Goal: Task Accomplishment & Management: Use online tool/utility

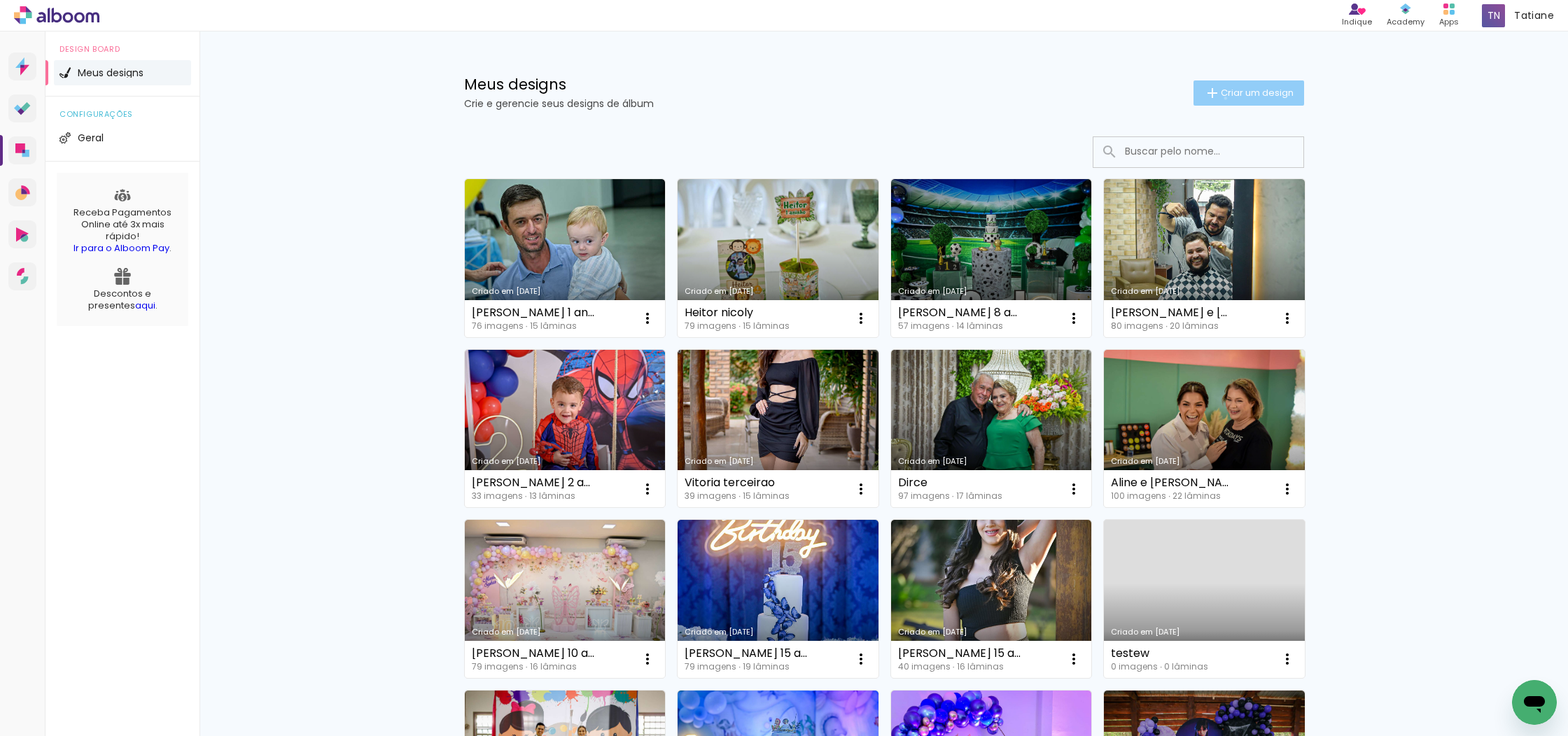
click at [1221, 97] on span "Criar um design" at bounding box center [1257, 92] width 73 height 9
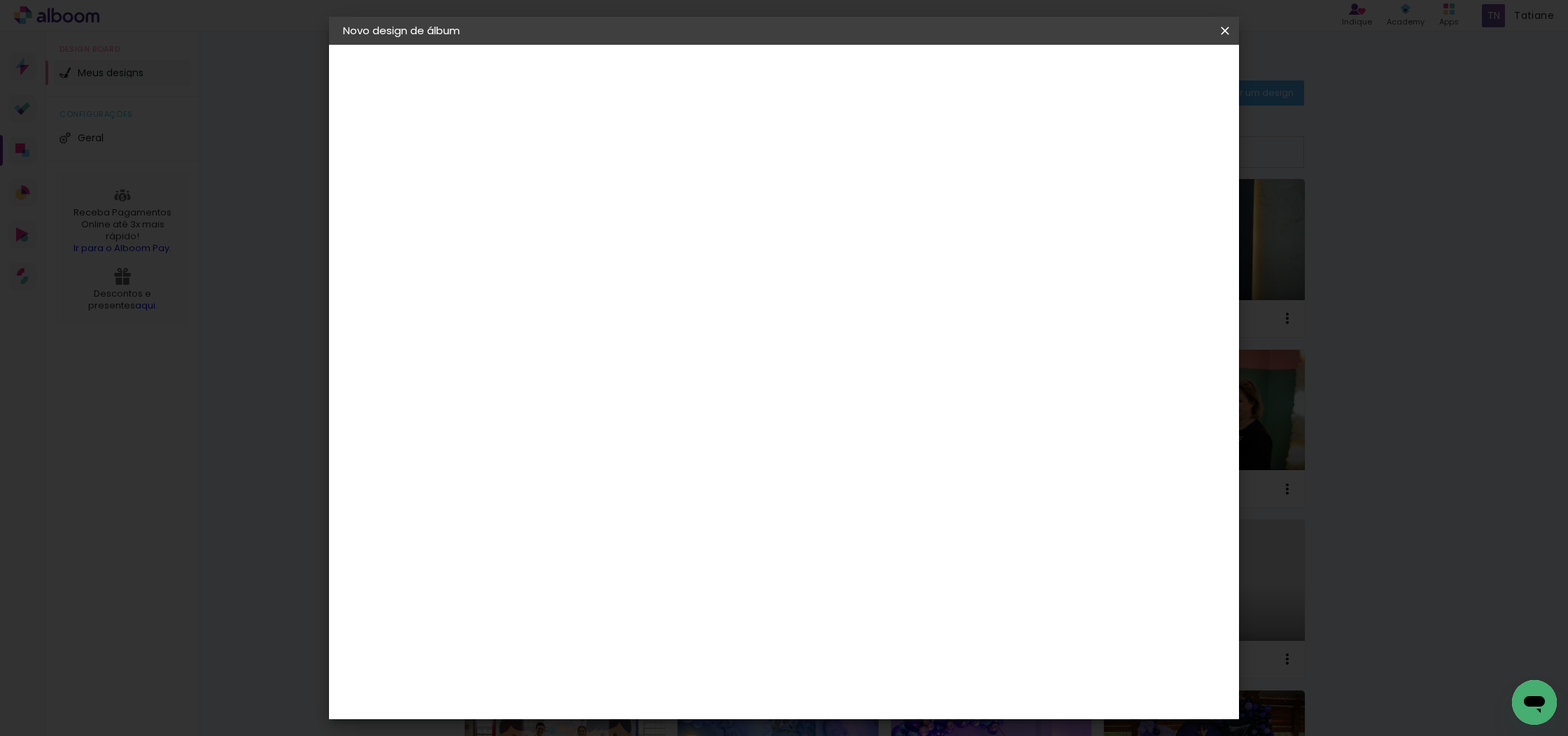
click at [572, 183] on input at bounding box center [572, 187] width 0 height 22
type input "Malu 1 aninho"
type paper-input "Malu 1 aninho"
click at [715, 82] on paper-button "Avançar" at bounding box center [681, 73] width 68 height 24
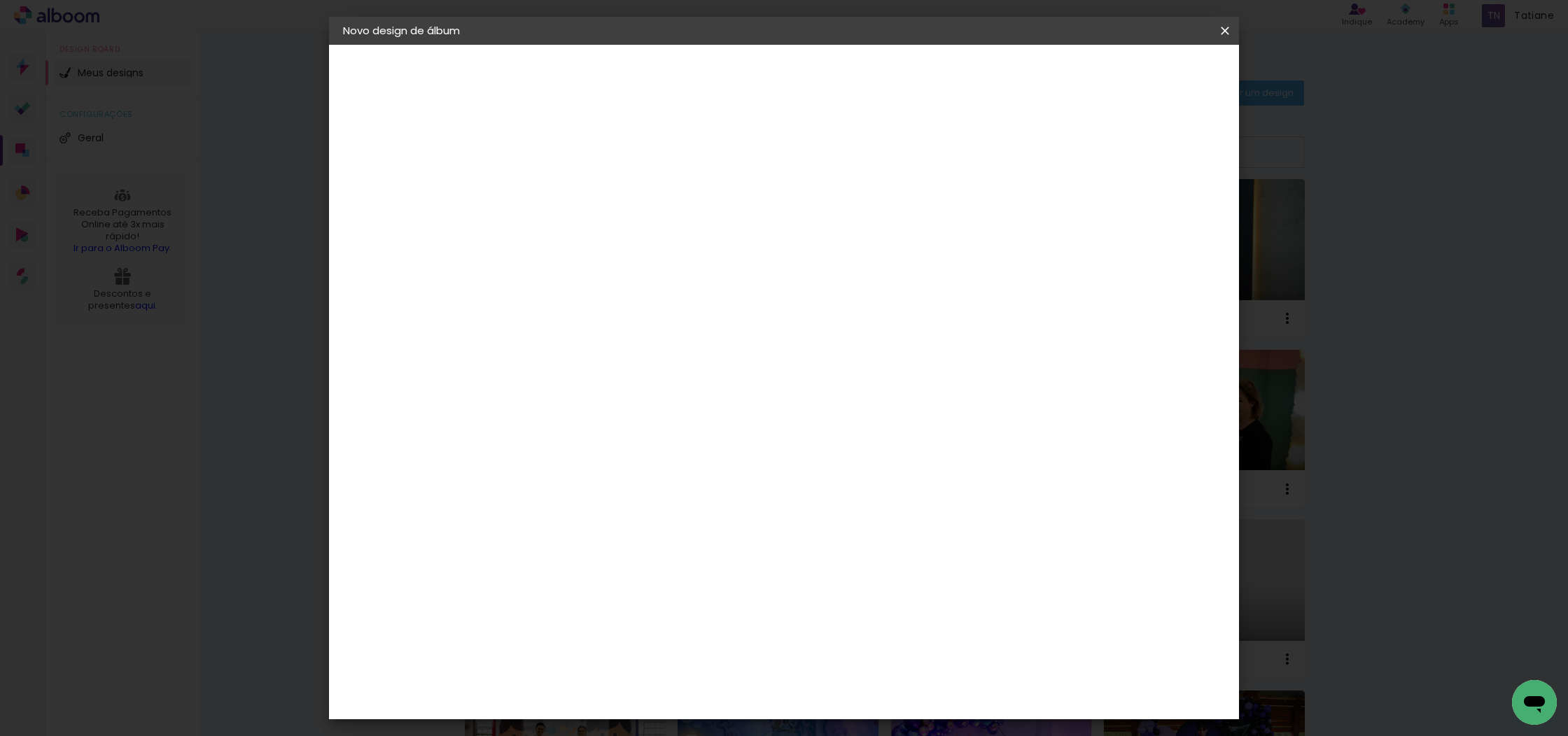
click at [609, 710] on div "Lumière Imagem" at bounding box center [585, 721] width 46 height 22
click at [0, 0] on slot "Avançar" at bounding box center [0, 0] width 0 height 0
click at [626, 233] on input "text" at bounding box center [598, 244] width 55 height 22
click at [0, 0] on slot "Nuit" at bounding box center [0, 0] width 0 height 0
type input "Nuit"
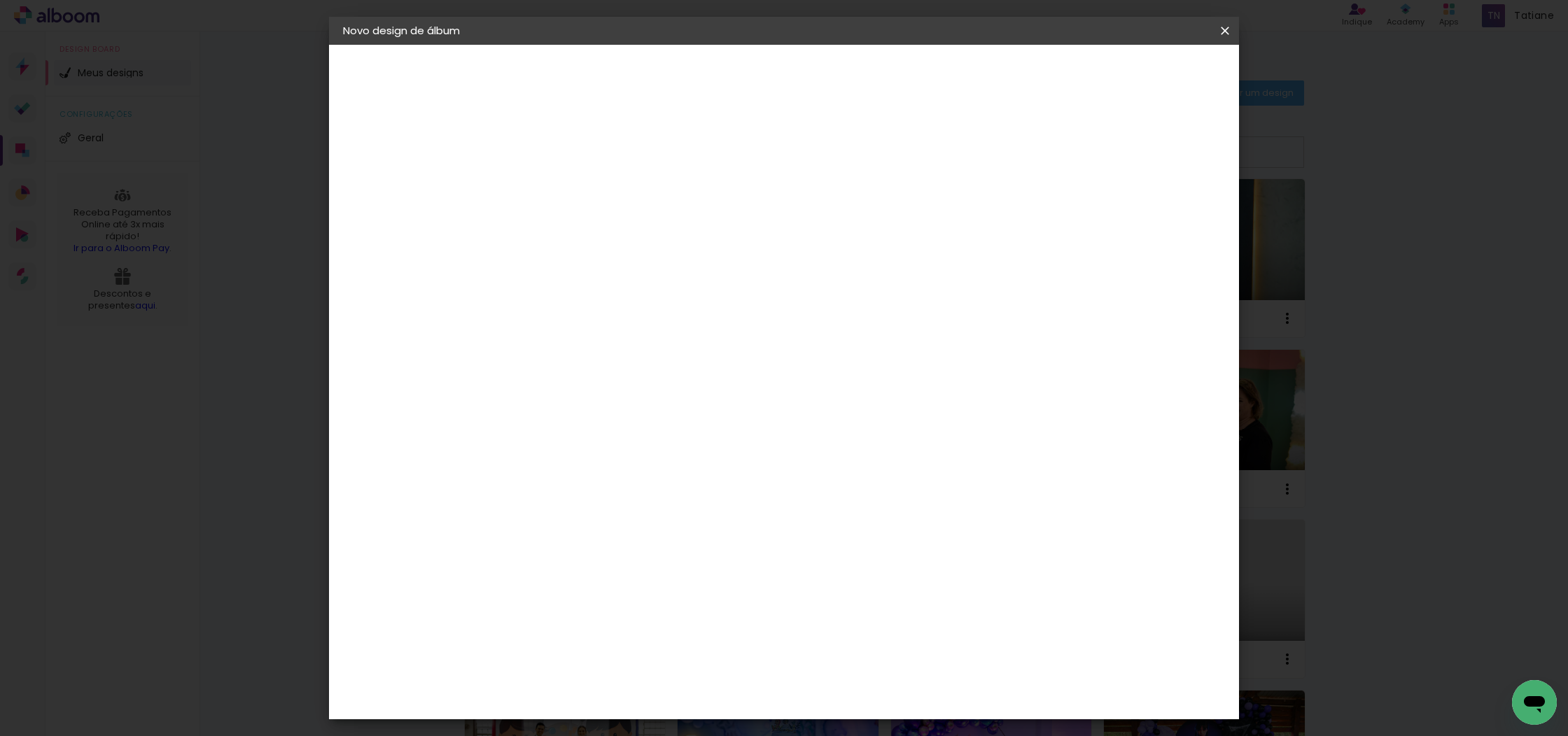
scroll to position [145, 0]
click at [666, 524] on span "25 × 25" at bounding box center [634, 538] width 65 height 29
click at [0, 0] on slot "Avançar" at bounding box center [0, 0] width 0 height 0
click at [1058, 148] on div at bounding box center [1051, 151] width 12 height 12
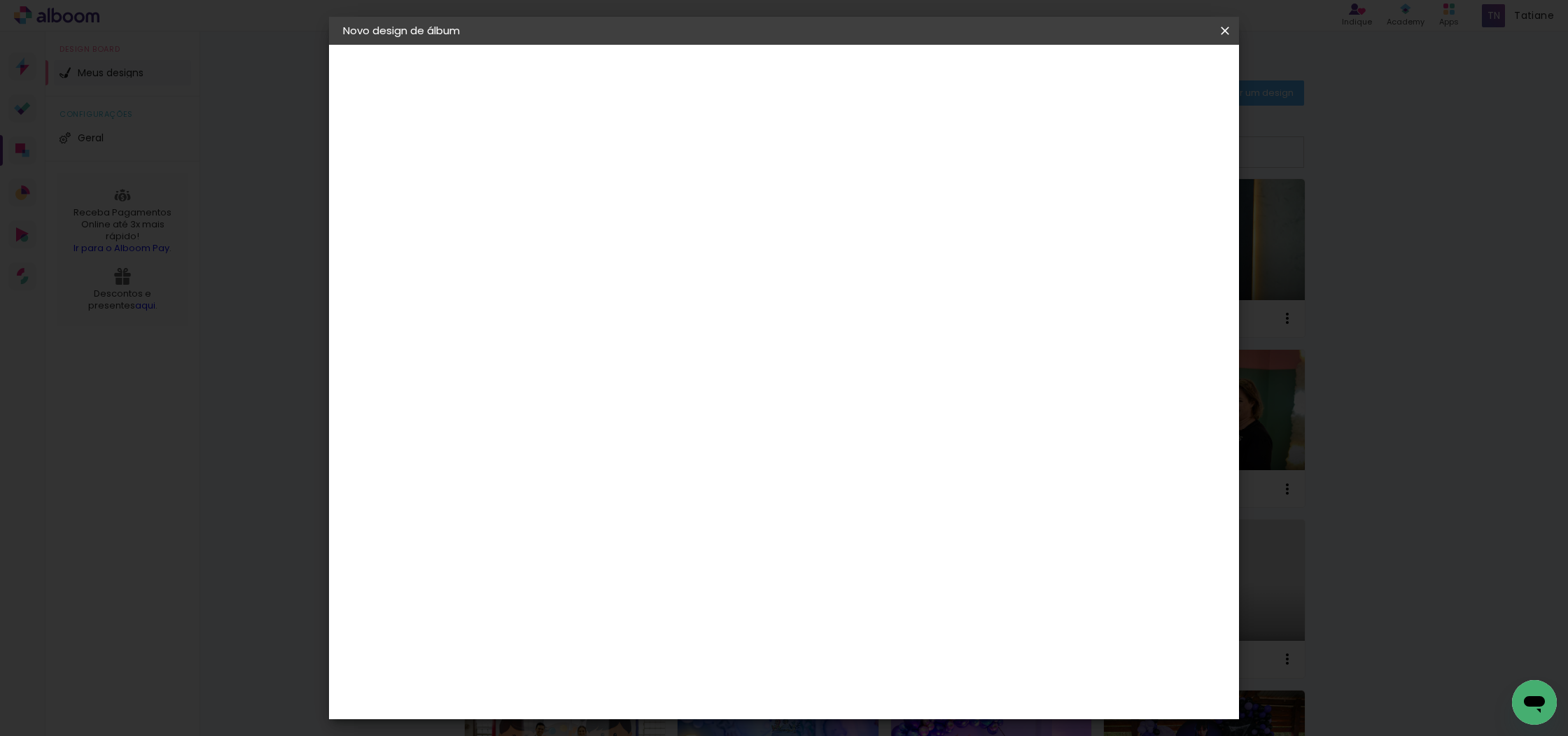
type paper-checkbox "on"
click at [1137, 77] on span "Iniciar design" at bounding box center [1106, 74] width 64 height 10
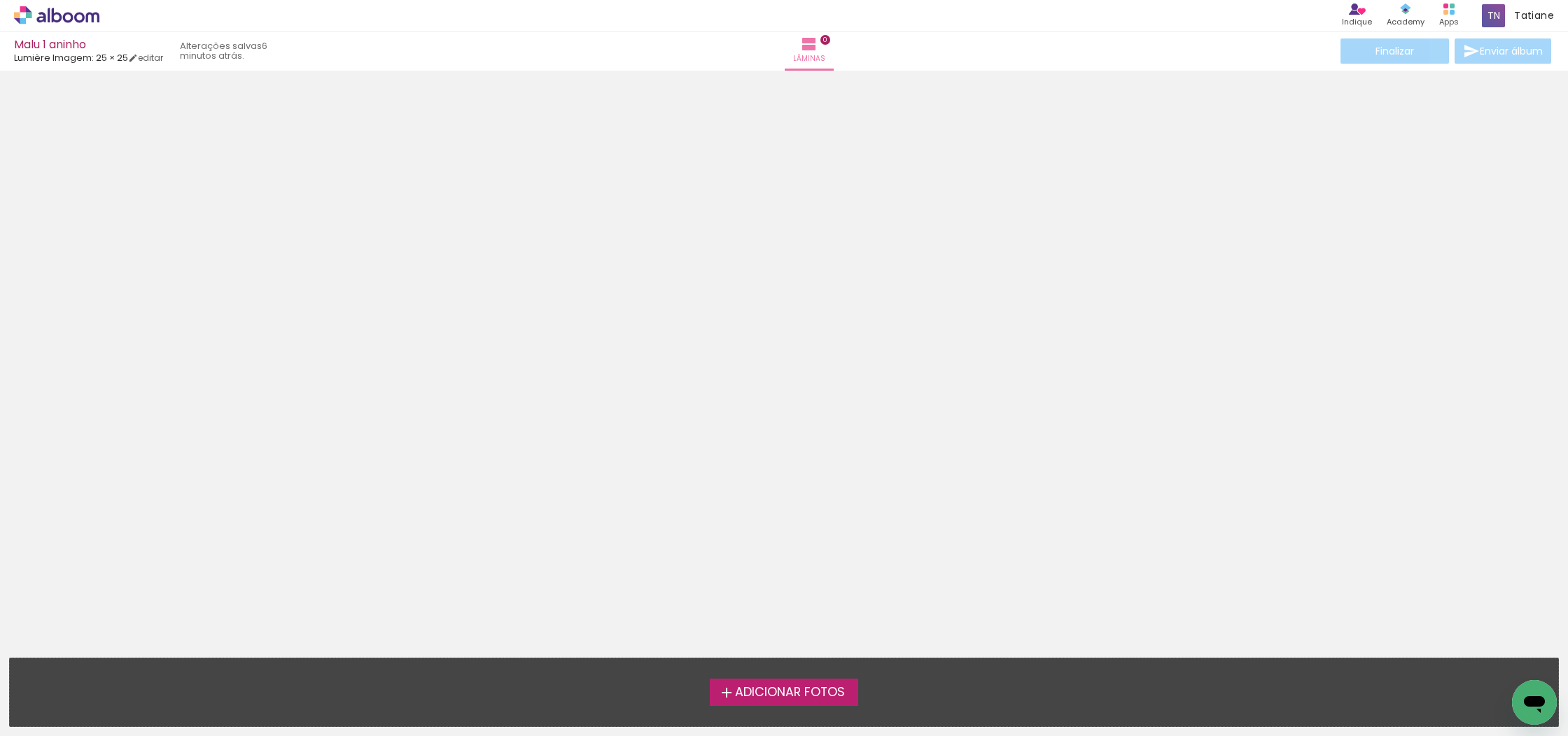
click at [748, 694] on span "Adicionar Fotos" at bounding box center [789, 692] width 110 height 12
click at [0, 0] on input "file" at bounding box center [0, 0] width 0 height 0
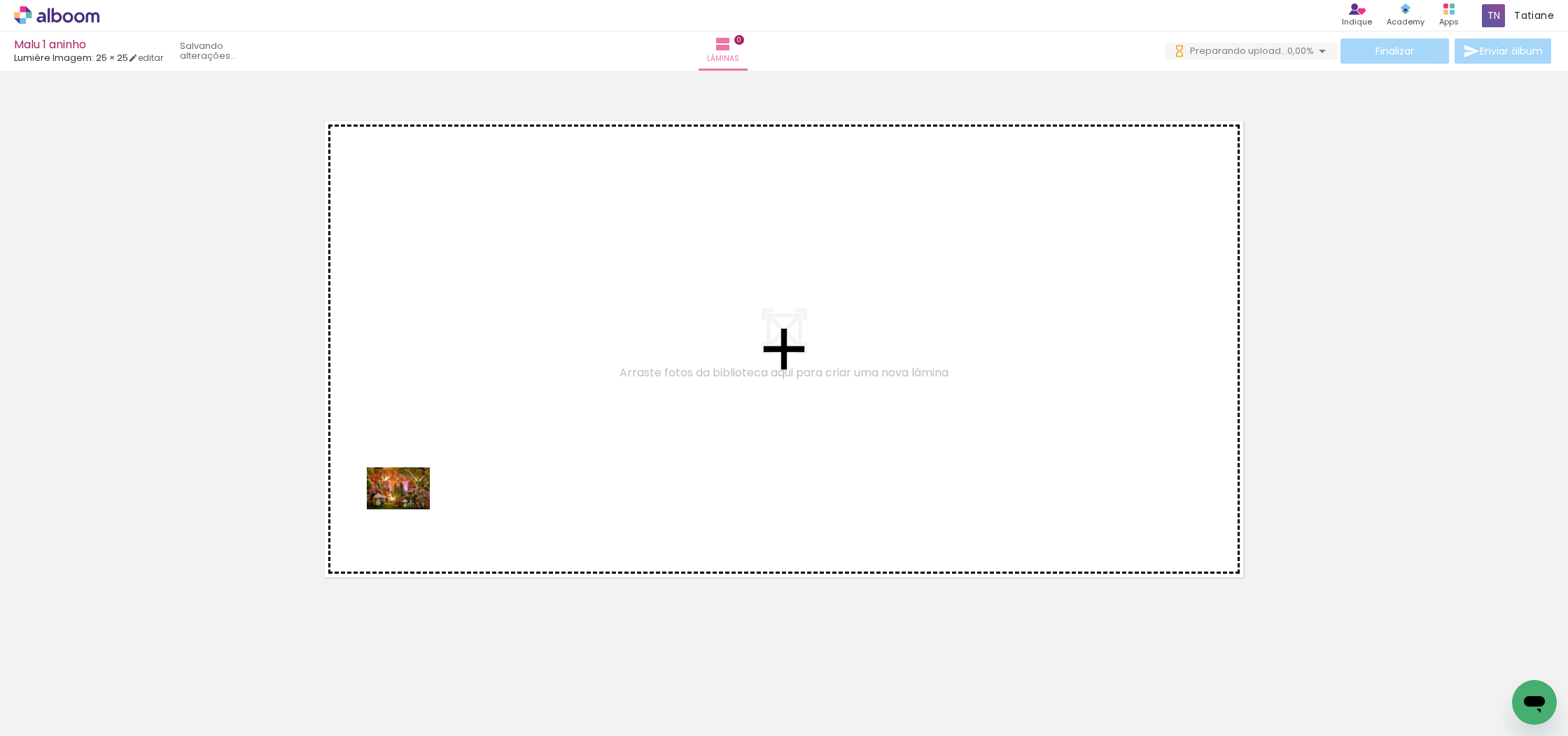
drag, startPoint x: 137, startPoint y: 690, endPoint x: 409, endPoint y: 509, distance: 326.7
click at [409, 509] on quentale-workspace at bounding box center [784, 368] width 1568 height 736
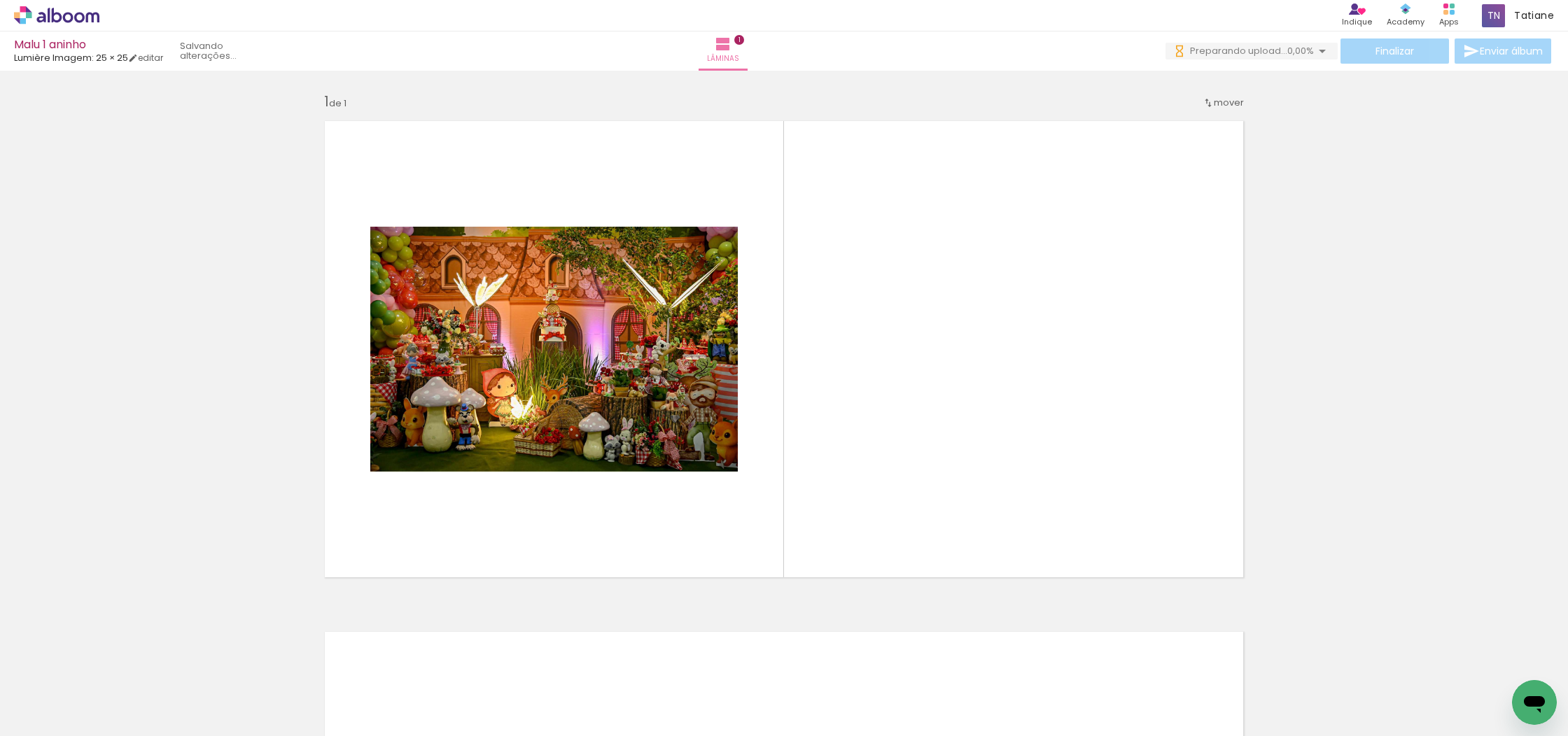
click at [242, 695] on div at bounding box center [219, 689] width 69 height 46
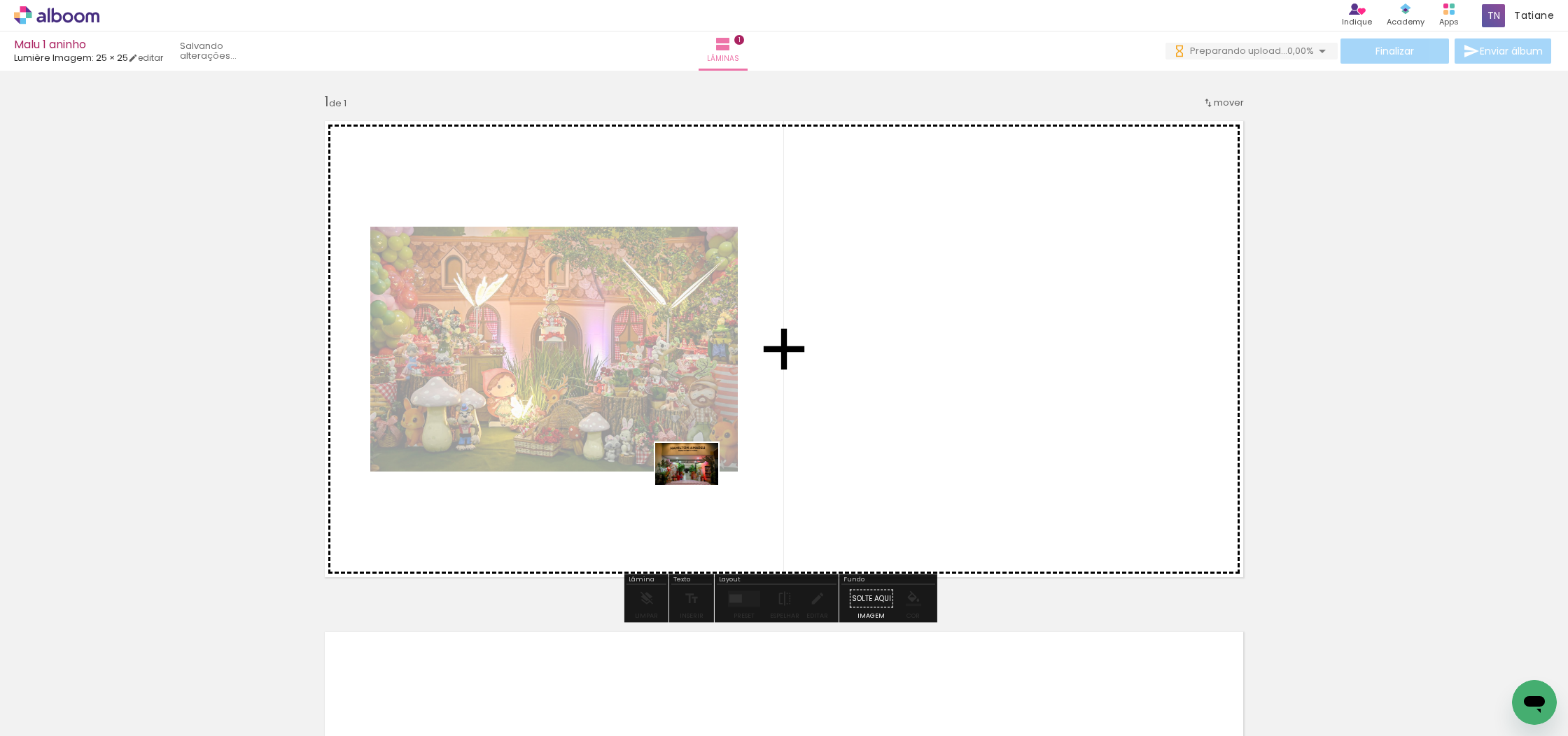
drag, startPoint x: 758, startPoint y: 699, endPoint x: 692, endPoint y: 476, distance: 232.6
click at [690, 475] on quentale-workspace at bounding box center [784, 368] width 1568 height 736
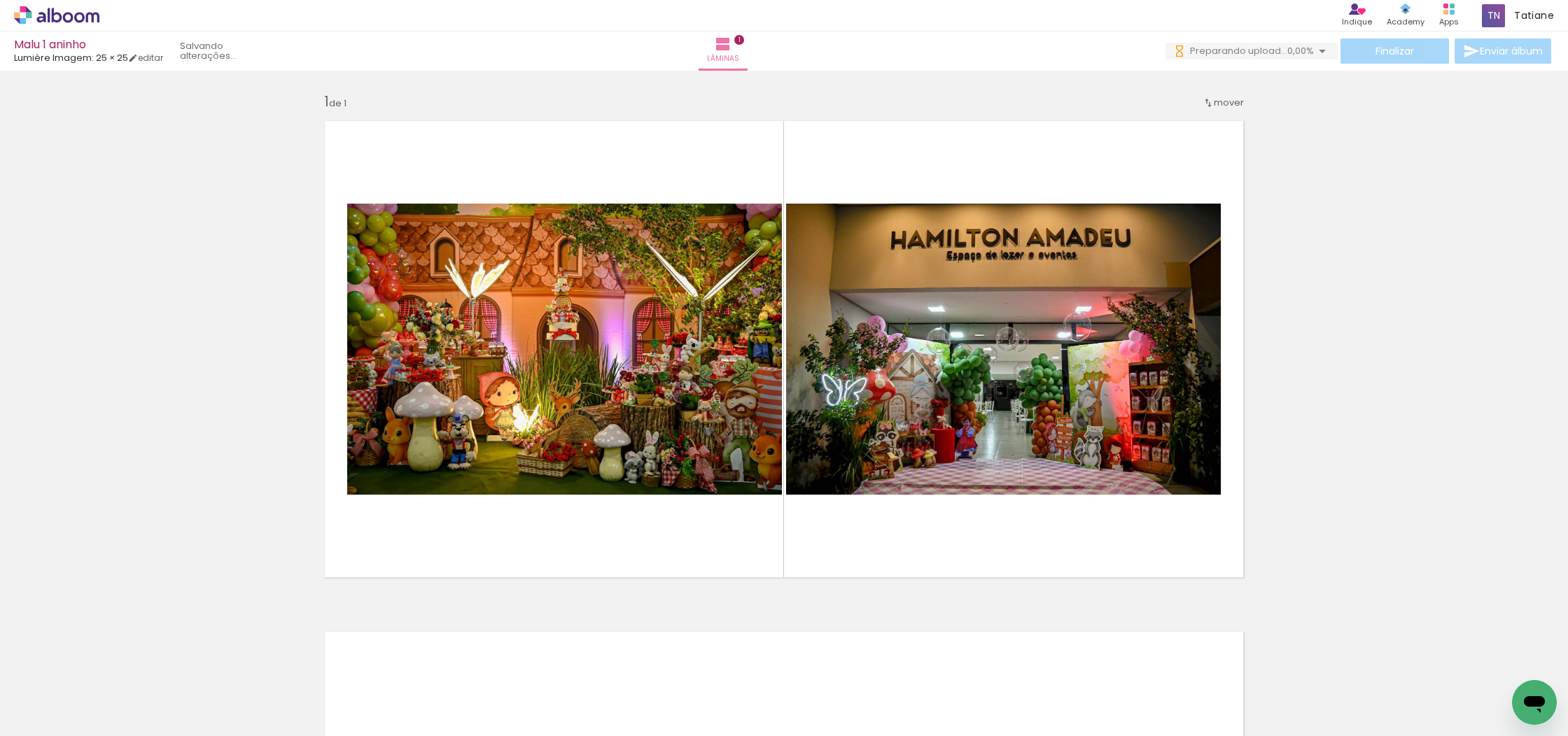
scroll to position [0, 1388]
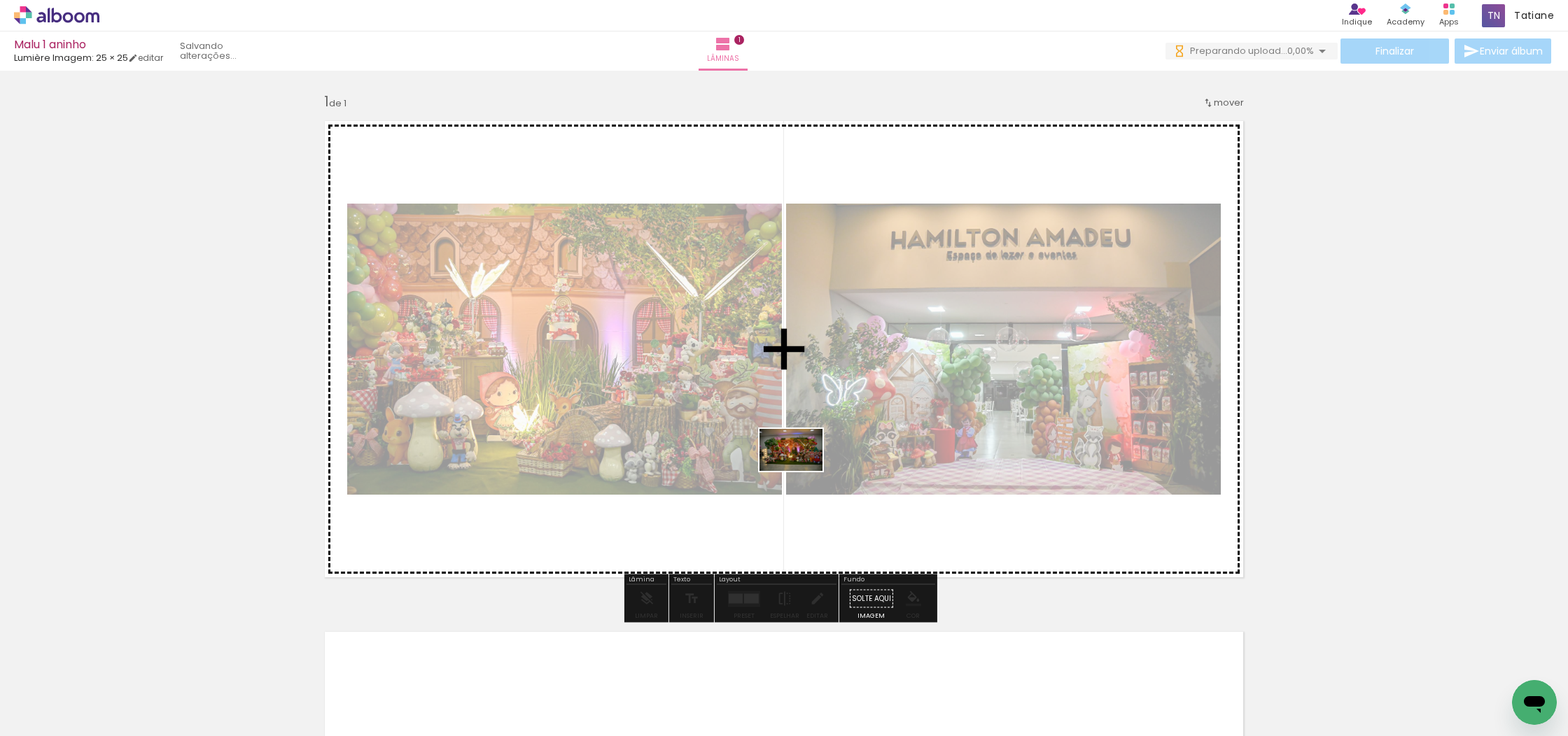
drag, startPoint x: 1029, startPoint y: 699, endPoint x: 797, endPoint y: 471, distance: 325.3
click at [797, 471] on quentale-workspace at bounding box center [784, 368] width 1568 height 736
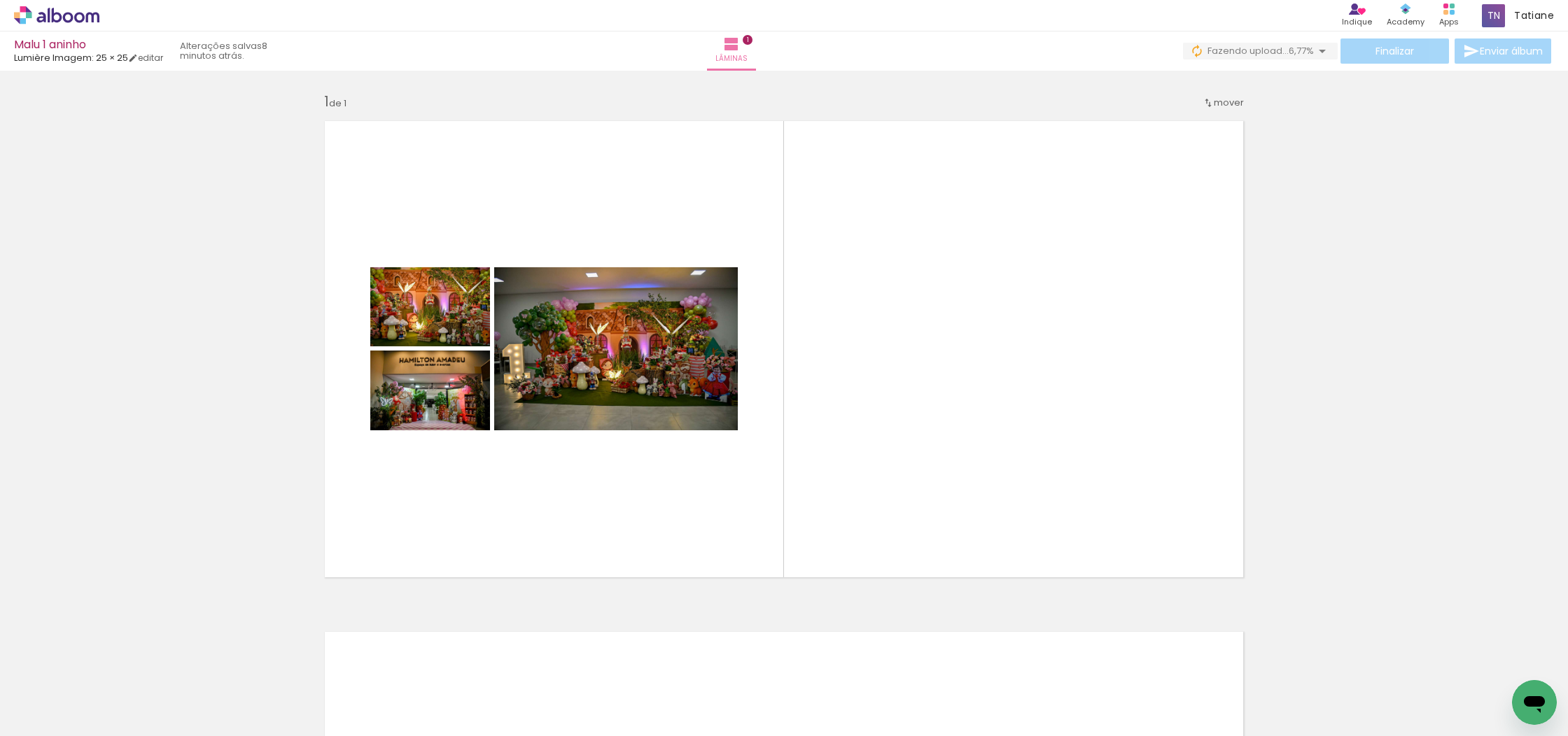
scroll to position [0, 6999]
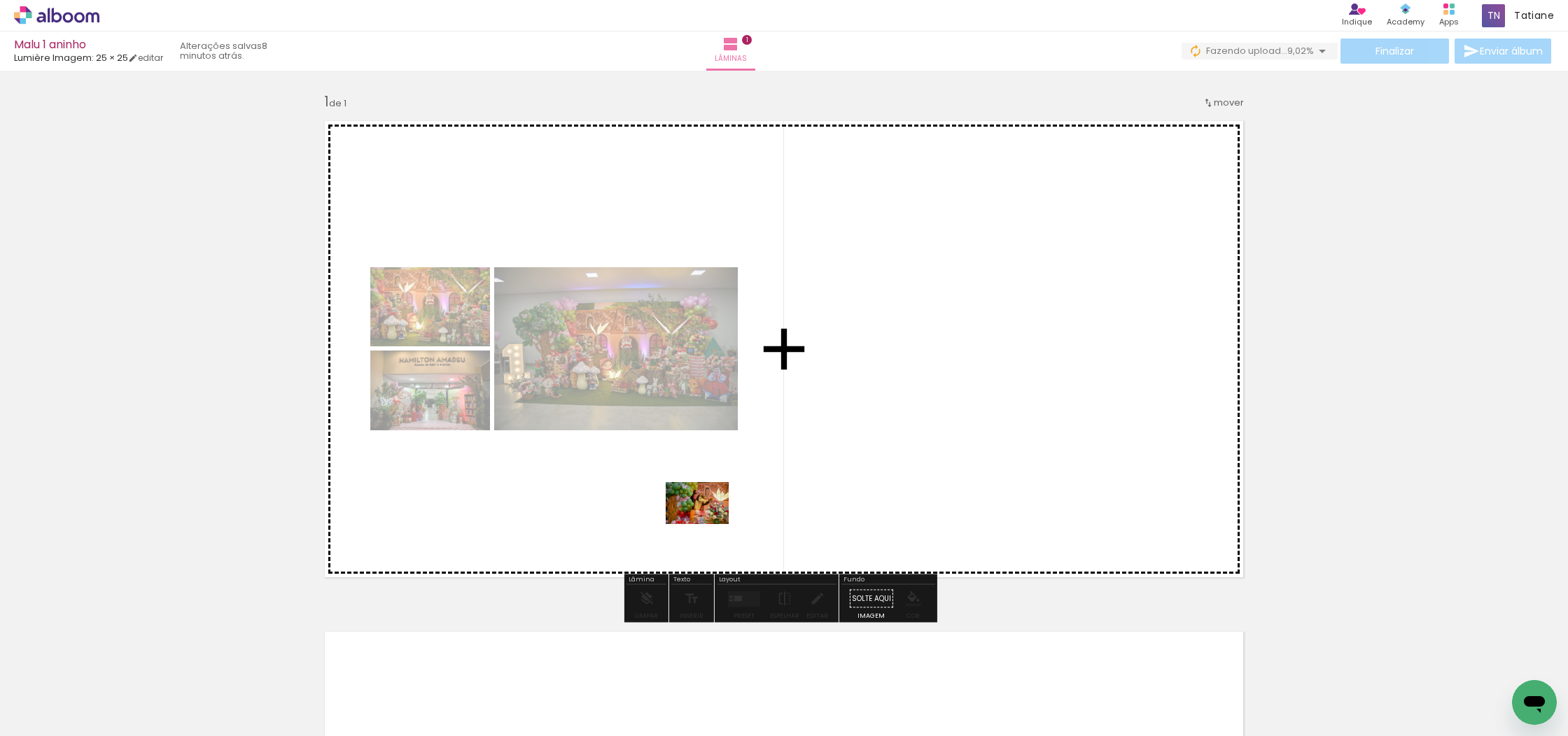
drag, startPoint x: 663, startPoint y: 692, endPoint x: 708, endPoint y: 524, distance: 173.9
click at [708, 524] on quentale-workspace at bounding box center [784, 368] width 1568 height 736
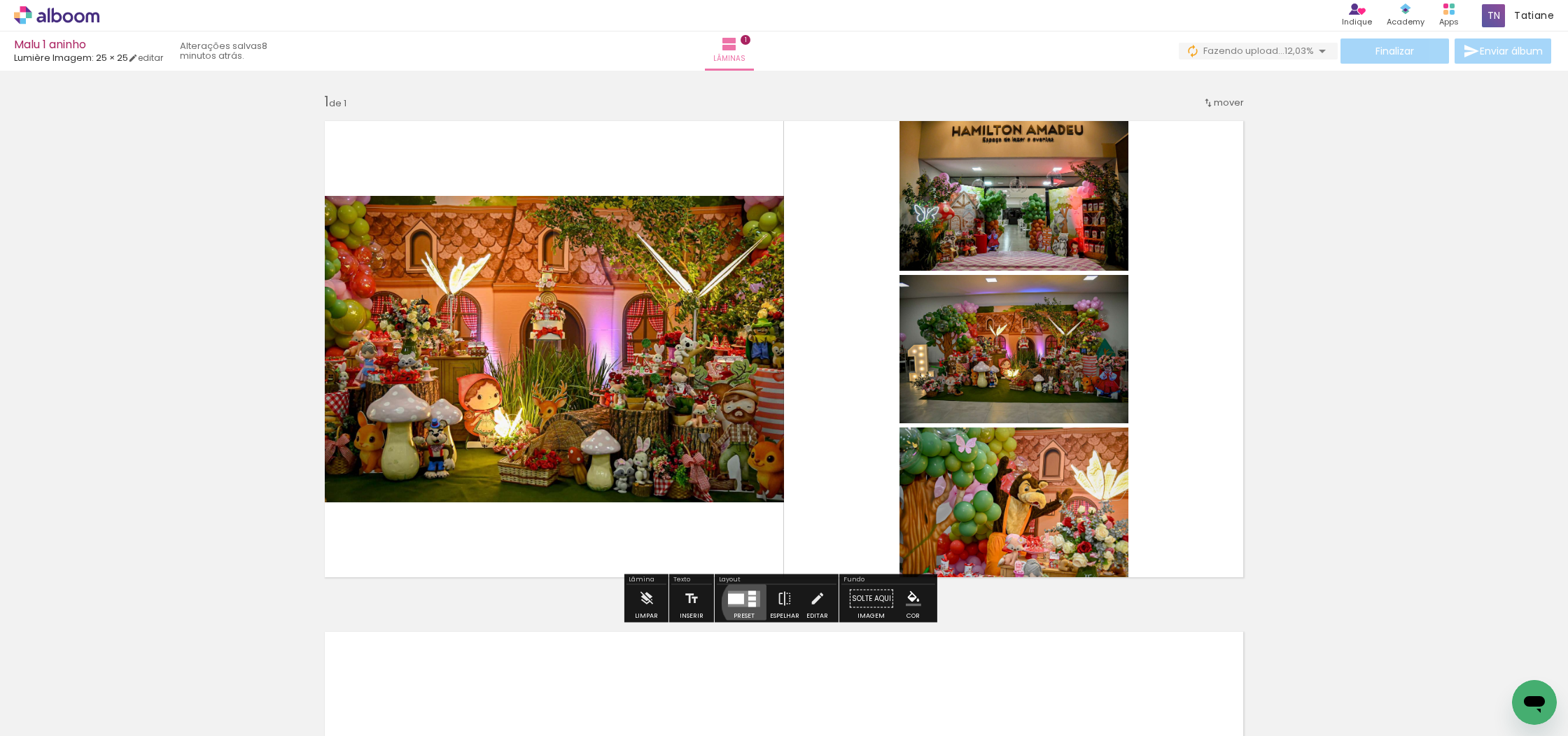
click at [748, 603] on div at bounding box center [751, 604] width 7 height 5
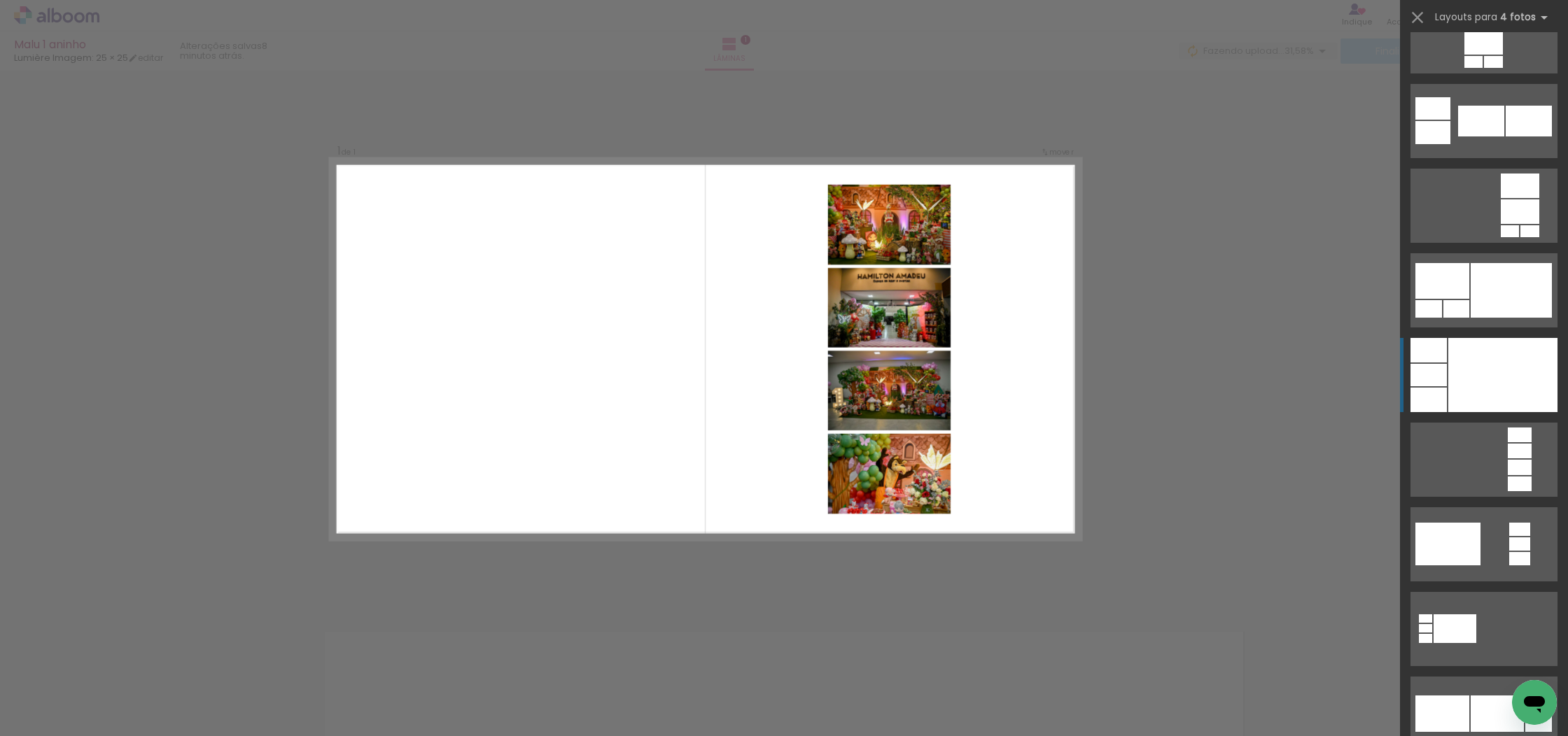
scroll to position [4784, 0]
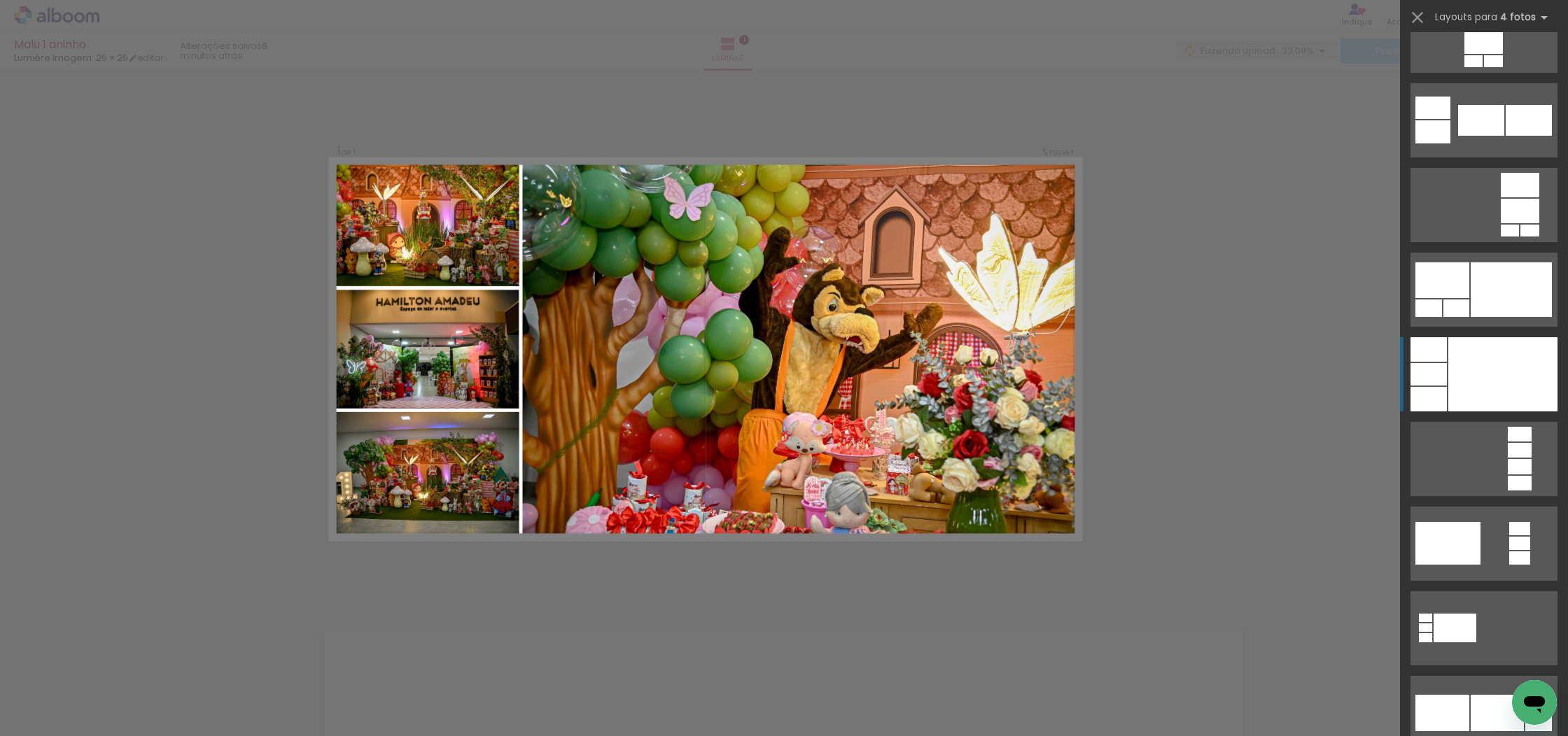
click at [1479, 401] on div at bounding box center [1503, 374] width 109 height 74
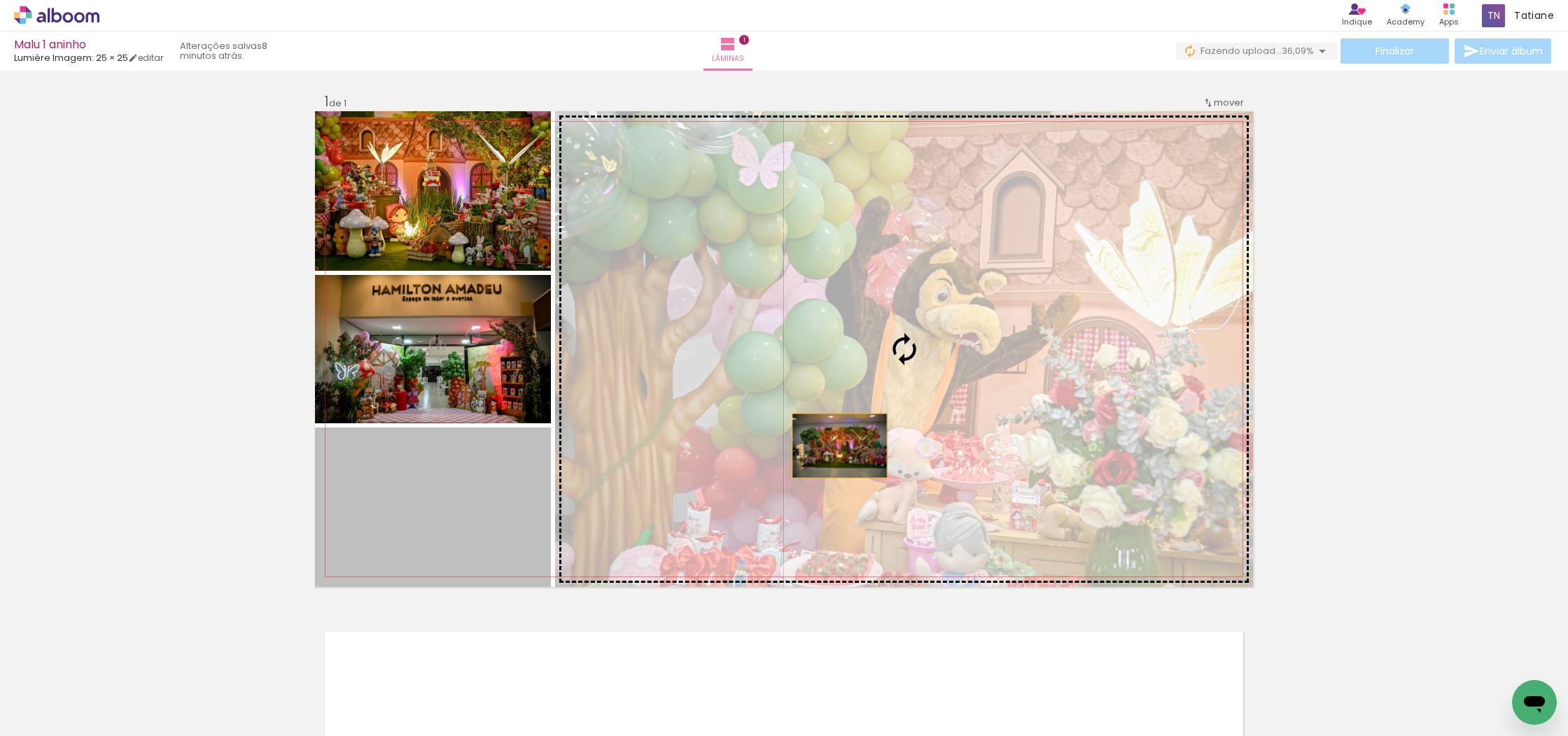
drag, startPoint x: 462, startPoint y: 532, endPoint x: 835, endPoint y: 446, distance: 382.8
click at [0, 0] on slot at bounding box center [0, 0] width 0 height 0
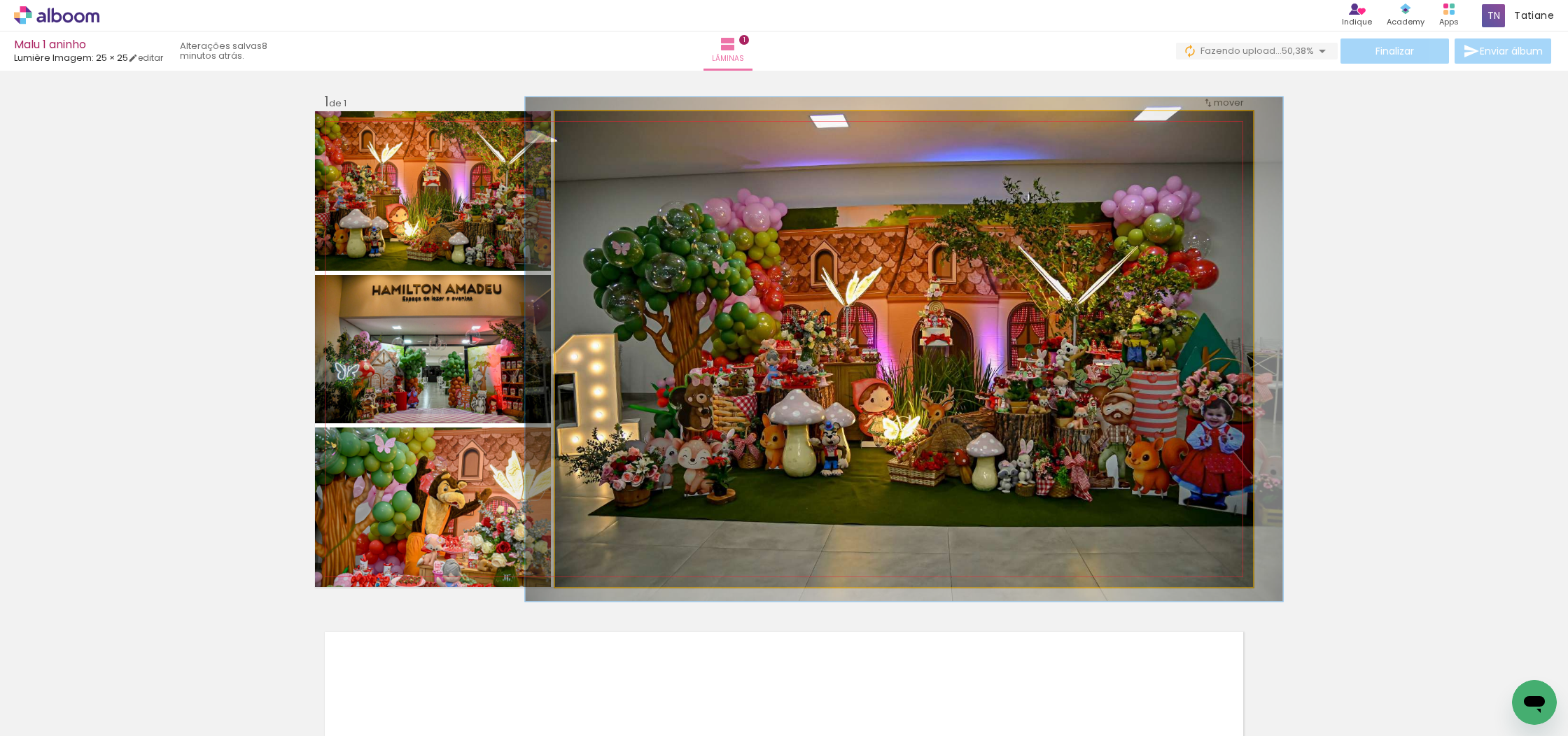
type paper-slider "106"
click at [588, 126] on div at bounding box center [590, 126] width 12 height 12
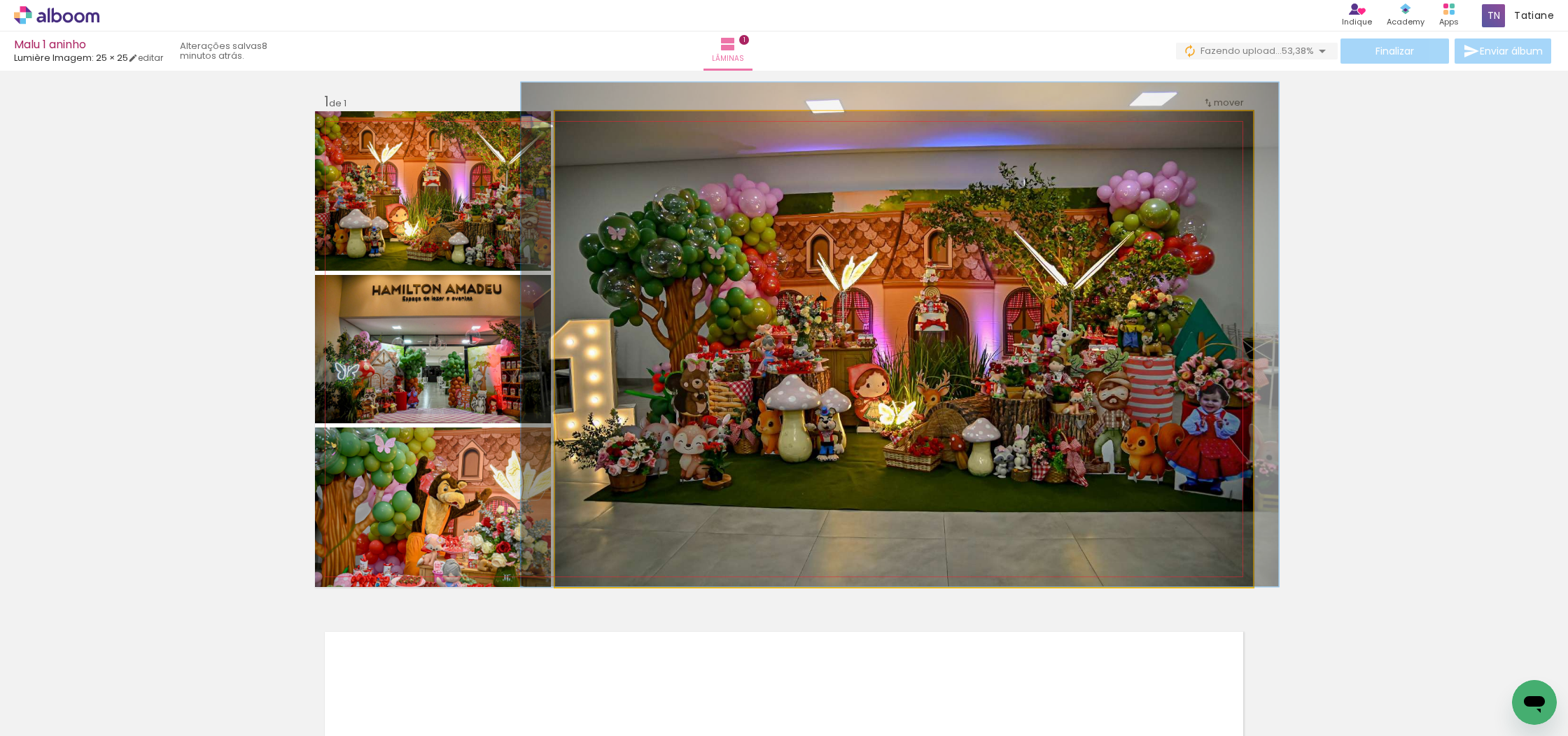
drag, startPoint x: 841, startPoint y: 333, endPoint x: 837, endPoint y: 313, distance: 20.4
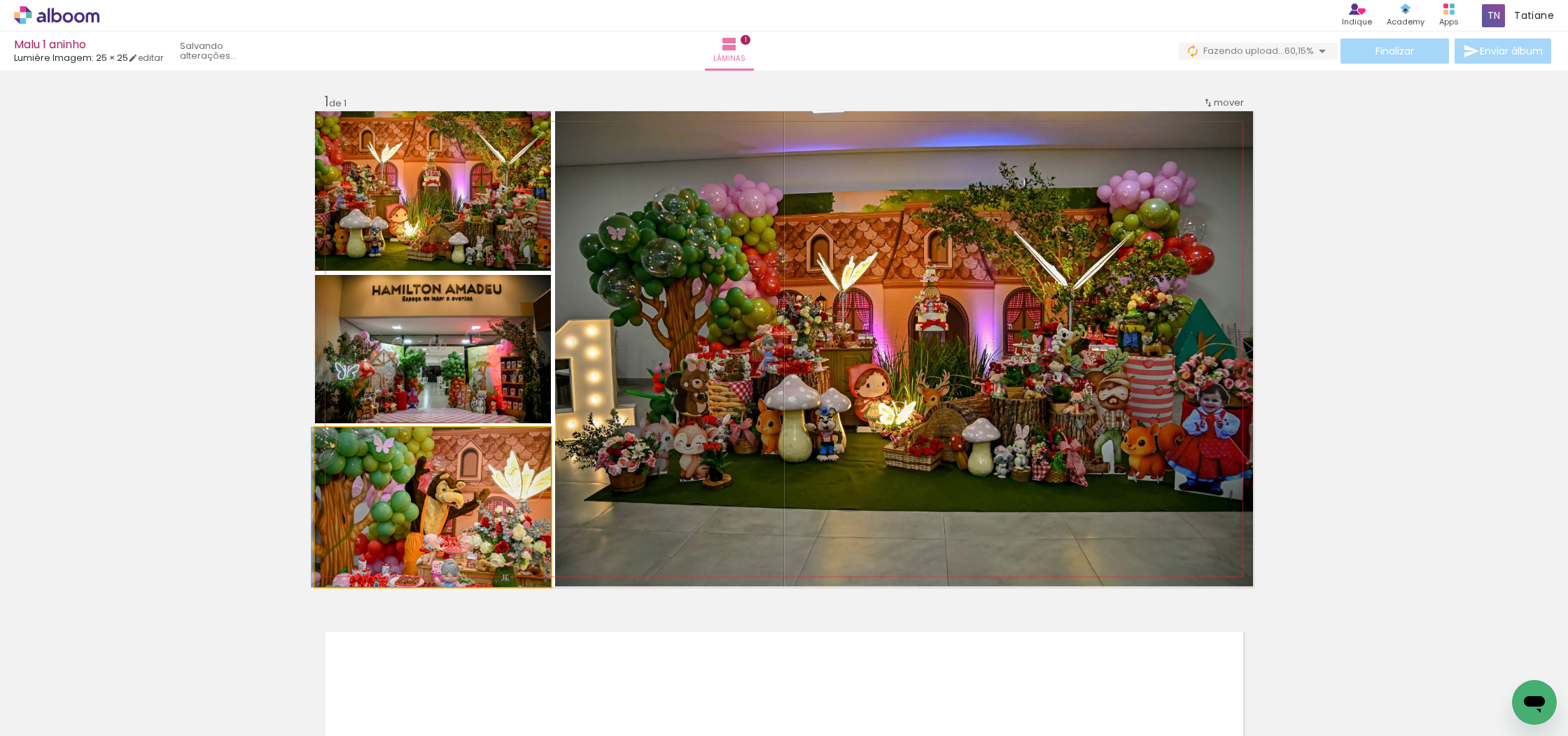
drag, startPoint x: 420, startPoint y: 536, endPoint x: 417, endPoint y: 434, distance: 102.0
click at [417, 434] on div at bounding box center [431, 507] width 240 height 160
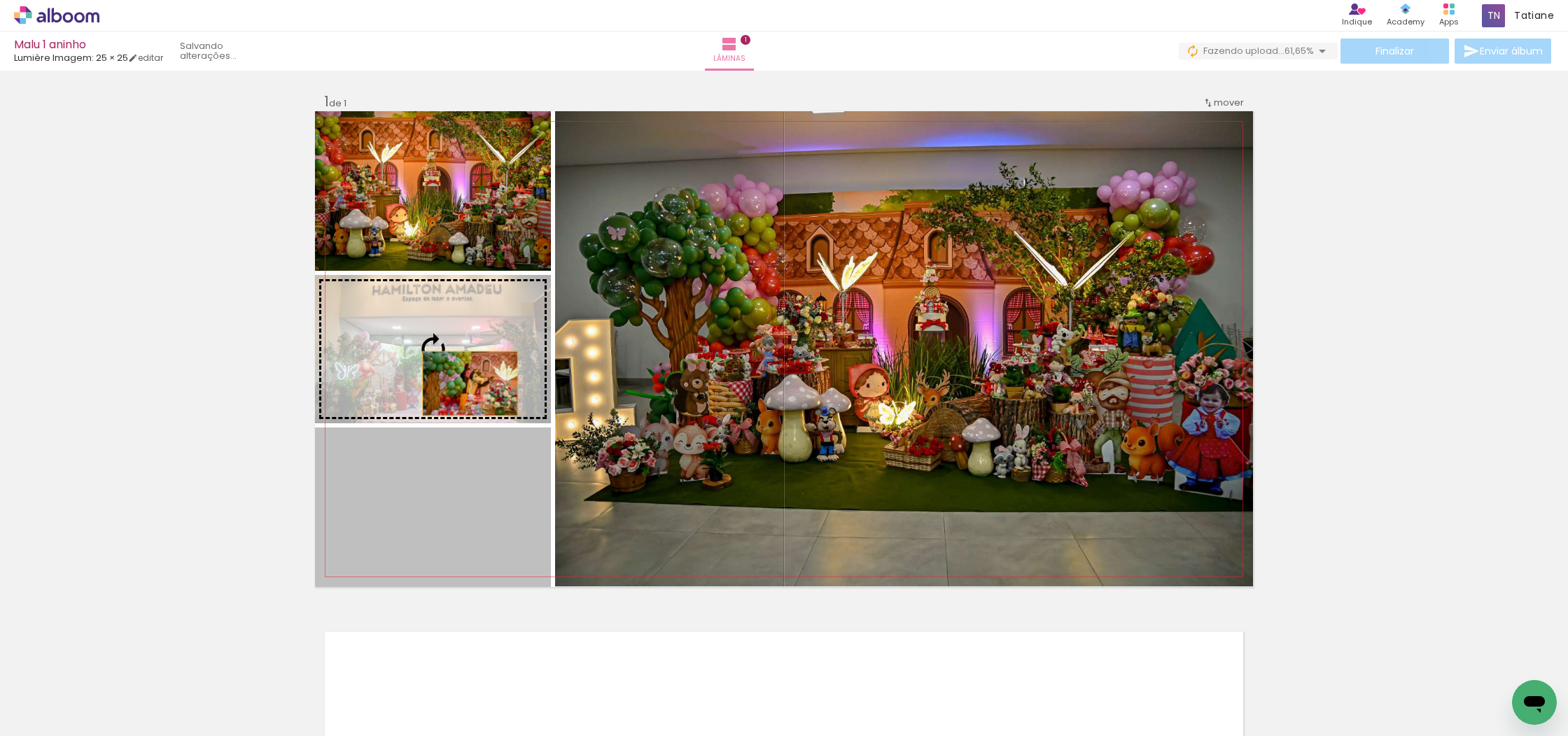
drag, startPoint x: 465, startPoint y: 510, endPoint x: 465, endPoint y: 384, distance: 126.0
click at [0, 0] on slot at bounding box center [0, 0] width 0 height 0
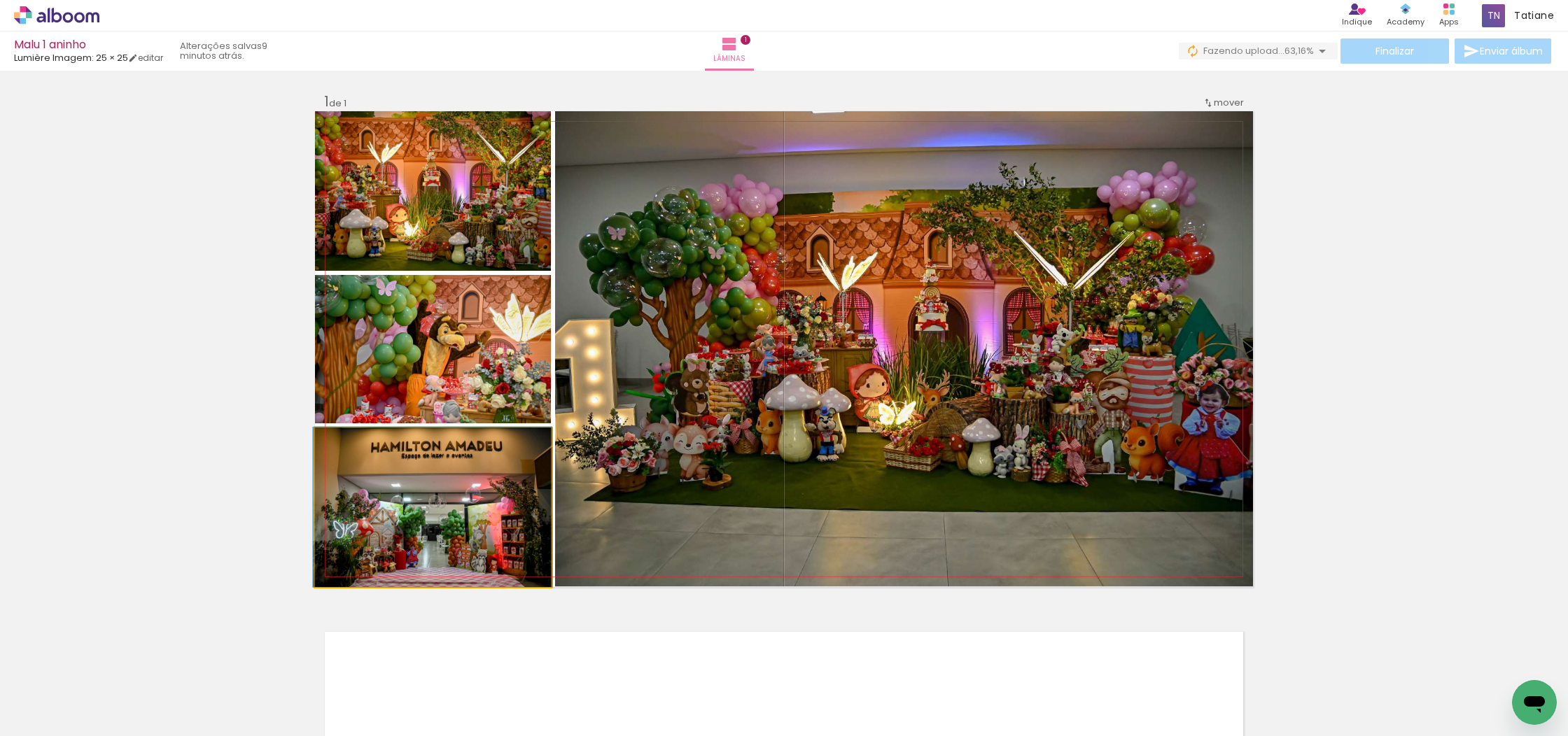
drag, startPoint x: 473, startPoint y: 543, endPoint x: 472, endPoint y: 531, distance: 12.0
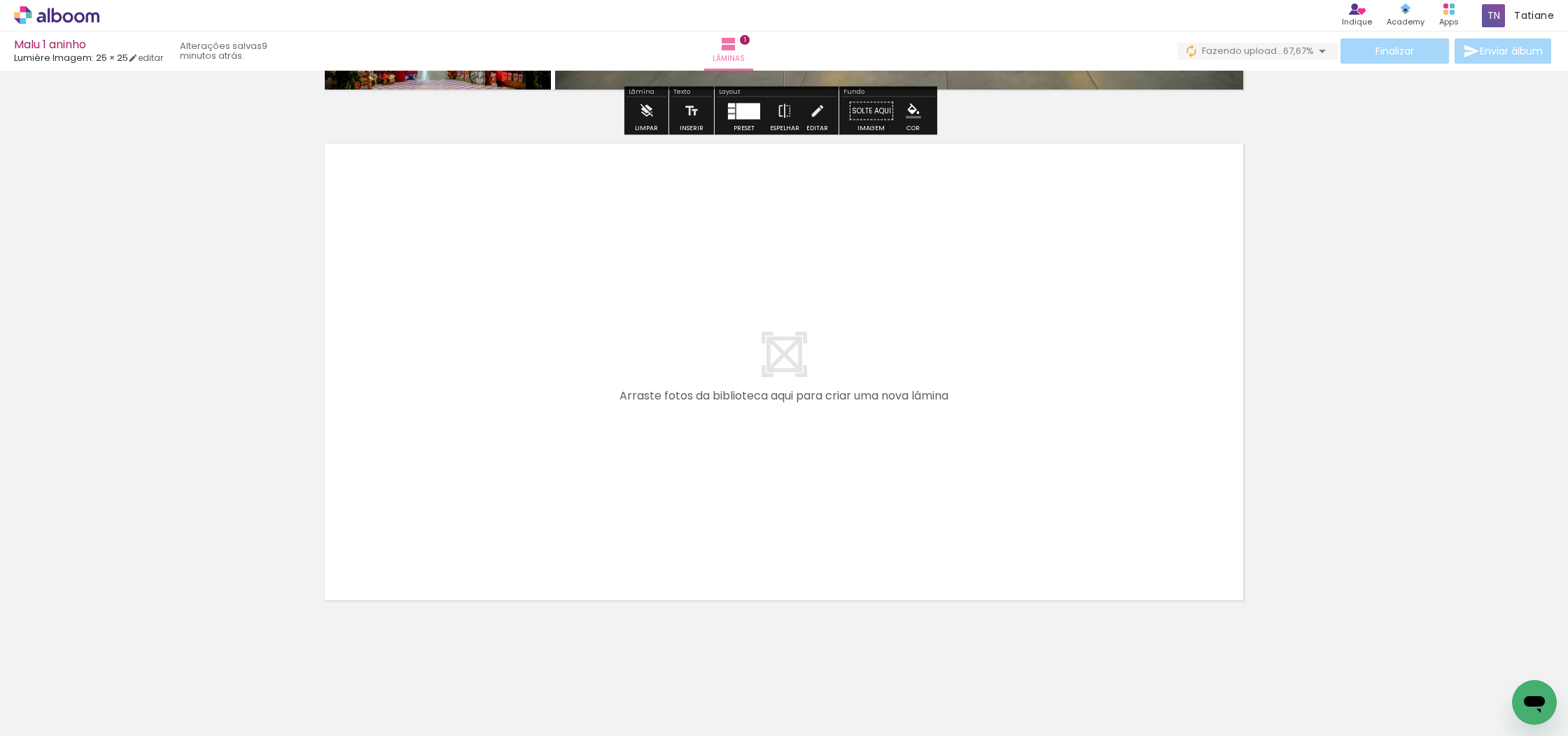
scroll to position [498, 0]
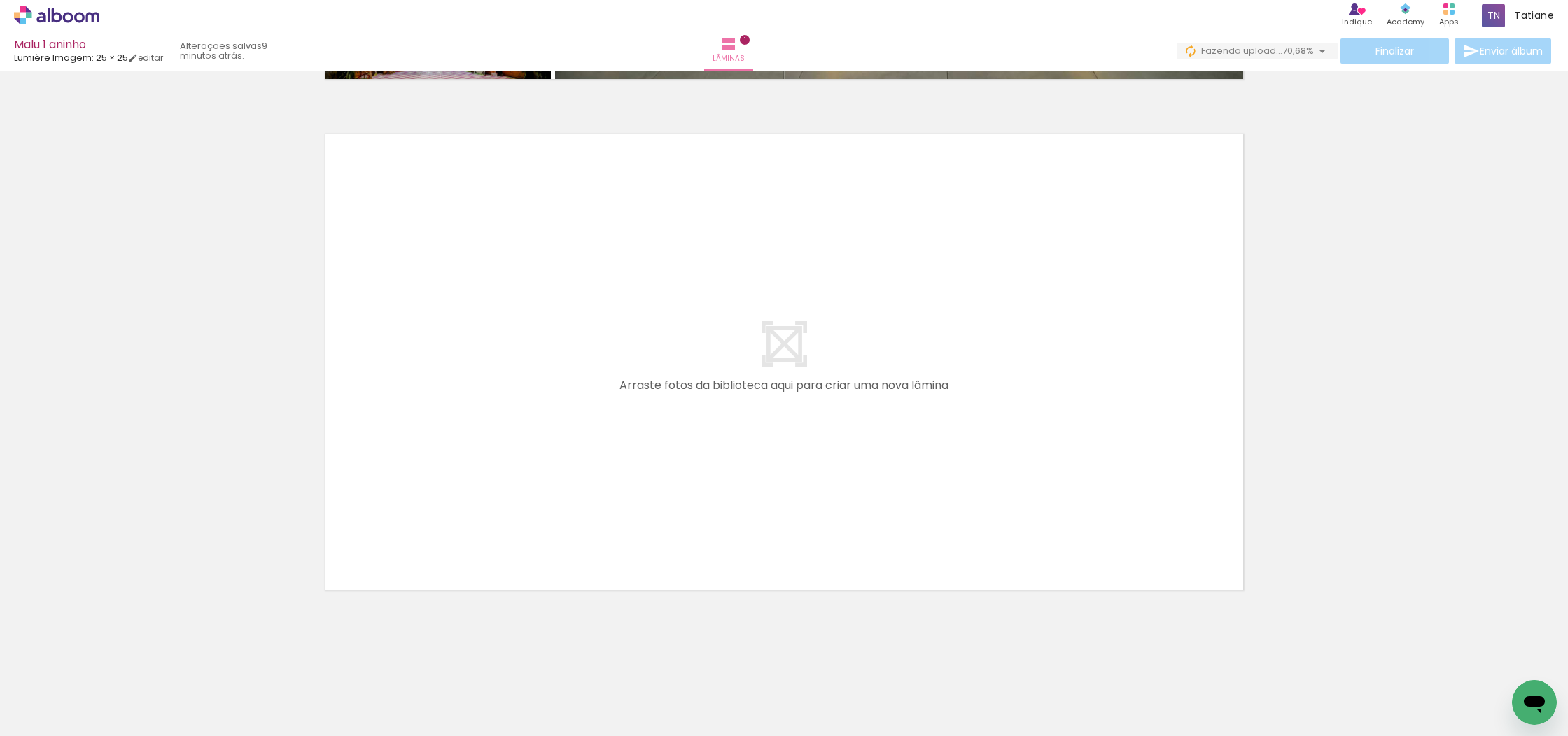
click at [73, 693] on iron-icon at bounding box center [72, 694] width 11 height 11
click at [0, 0] on slot "Não utilizadas" at bounding box center [0, 0] width 0 height 0
type input "Não utilizadas"
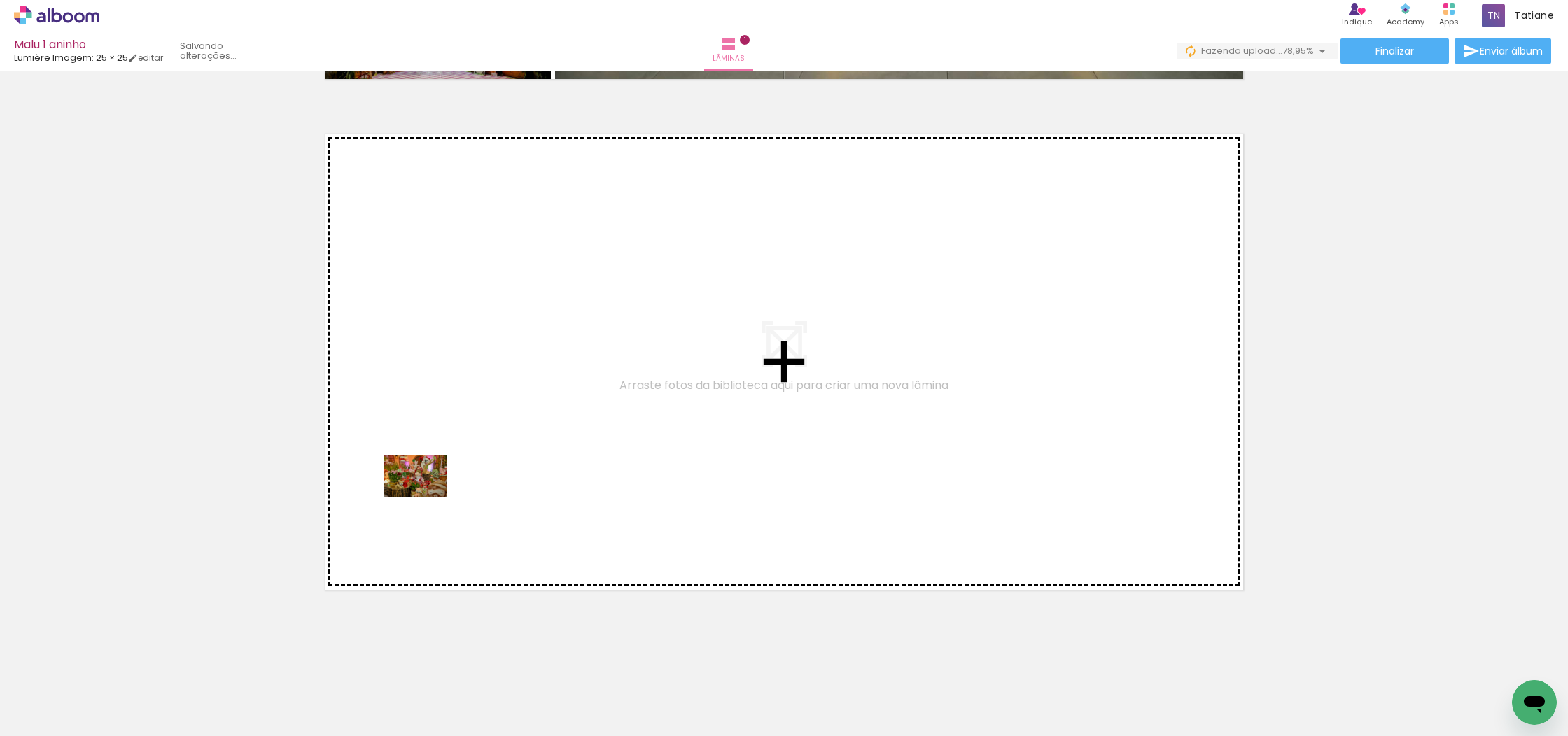
drag, startPoint x: 152, startPoint y: 694, endPoint x: 426, endPoint y: 497, distance: 337.5
click at [426, 497] on quentale-workspace at bounding box center [784, 368] width 1568 height 736
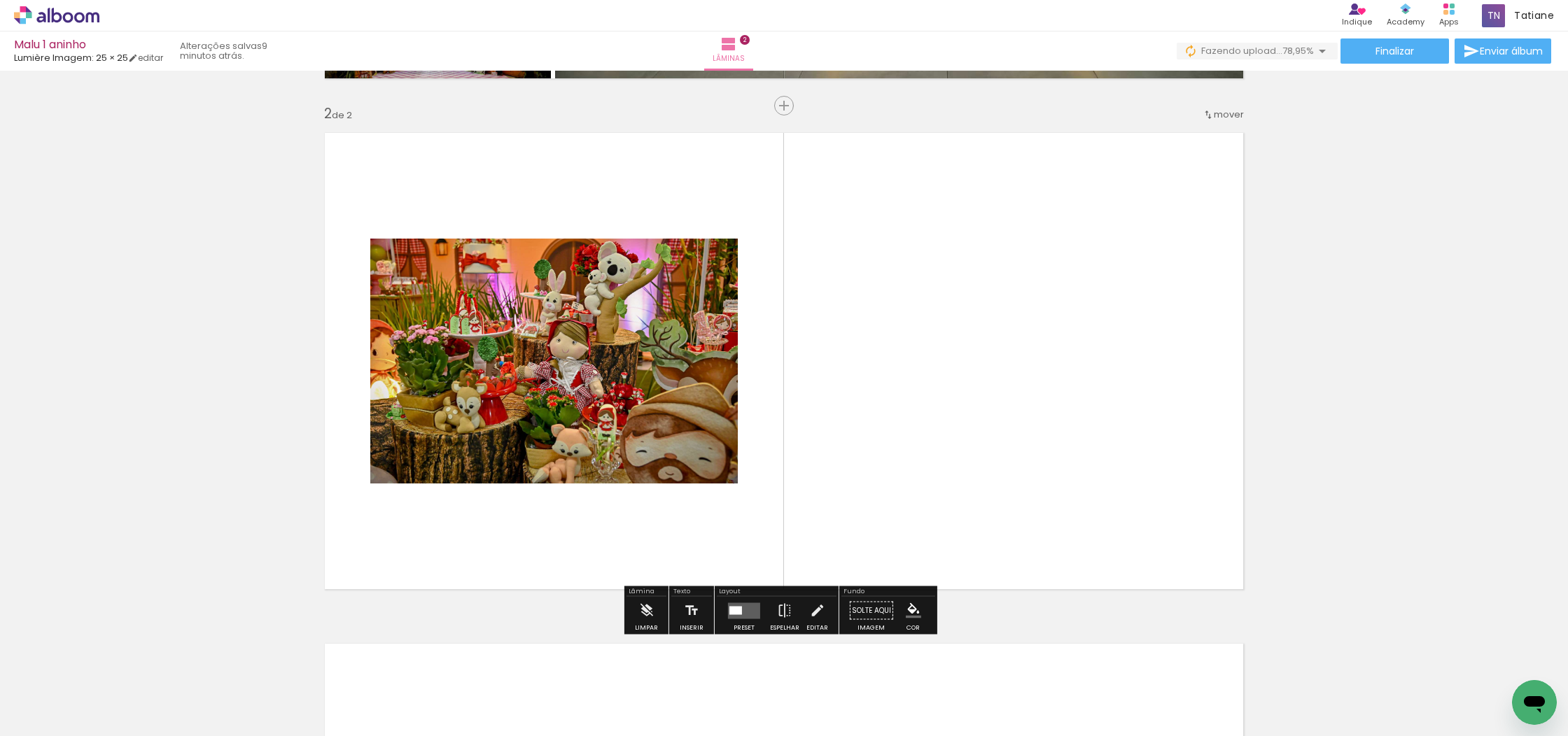
scroll to position [500, 0]
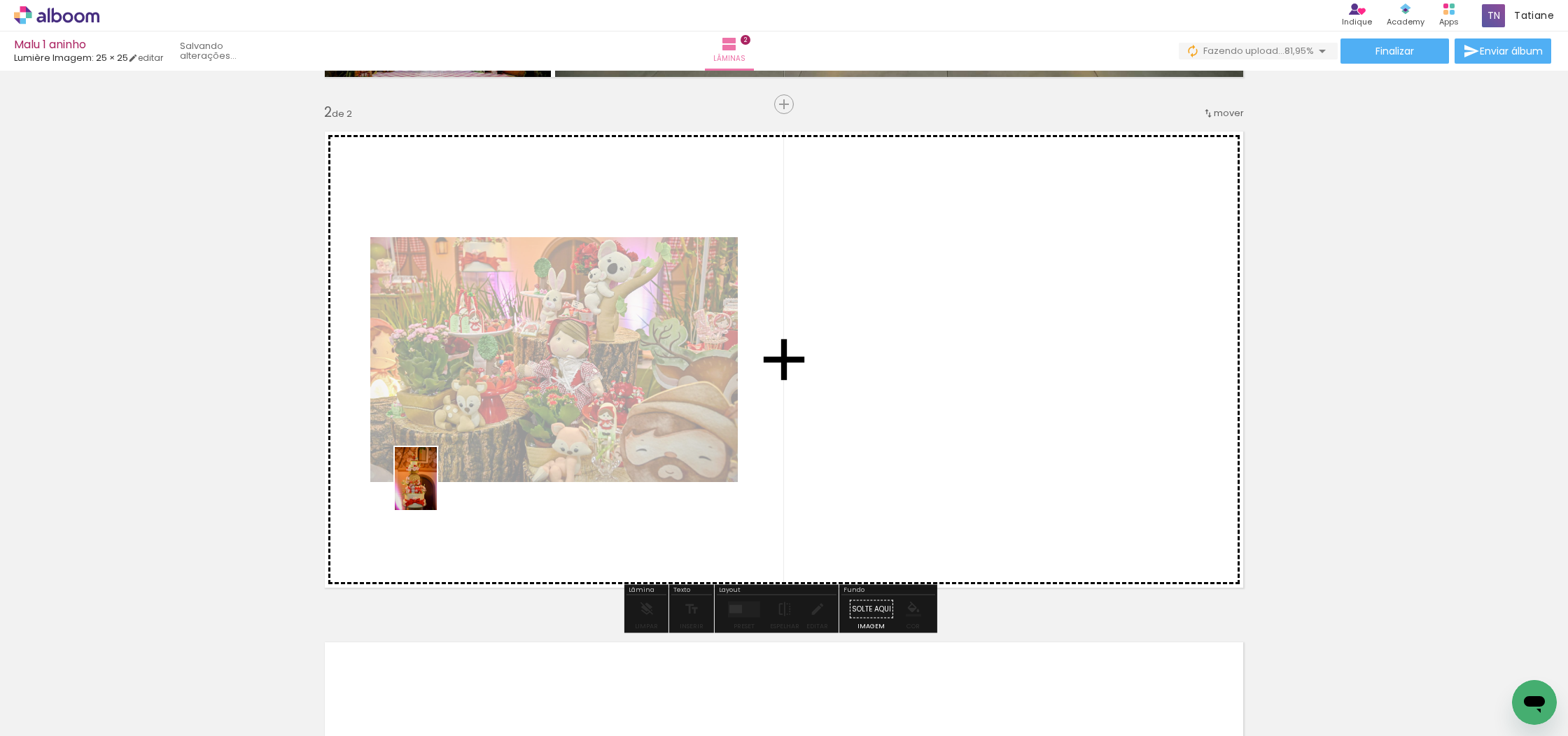
drag, startPoint x: 187, startPoint y: 663, endPoint x: 437, endPoint y: 489, distance: 304.6
click at [437, 489] on quentale-workspace at bounding box center [784, 368] width 1568 height 736
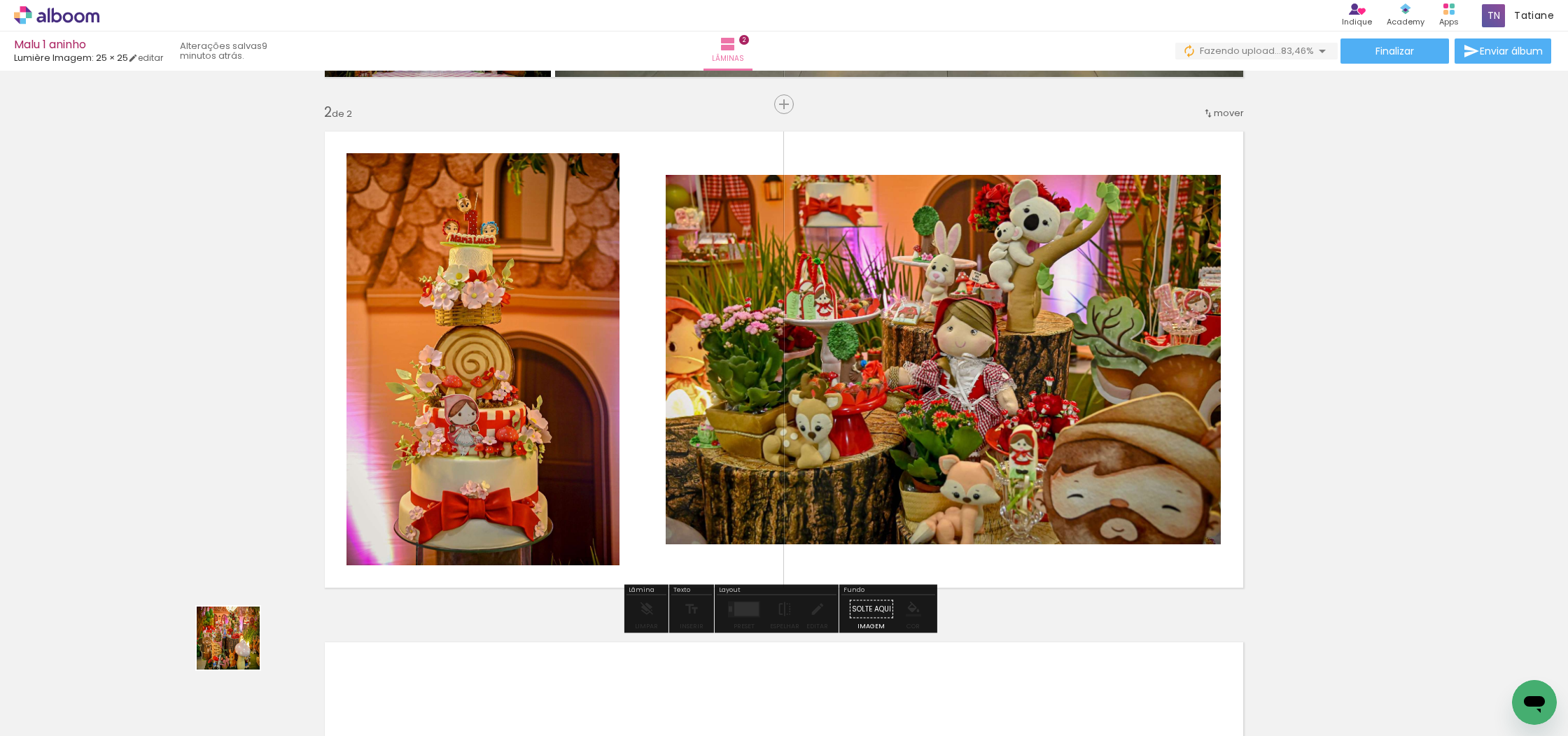
drag, startPoint x: 156, startPoint y: 703, endPoint x: 462, endPoint y: 575, distance: 331.7
click at [521, 502] on quentale-workspace at bounding box center [784, 368] width 1568 height 736
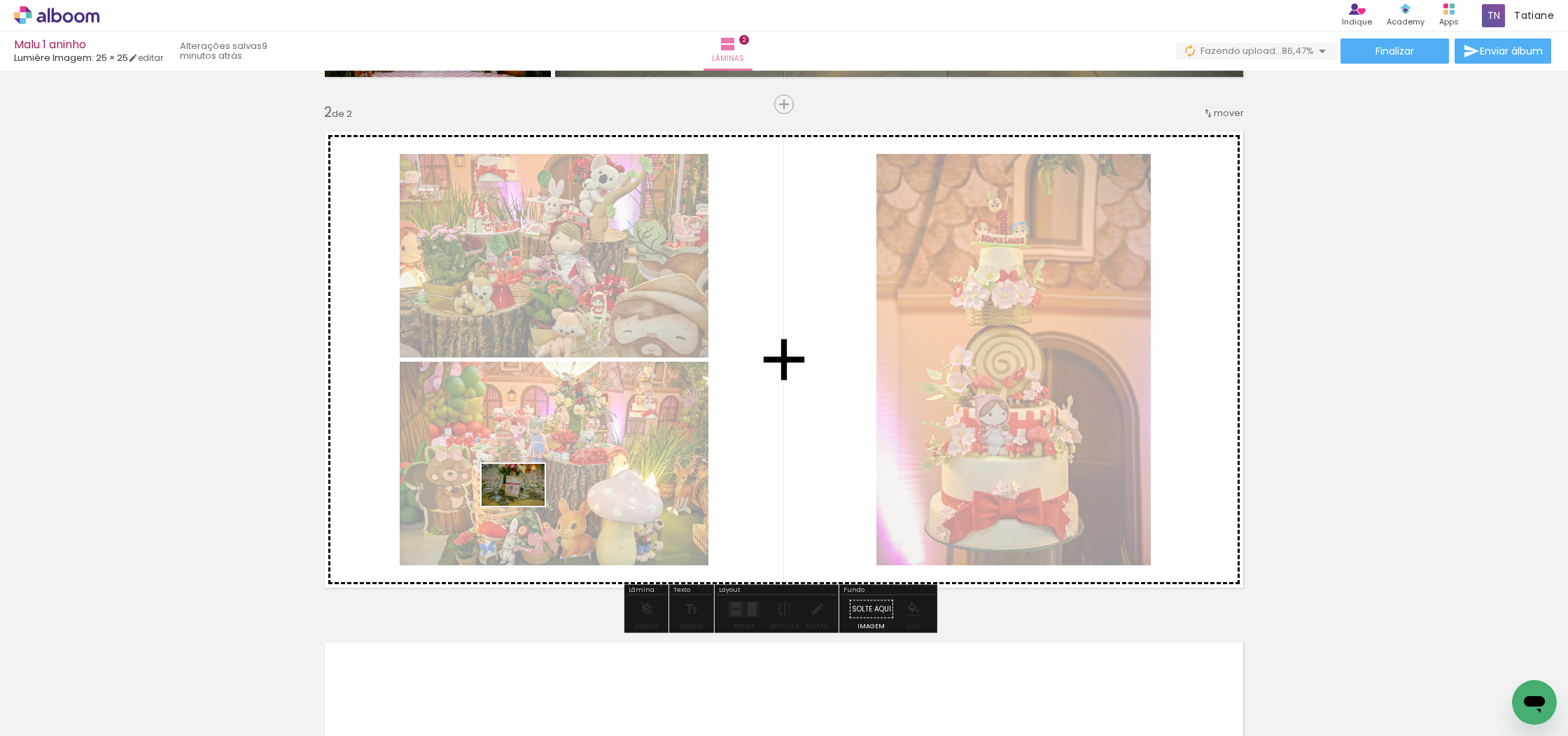
drag, startPoint x: 225, startPoint y: 695, endPoint x: 333, endPoint y: 614, distance: 135.0
click at [523, 506] on quentale-workspace at bounding box center [784, 368] width 1568 height 736
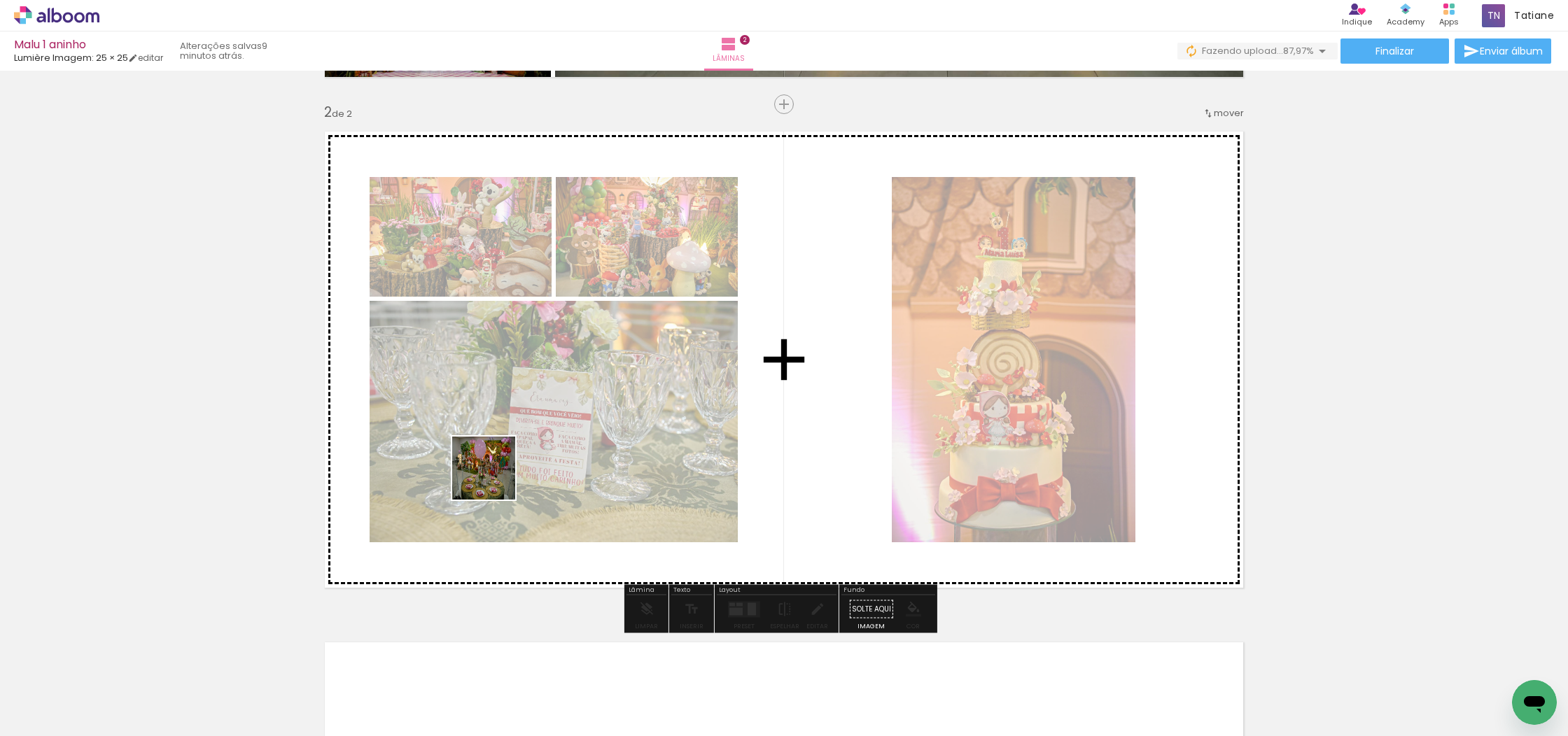
drag, startPoint x: 151, startPoint y: 685, endPoint x: 445, endPoint y: 558, distance: 320.3
click at [494, 478] on quentale-workspace at bounding box center [784, 368] width 1568 height 736
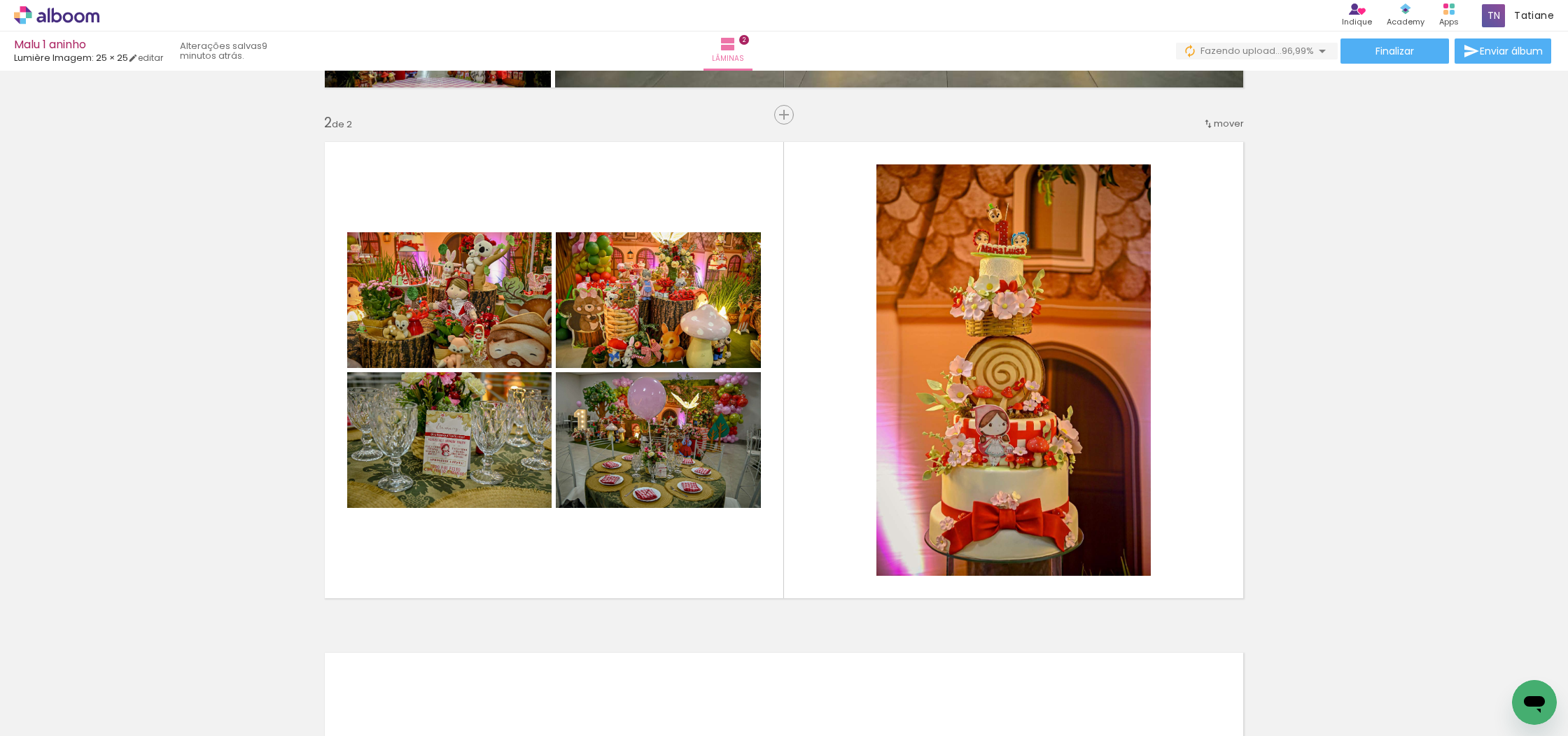
scroll to position [0, 0]
drag, startPoint x: 99, startPoint y: 699, endPoint x: 337, endPoint y: 703, distance: 238.0
click at [115, 702] on iron-horizontal-list at bounding box center [100, 692] width 28 height 87
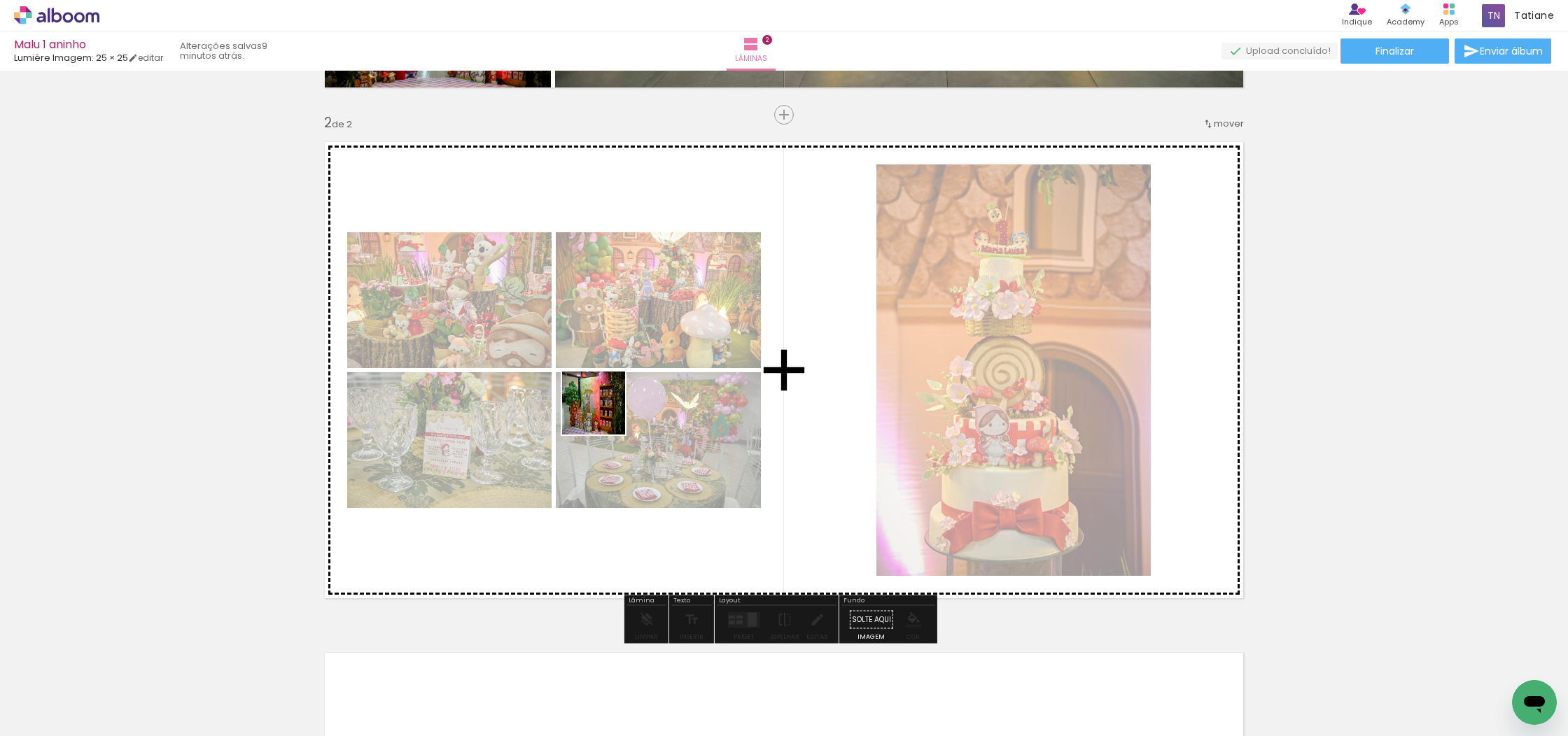
drag, startPoint x: 470, startPoint y: 545, endPoint x: 378, endPoint y: 644, distance: 135.1
click at [609, 408] on quentale-workspace at bounding box center [784, 368] width 1568 height 736
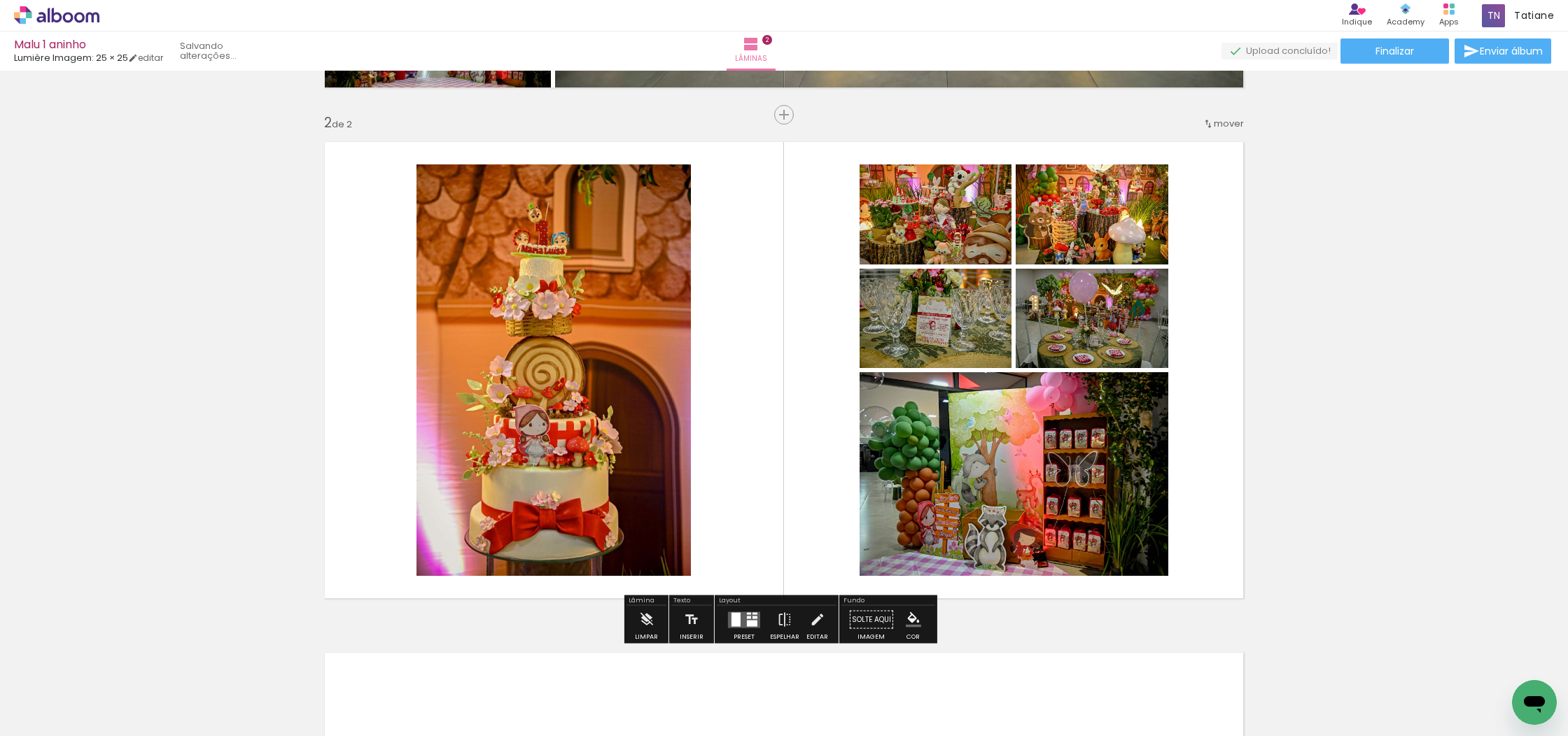
scroll to position [489, 0]
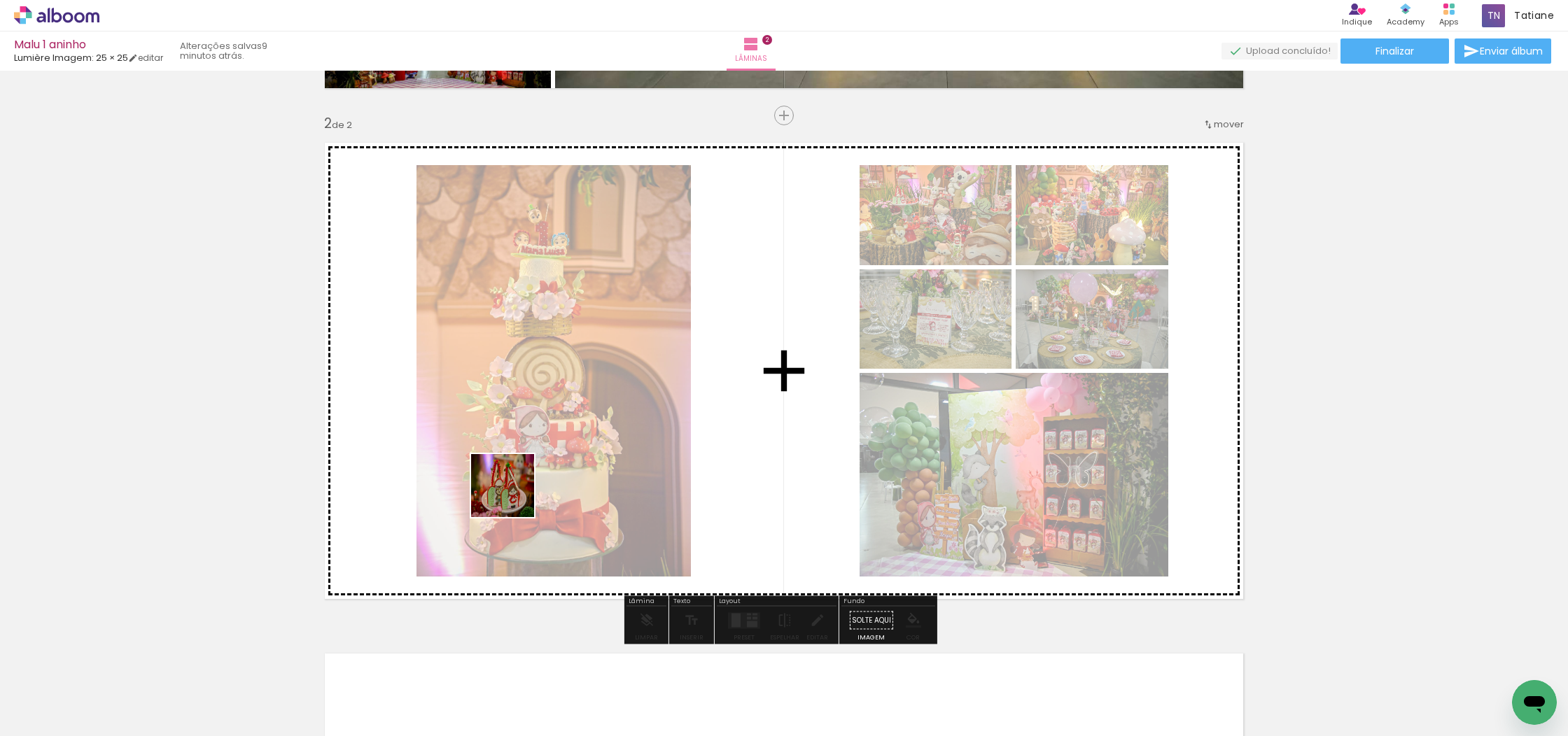
drag, startPoint x: 350, startPoint y: 651, endPoint x: 513, endPoint y: 496, distance: 224.9
click at [513, 496] on quentale-workspace at bounding box center [784, 368] width 1568 height 736
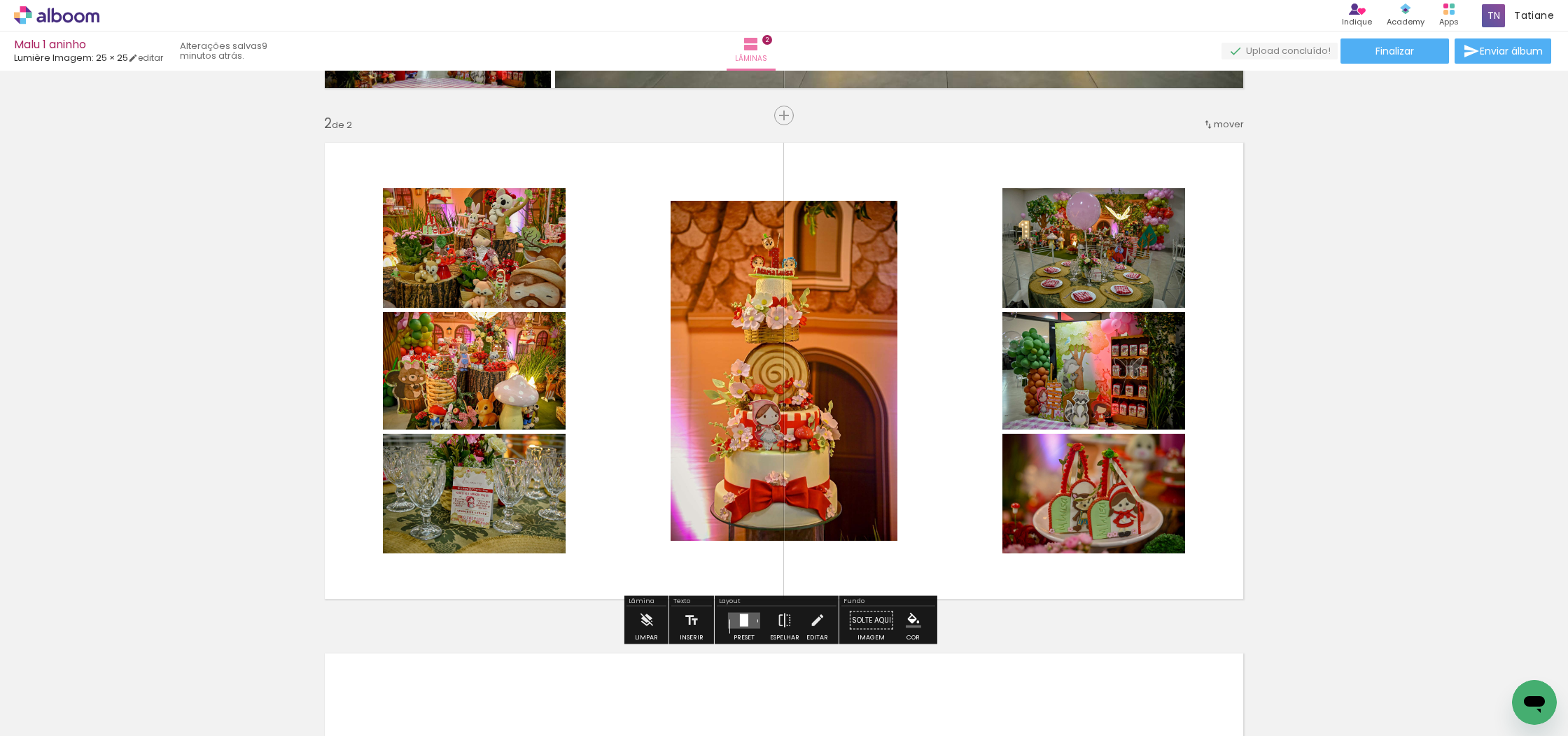
drag, startPoint x: 318, startPoint y: 699, endPoint x: 441, endPoint y: 564, distance: 182.6
click at [441, 564] on quentale-workspace at bounding box center [784, 368] width 1568 height 736
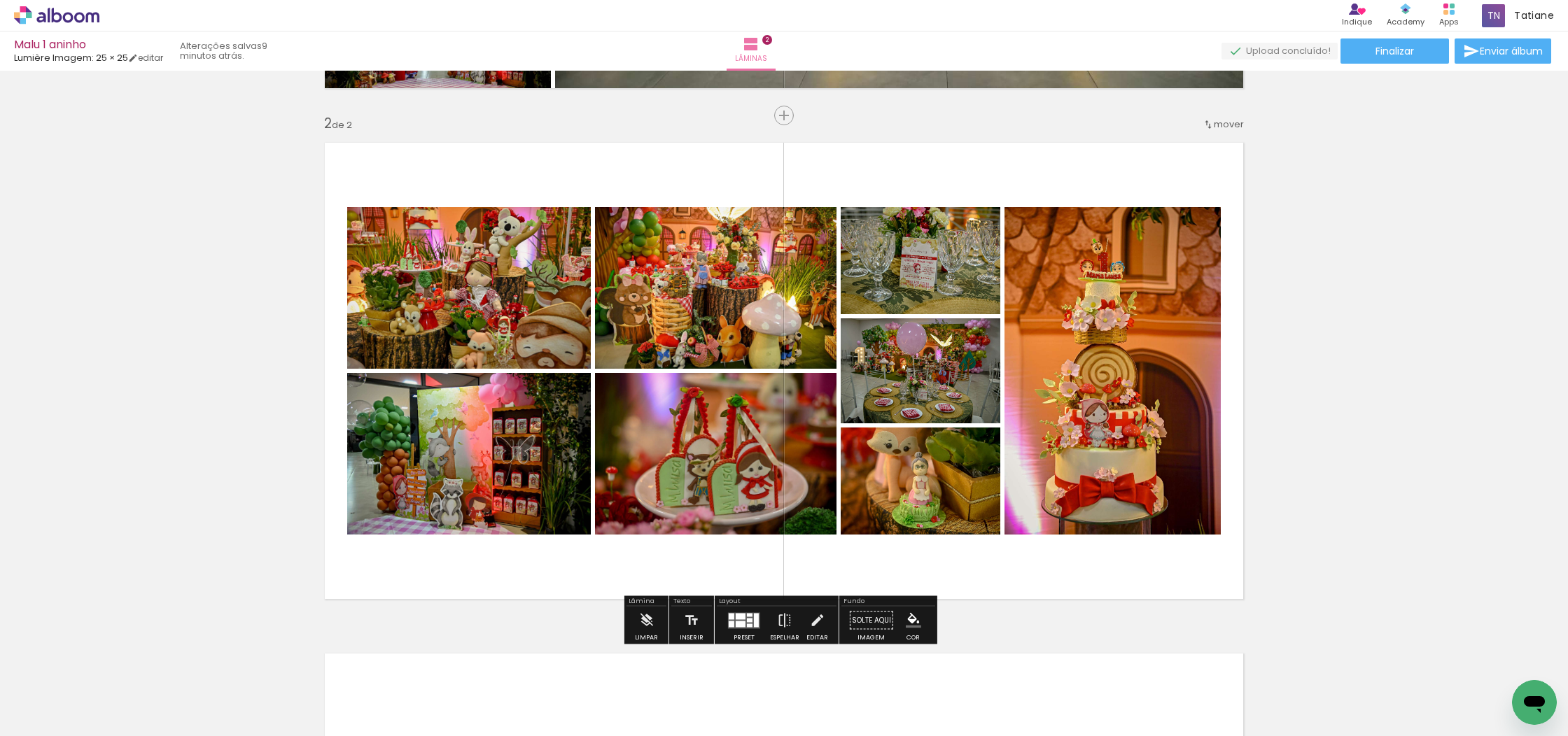
drag, startPoint x: 461, startPoint y: 548, endPoint x: 417, endPoint y: 598, distance: 66.6
click at [486, 486] on quentale-workspace at bounding box center [784, 368] width 1568 height 736
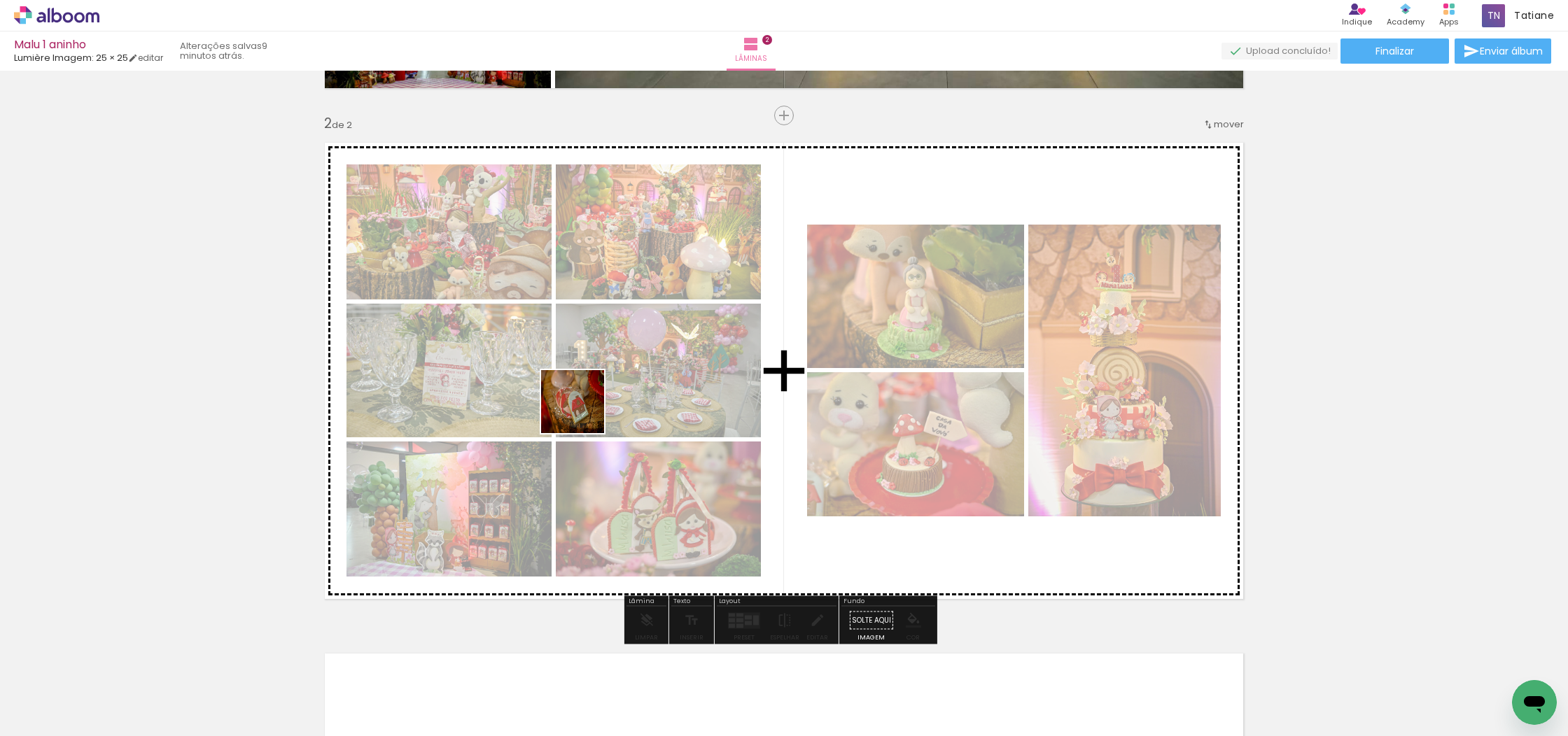
drag, startPoint x: 424, startPoint y: 637, endPoint x: 583, endPoint y: 412, distance: 275.5
click at [583, 412] on quentale-workspace at bounding box center [784, 368] width 1568 height 736
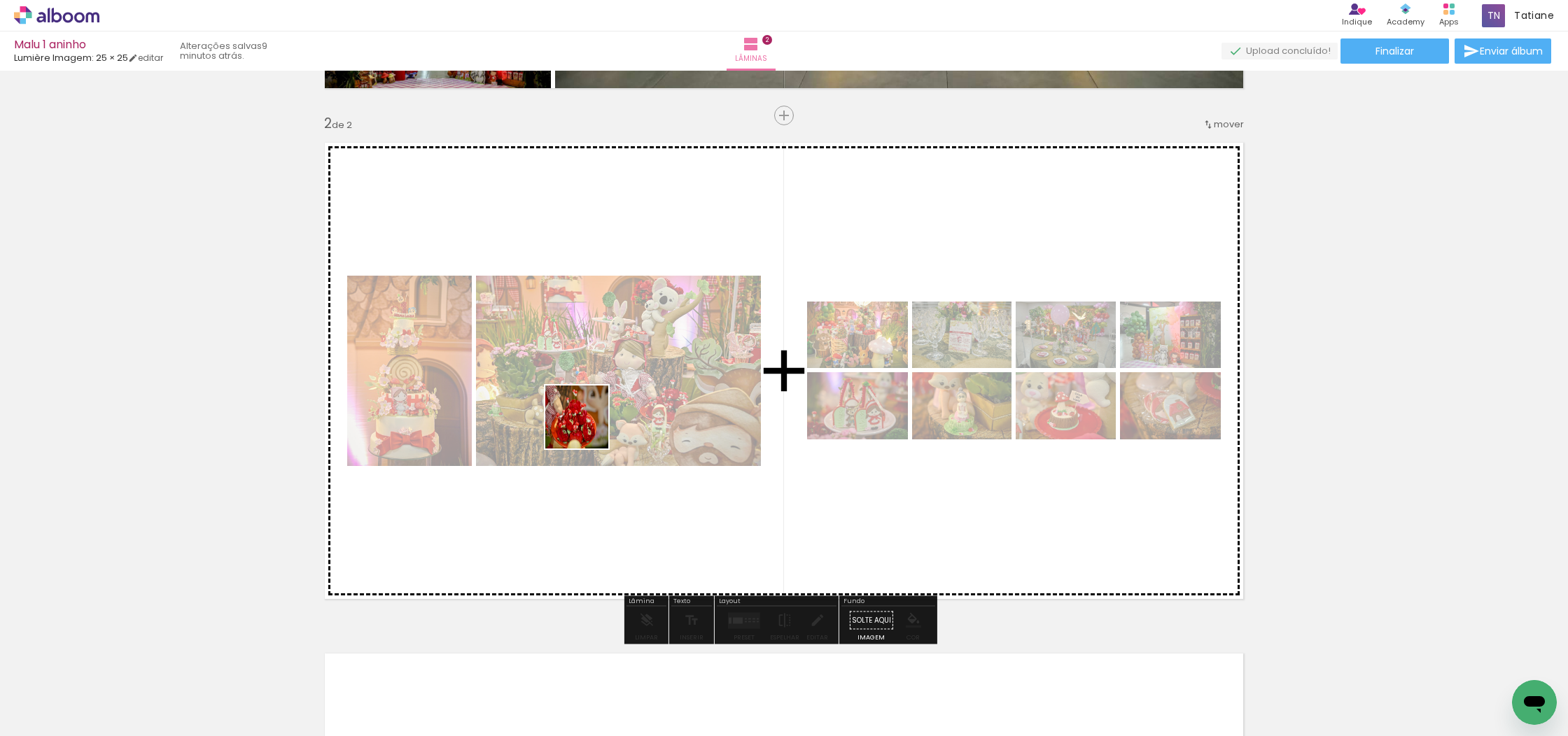
drag, startPoint x: 298, startPoint y: 693, endPoint x: 580, endPoint y: 437, distance: 380.9
click at [587, 427] on quentale-workspace at bounding box center [784, 368] width 1568 height 736
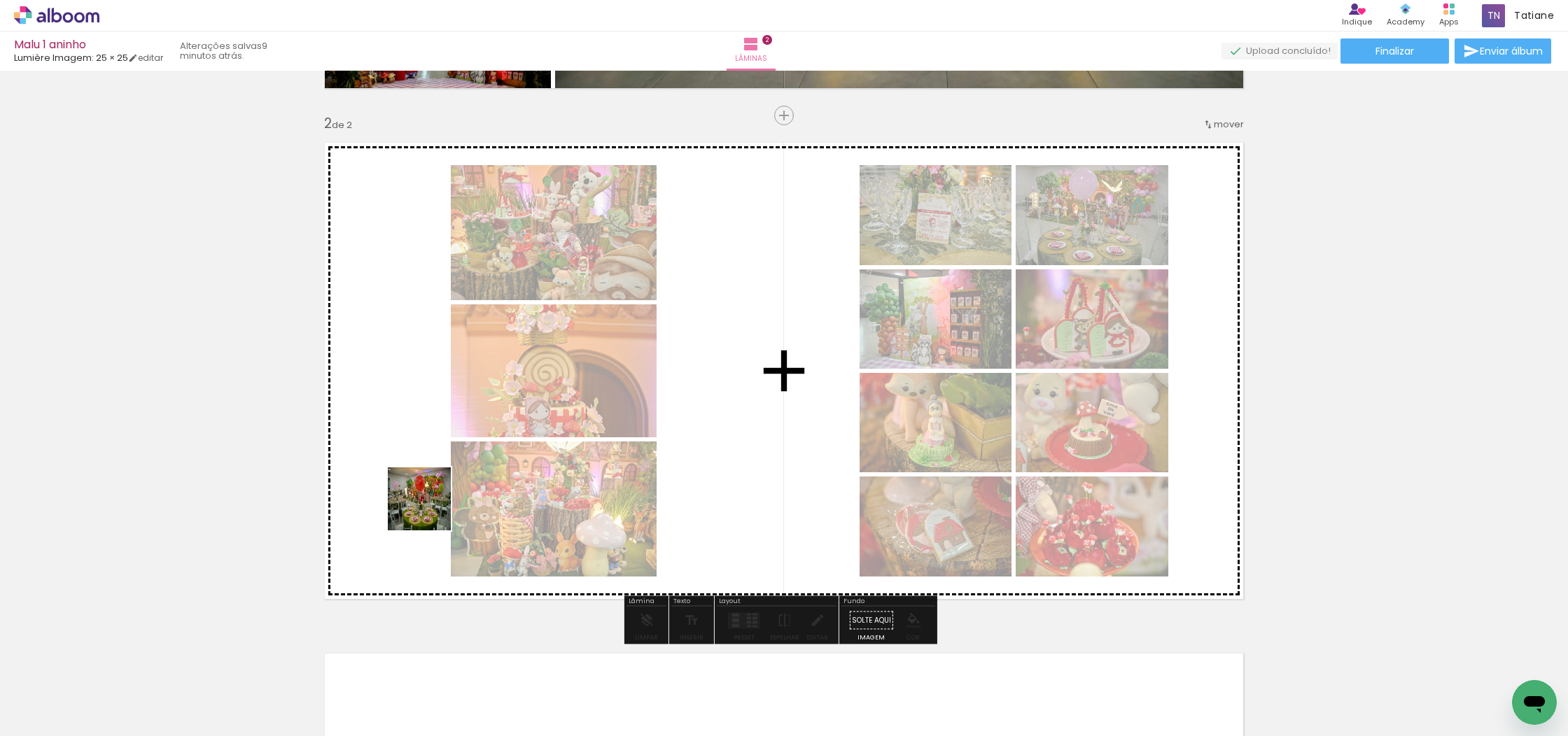
drag, startPoint x: 430, startPoint y: 509, endPoint x: 579, endPoint y: 406, distance: 181.1
click at [574, 397] on quentale-workspace at bounding box center [784, 368] width 1568 height 736
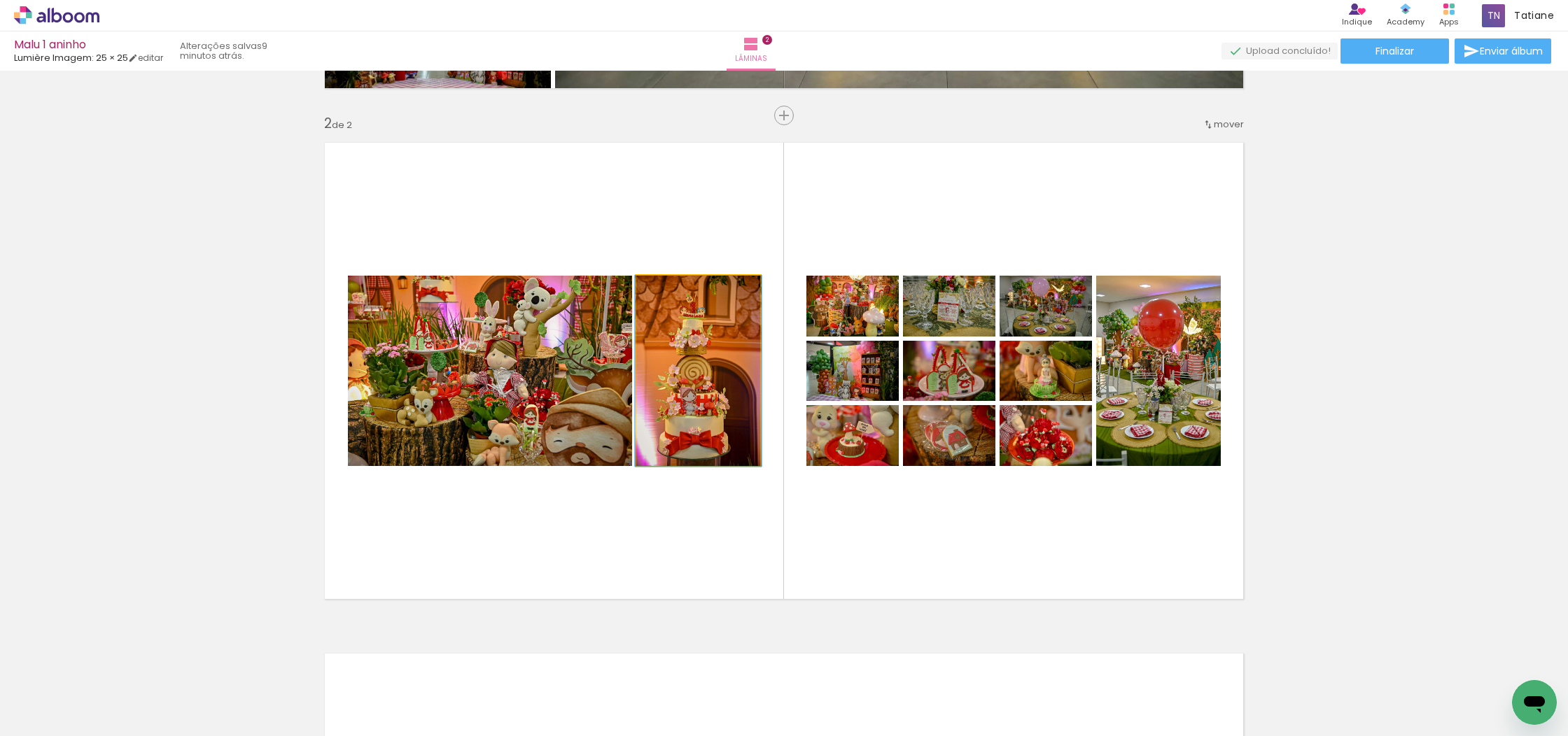
drag, startPoint x: 695, startPoint y: 368, endPoint x: 995, endPoint y: 140, distance: 376.8
click at [696, 368] on div at bounding box center [697, 370] width 126 height 190
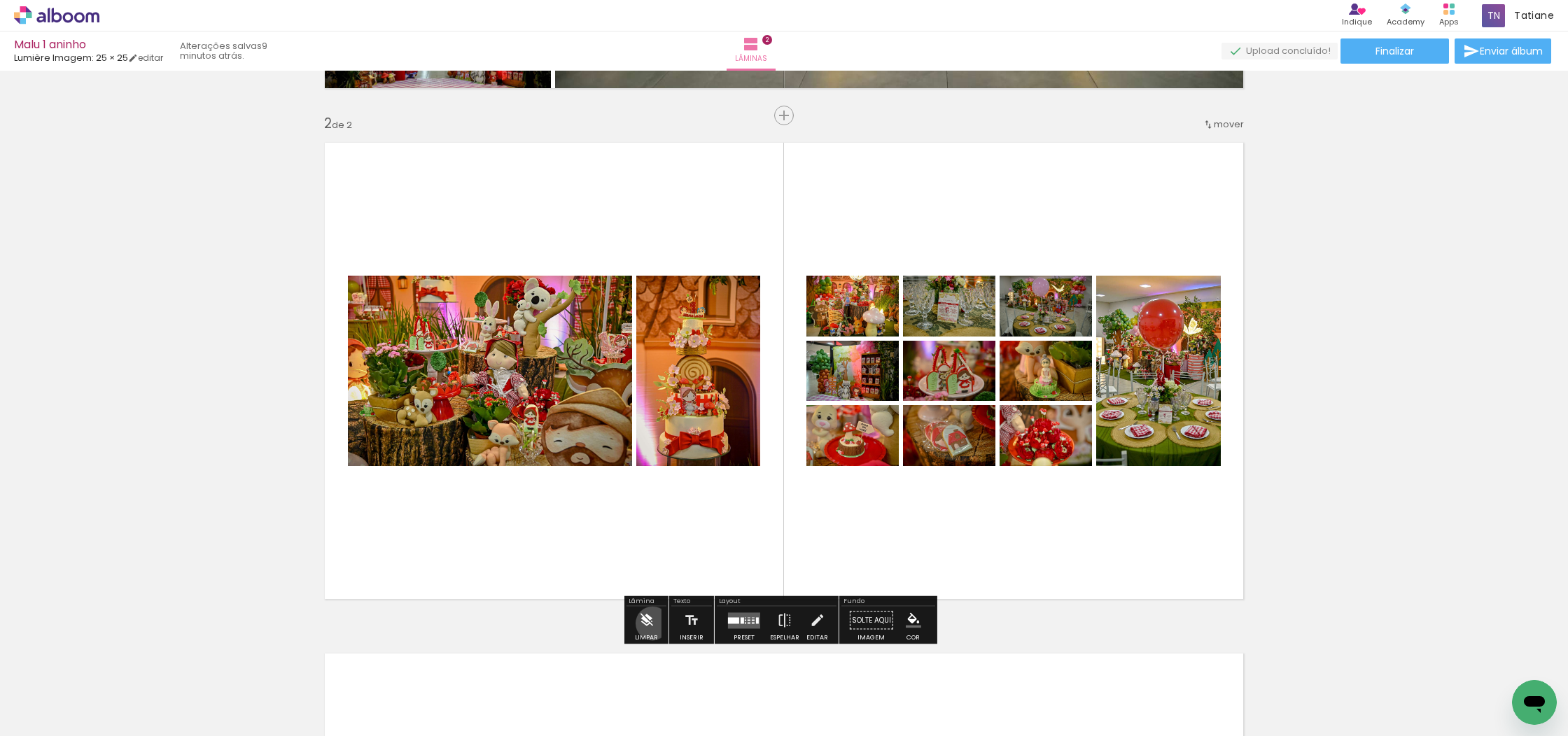
click at [652, 624] on iron-icon at bounding box center [646, 620] width 15 height 28
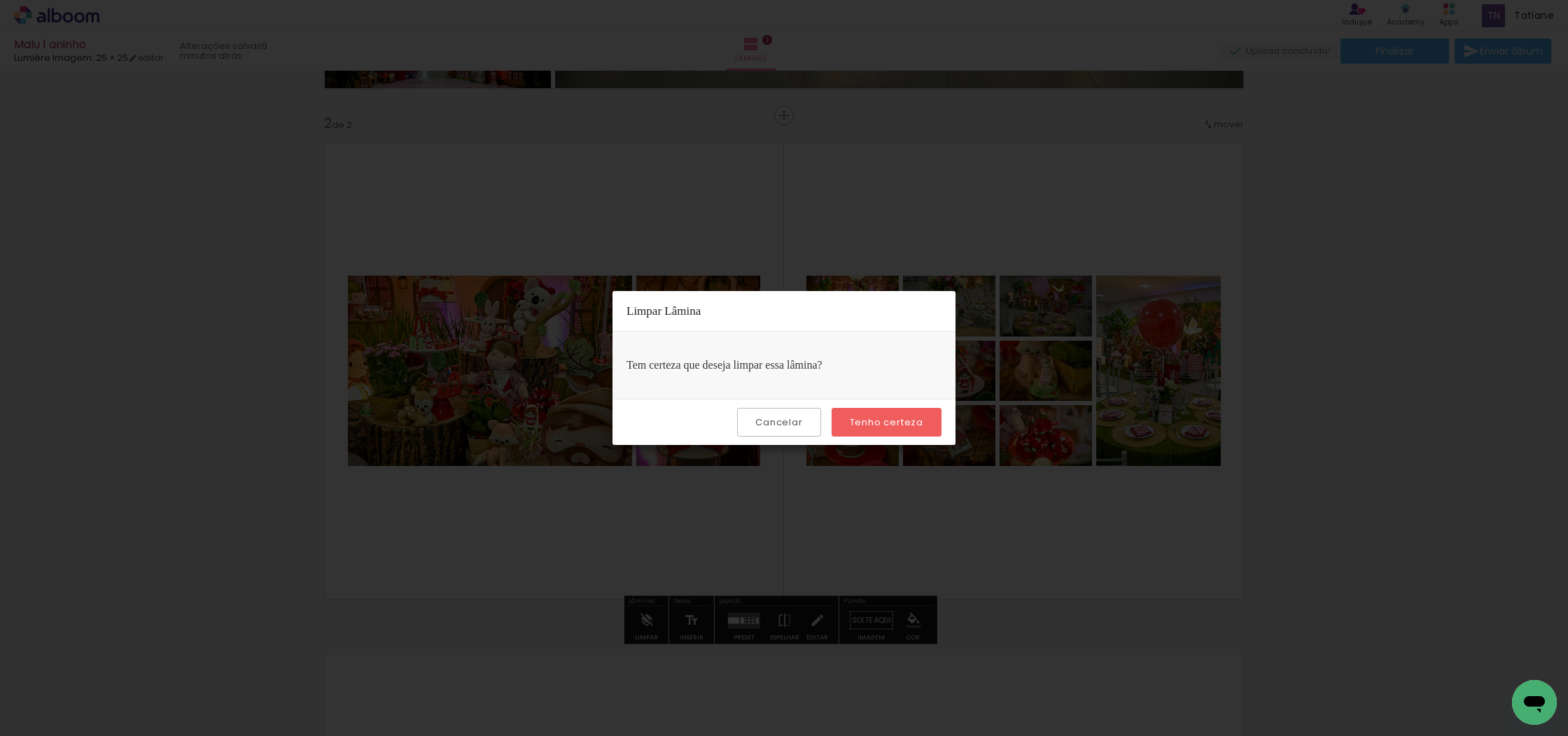
click at [0, 0] on slot "Tenho certeza" at bounding box center [0, 0] width 0 height 0
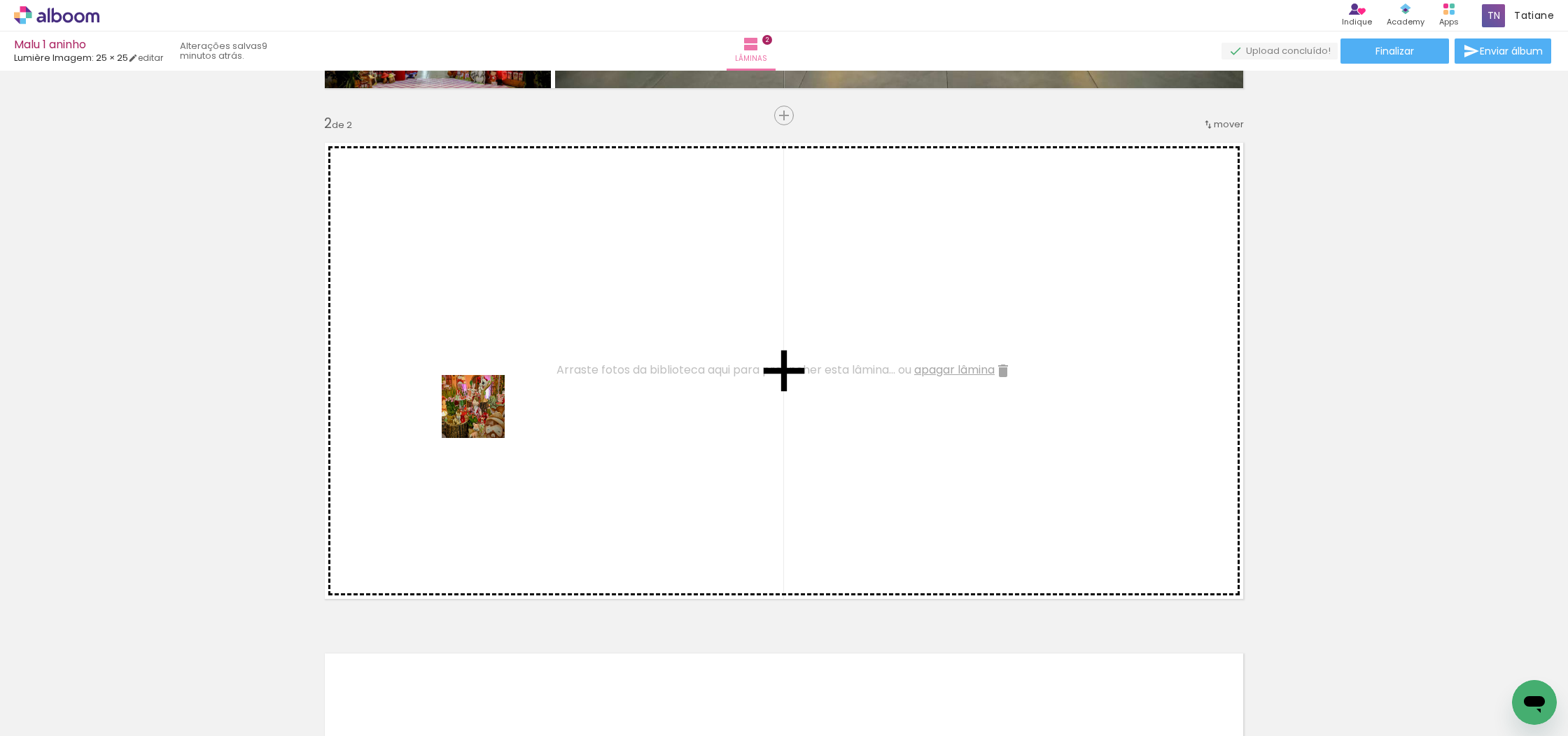
click at [506, 403] on quentale-workspace at bounding box center [784, 368] width 1568 height 736
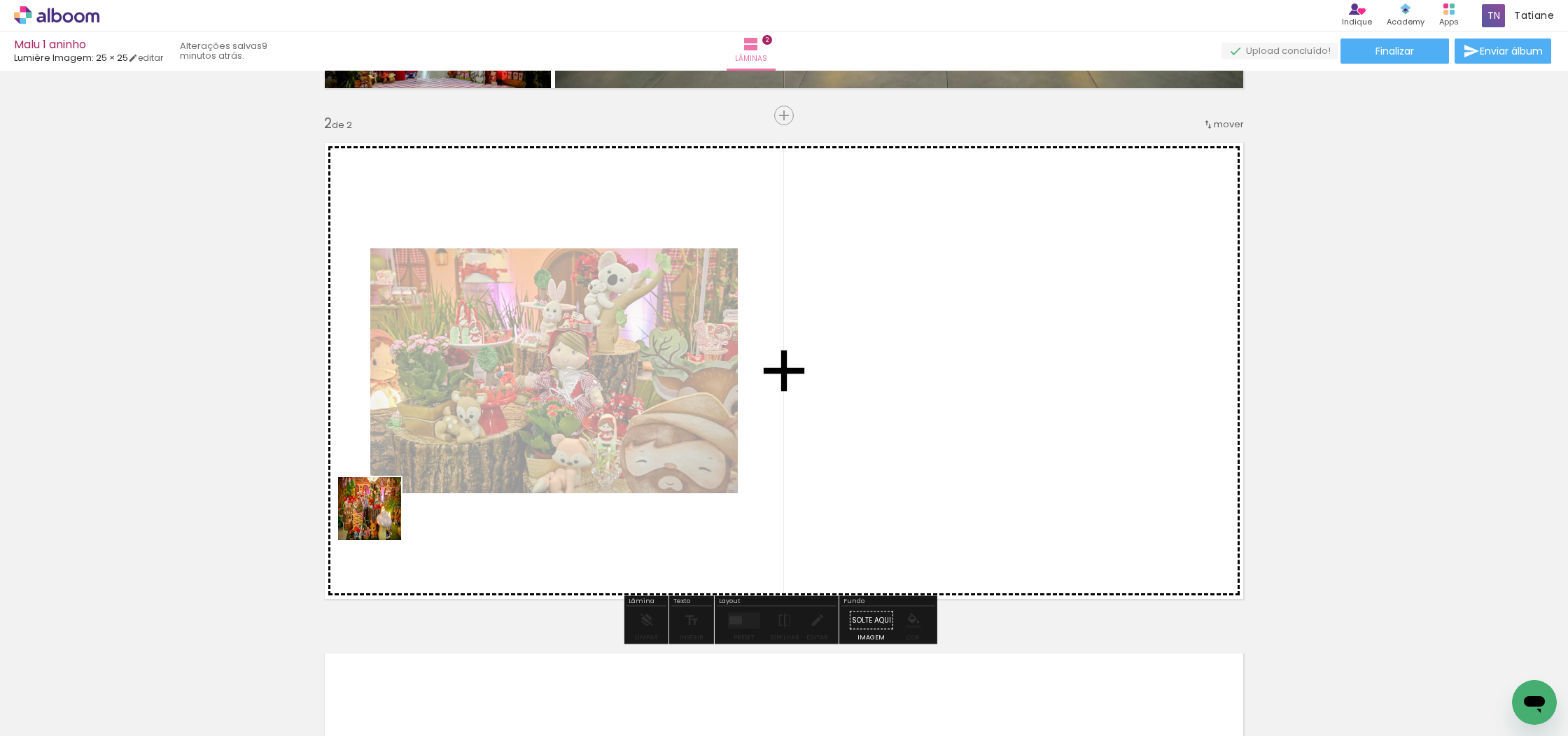
drag, startPoint x: 380, startPoint y: 519, endPoint x: 403, endPoint y: 575, distance: 60.5
click at [451, 456] on quentale-workspace at bounding box center [784, 368] width 1568 height 736
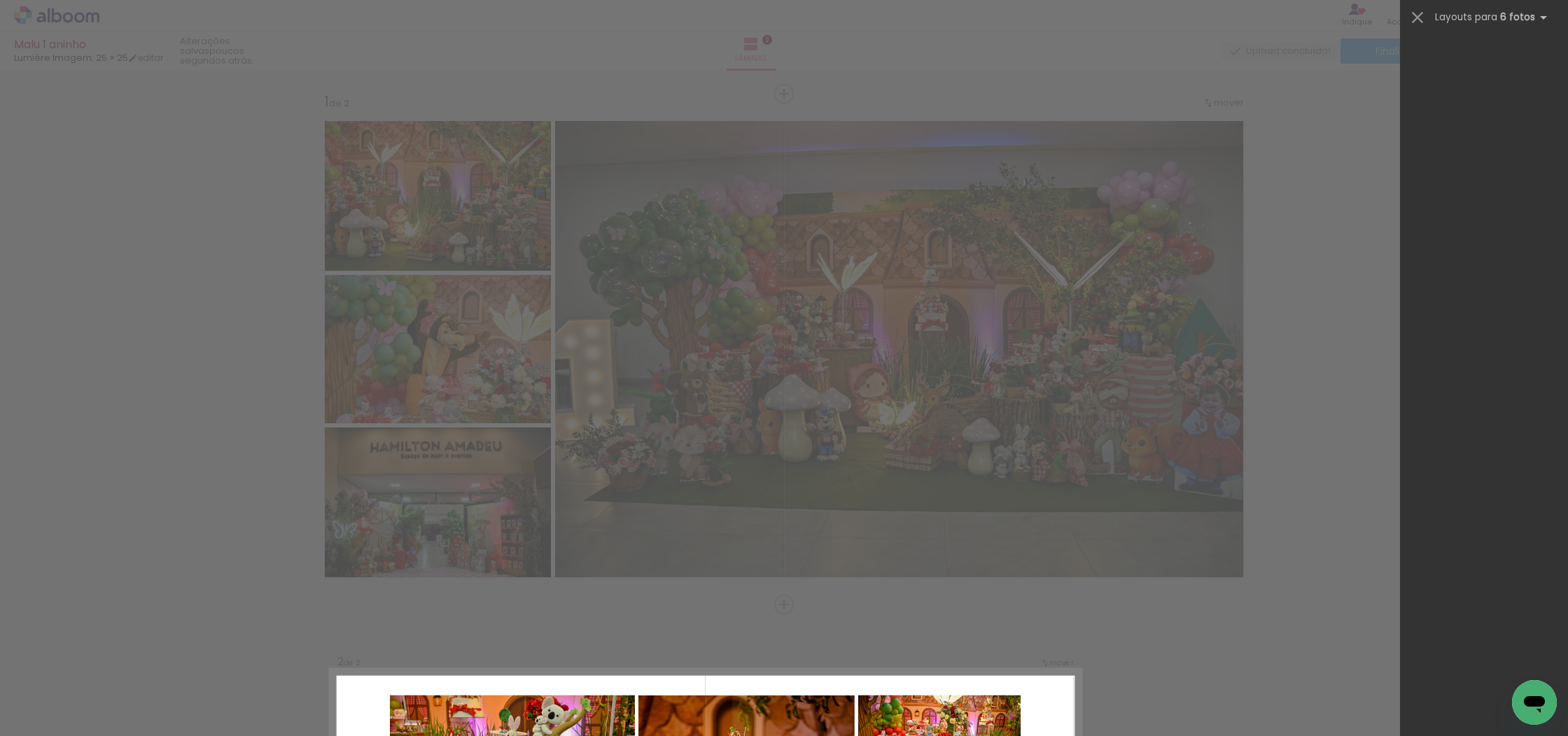
scroll to position [1486, 0]
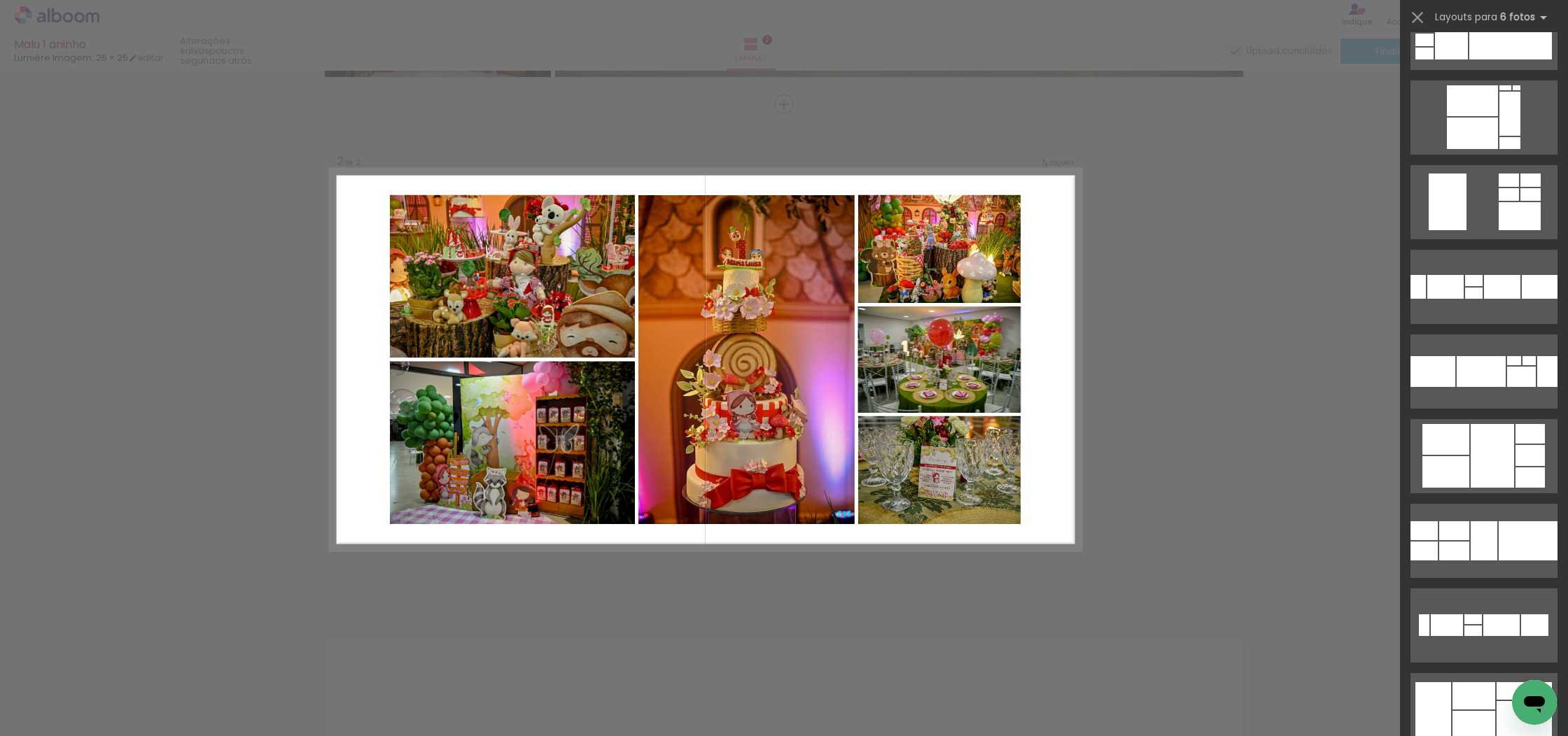
click at [1472, 468] on div at bounding box center [1491, 456] width 43 height 64
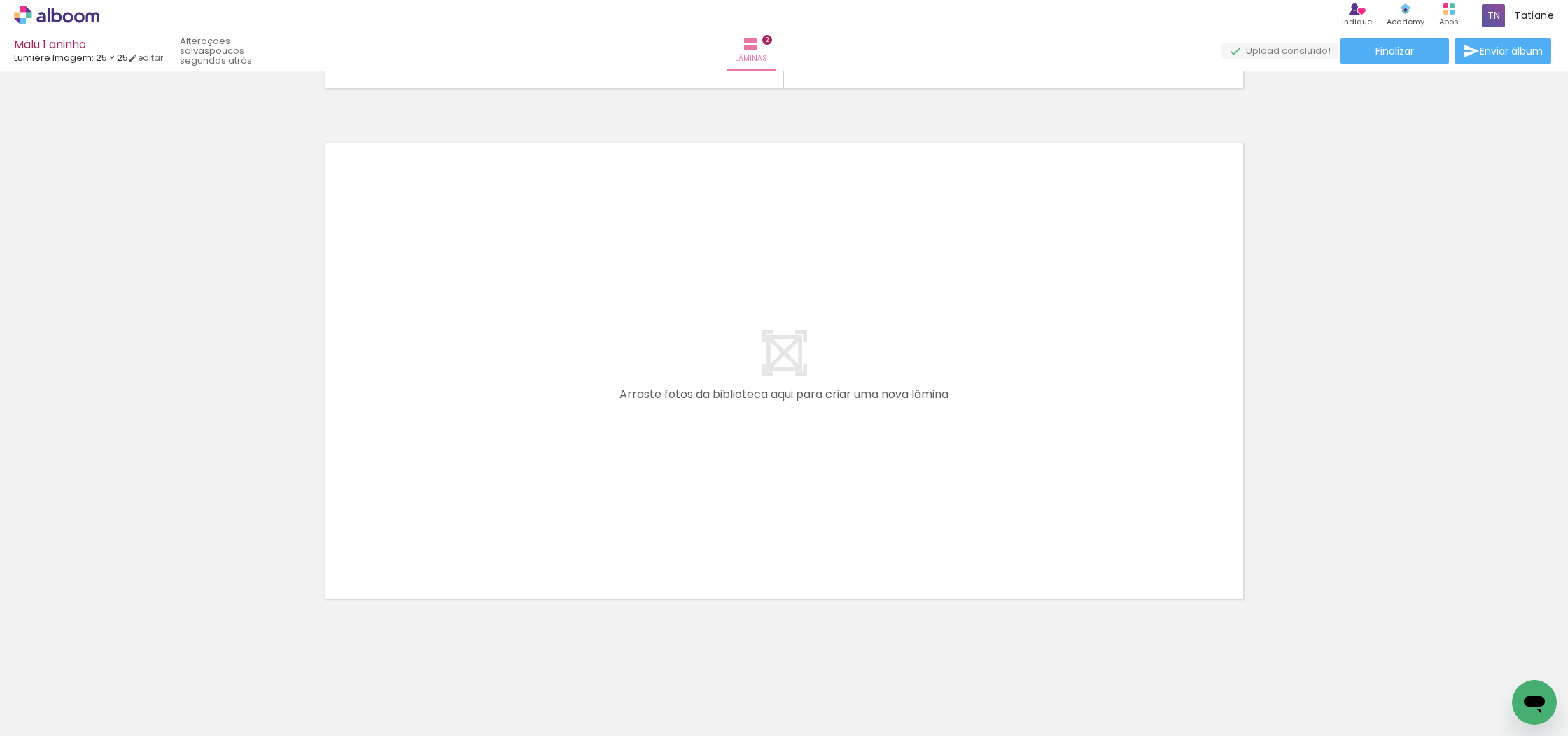
scroll to position [1009, 0]
click at [629, 470] on quentale-workspace at bounding box center [784, 368] width 1568 height 736
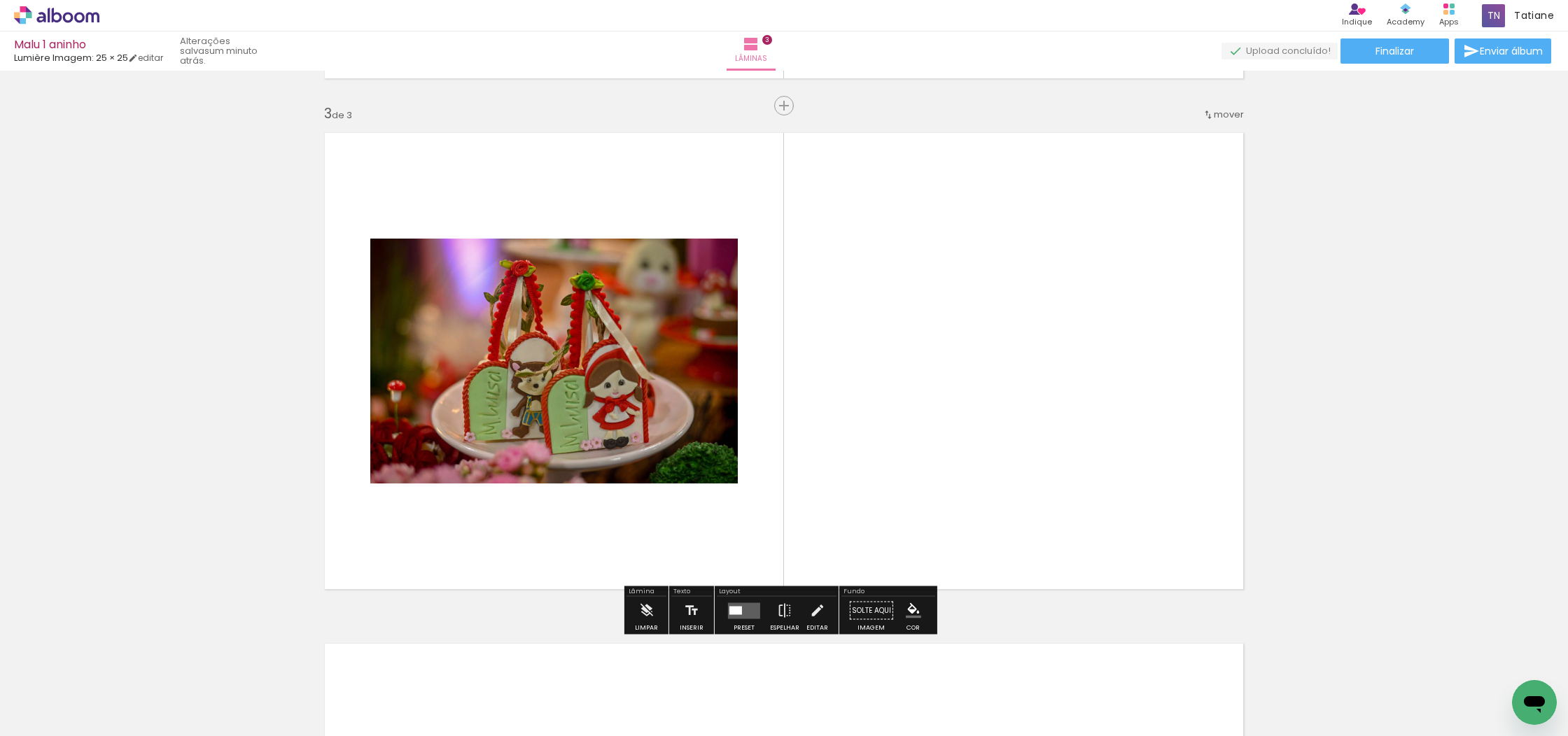
scroll to position [1011, 0]
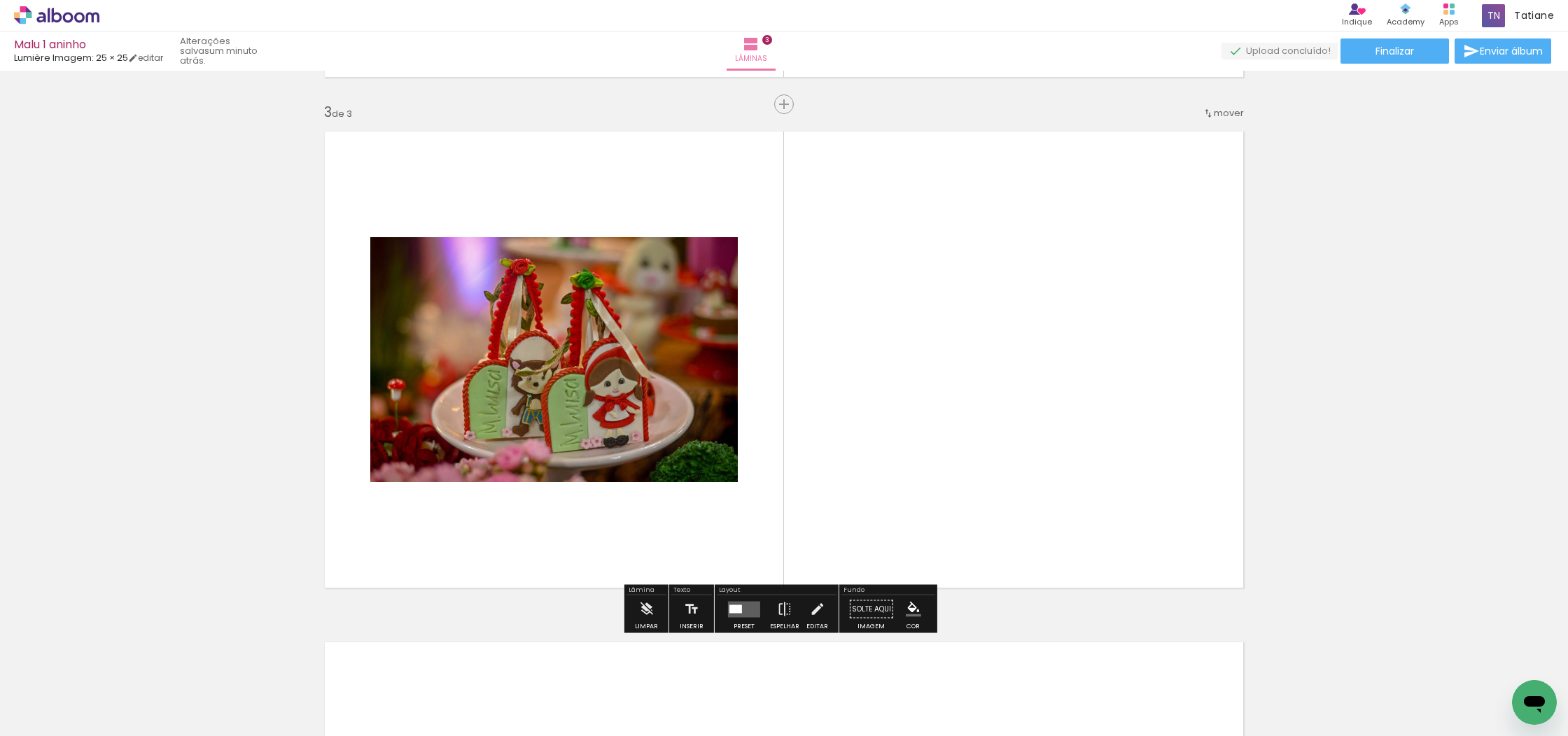
drag, startPoint x: 674, startPoint y: 433, endPoint x: 586, endPoint y: 506, distance: 114.3
click at [723, 410] on quentale-workspace at bounding box center [784, 368] width 1568 height 736
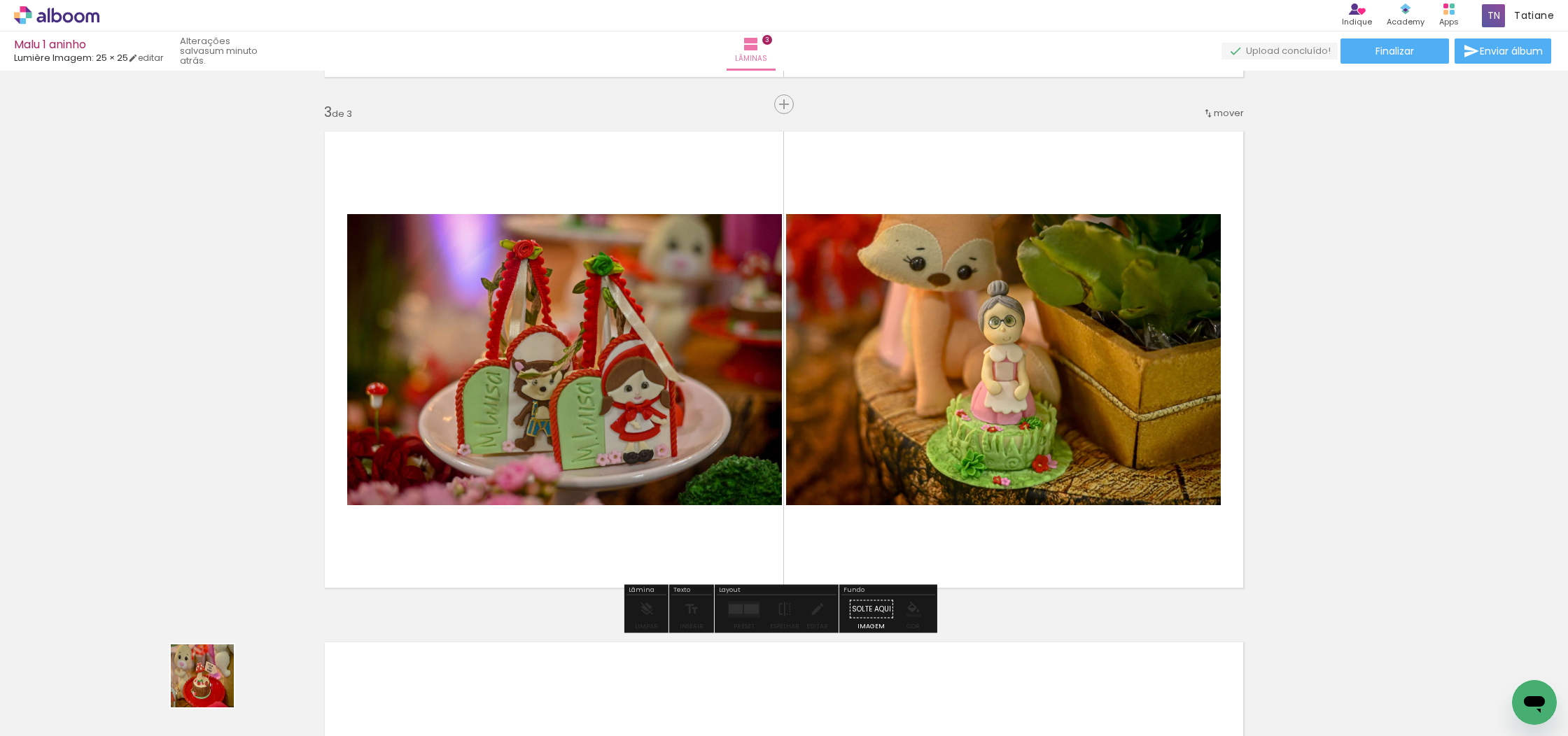
drag, startPoint x: 213, startPoint y: 686, endPoint x: 340, endPoint y: 575, distance: 168.7
click at [629, 406] on quentale-workspace at bounding box center [784, 368] width 1568 height 736
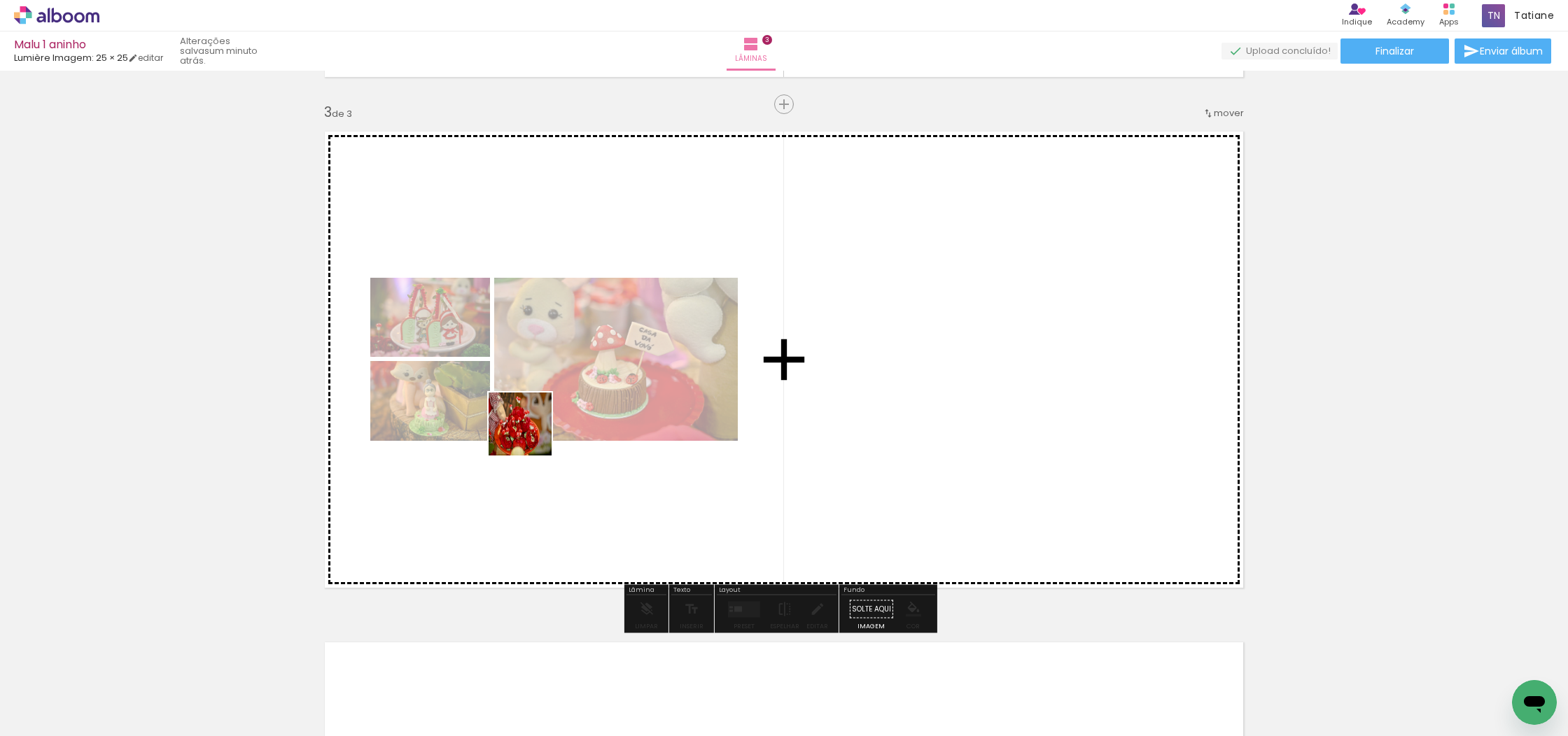
drag, startPoint x: 241, startPoint y: 615, endPoint x: 531, endPoint y: 434, distance: 341.8
click at [531, 434] on quentale-workspace at bounding box center [784, 368] width 1568 height 736
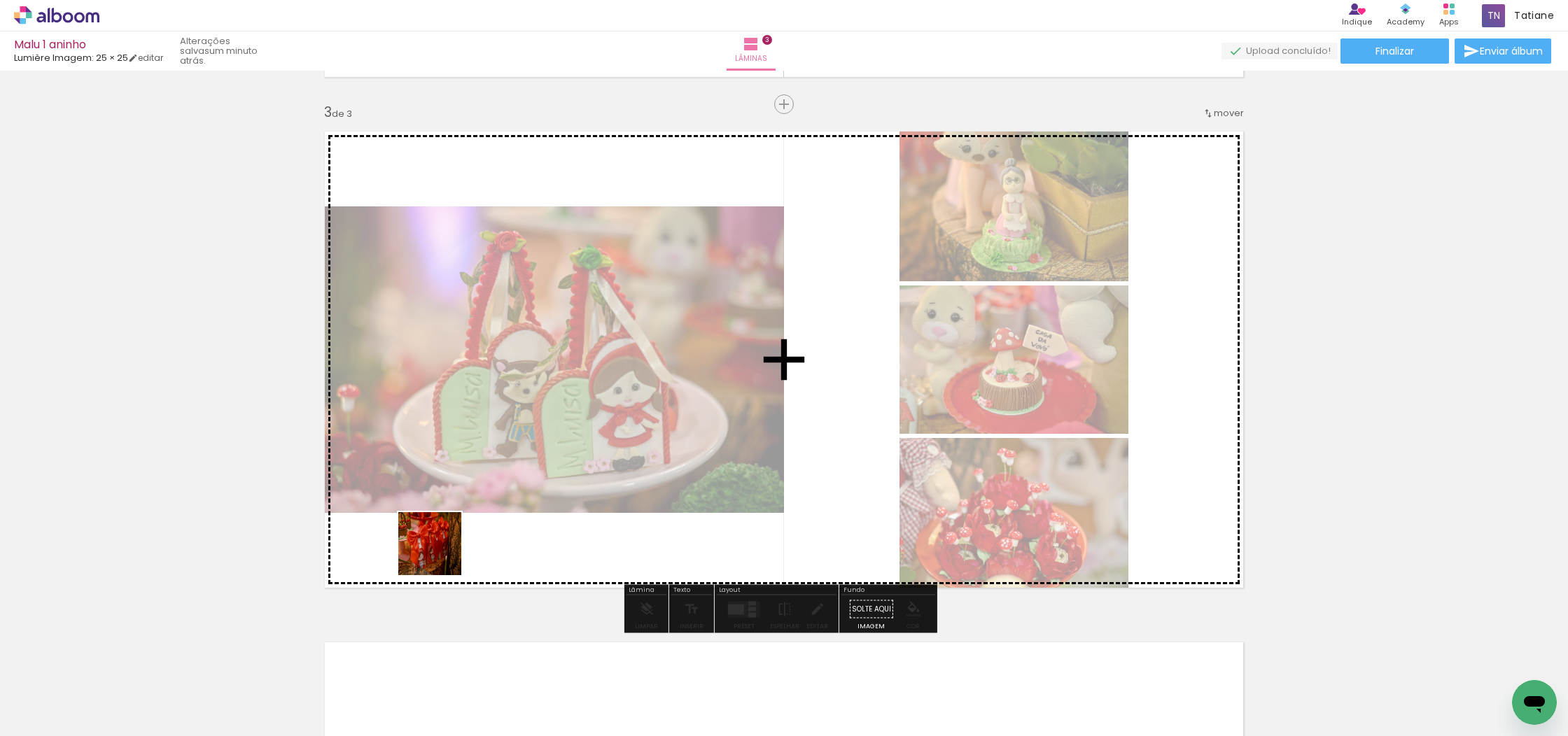
drag, startPoint x: 222, startPoint y: 689, endPoint x: 554, endPoint y: 419, distance: 427.9
click at [542, 469] on quentale-workspace at bounding box center [784, 368] width 1568 height 736
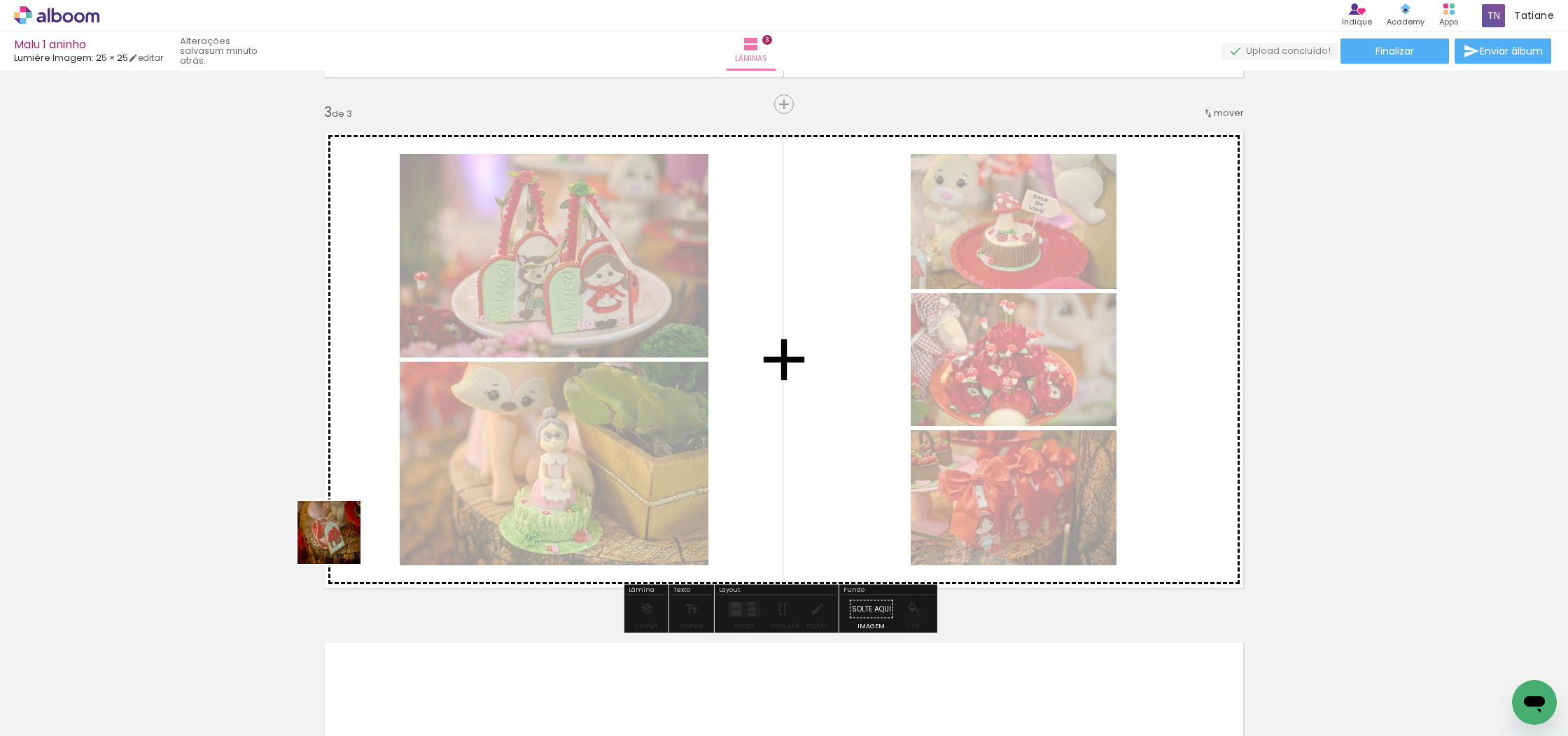
drag, startPoint x: 139, startPoint y: 701, endPoint x: 471, endPoint y: 470, distance: 404.5
click at [506, 421] on quentale-workspace at bounding box center [784, 368] width 1568 height 736
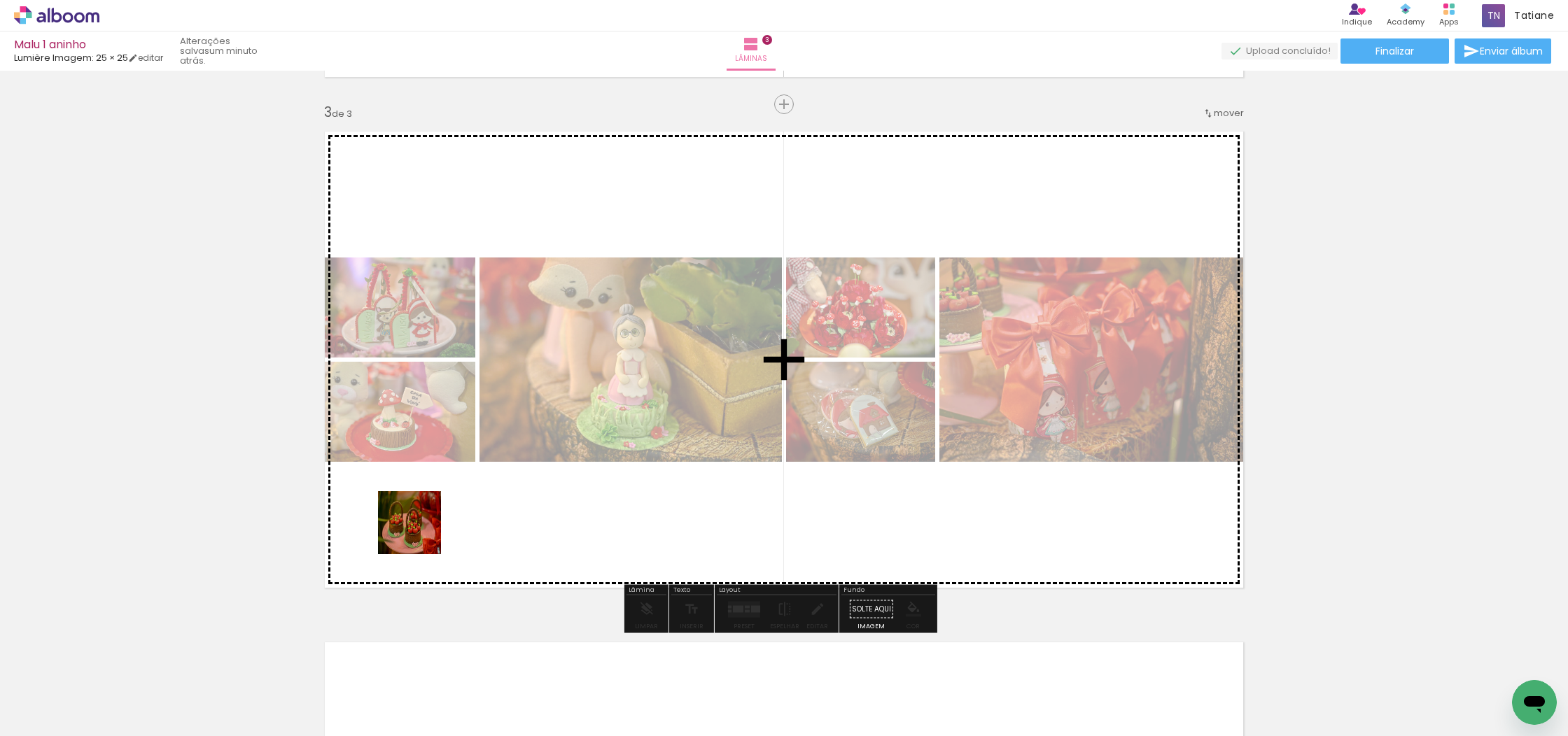
drag, startPoint x: 145, startPoint y: 700, endPoint x: 457, endPoint y: 499, distance: 371.1
click at [454, 503] on quentale-workspace at bounding box center [784, 368] width 1568 height 736
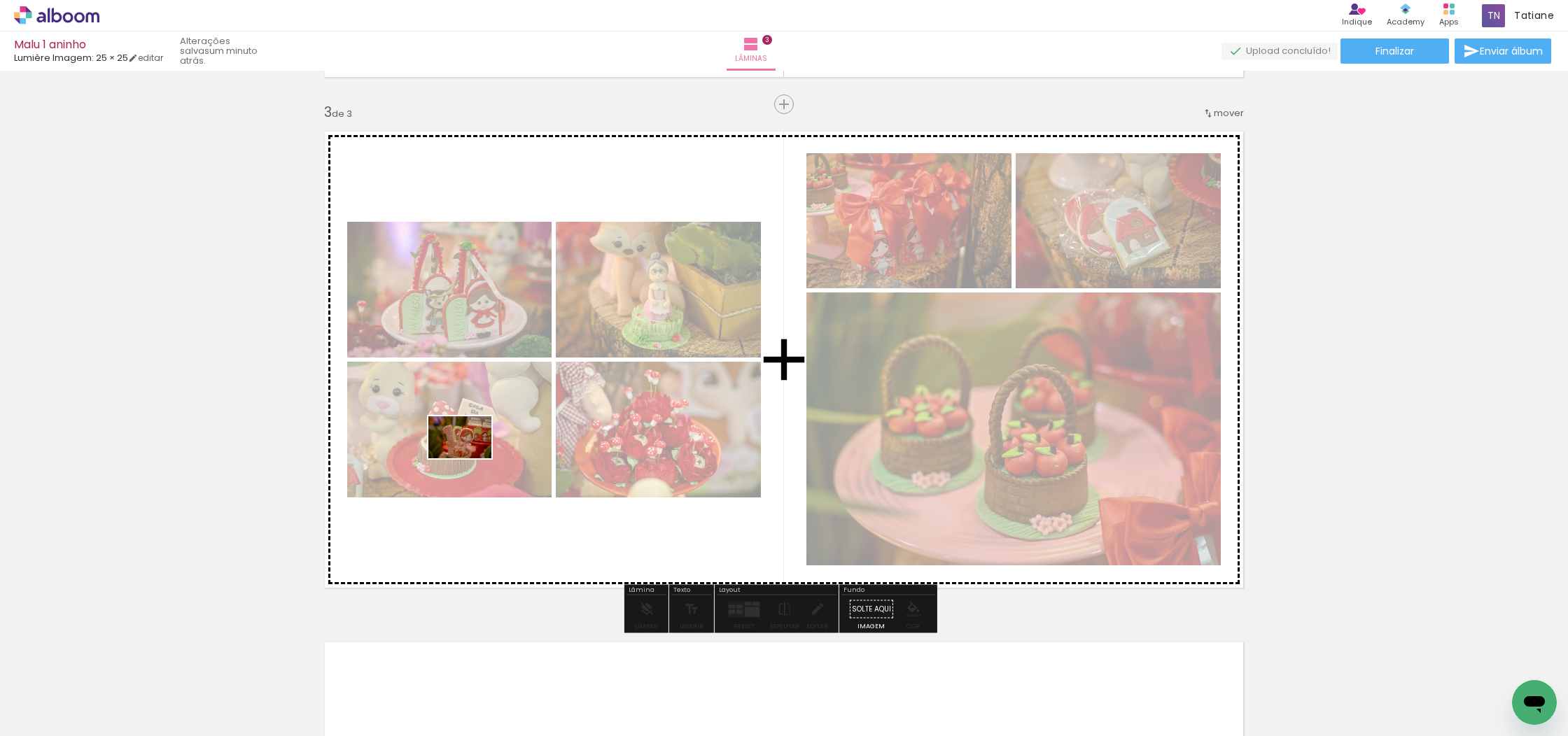
drag, startPoint x: 211, startPoint y: 689, endPoint x: 470, endPoint y: 458, distance: 347.0
click at [470, 458] on quentale-workspace at bounding box center [784, 368] width 1568 height 736
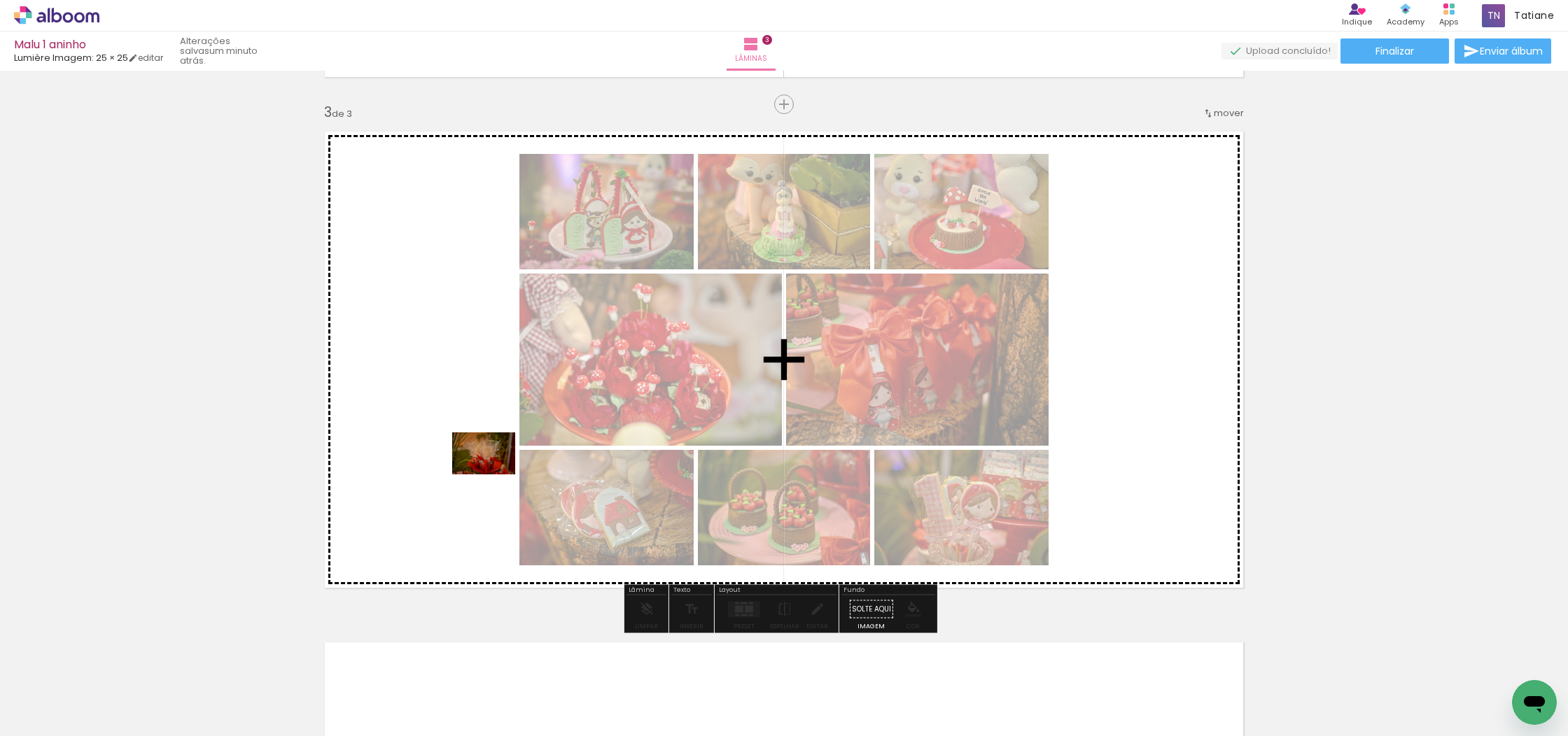
drag, startPoint x: 140, startPoint y: 689, endPoint x: 599, endPoint y: 422, distance: 531.0
click at [519, 461] on quentale-workspace at bounding box center [784, 368] width 1568 height 736
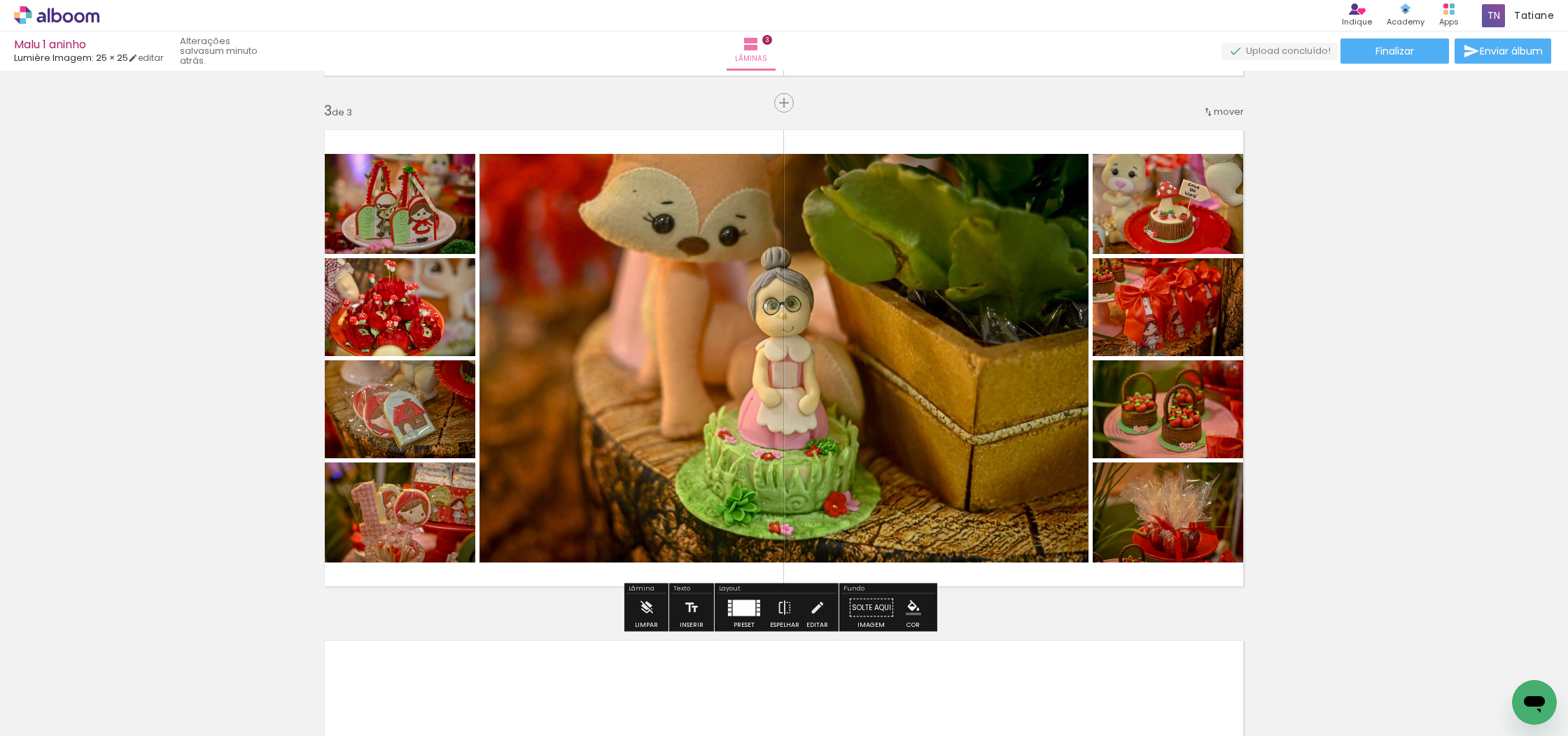
scroll to position [1013, 0]
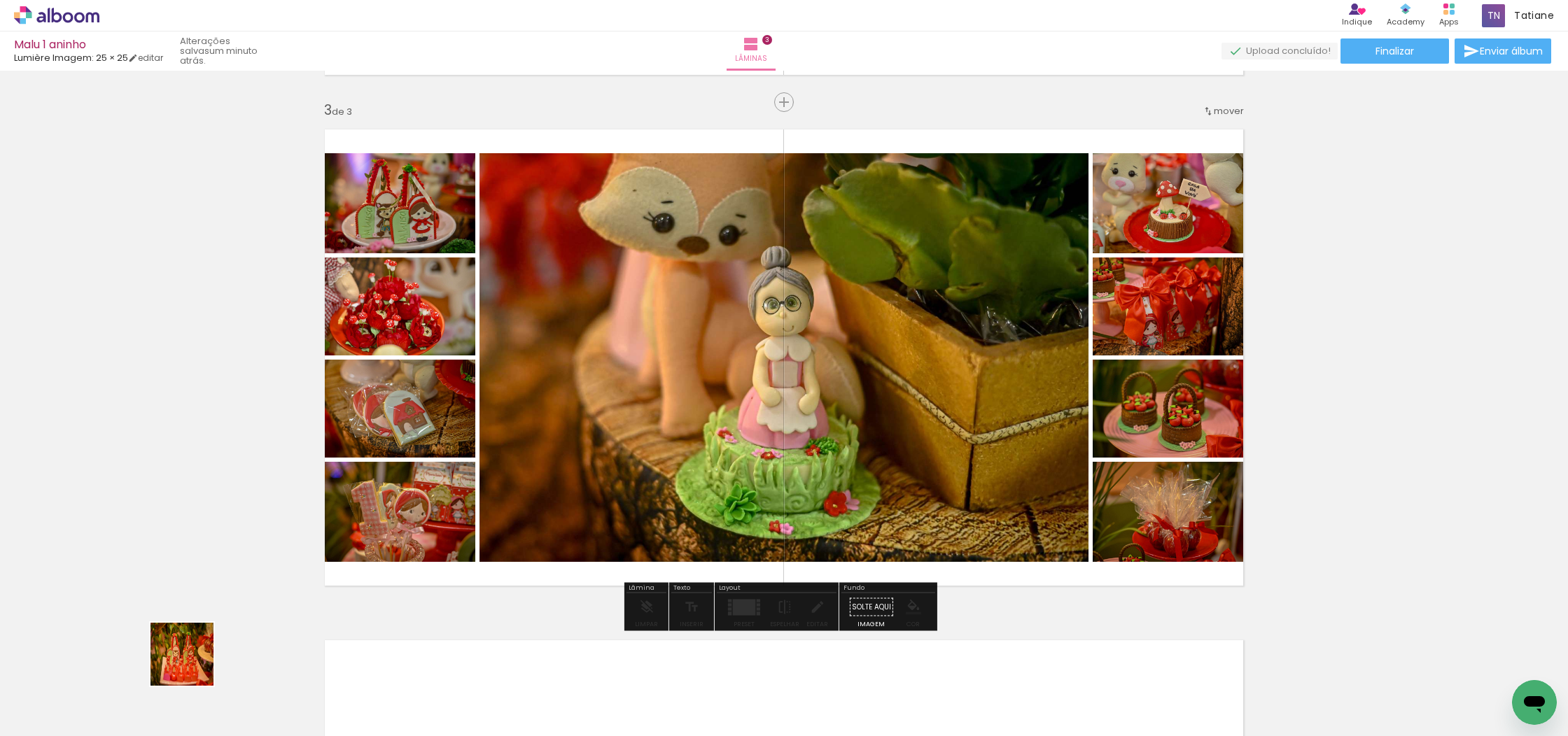
drag, startPoint x: 192, startPoint y: 664, endPoint x: 358, endPoint y: 549, distance: 201.9
click at [382, 525] on quentale-workspace at bounding box center [784, 368] width 1568 height 736
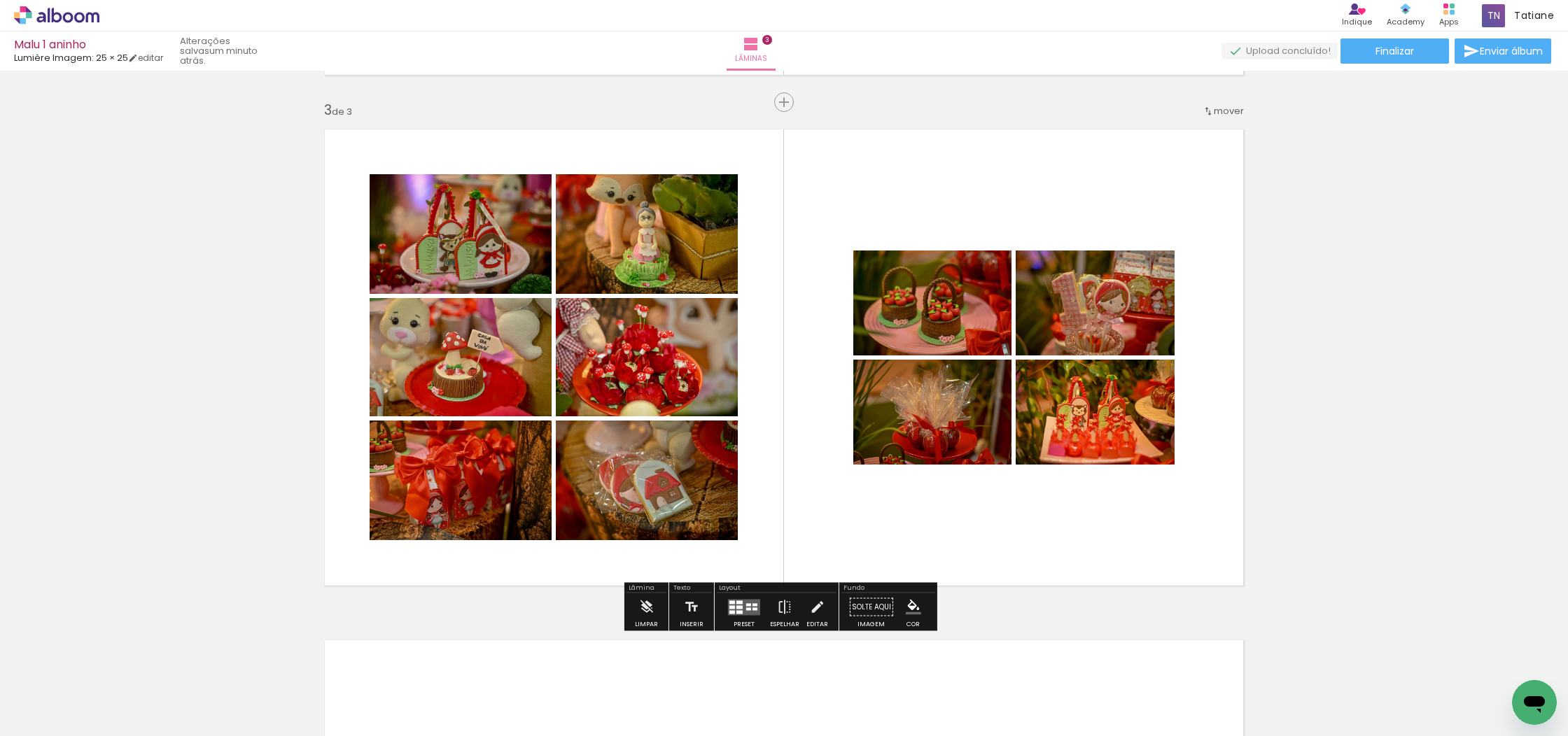
drag, startPoint x: 215, startPoint y: 694, endPoint x: 230, endPoint y: 622, distance: 73.5
click at [512, 437] on quentale-workspace at bounding box center [784, 368] width 1568 height 736
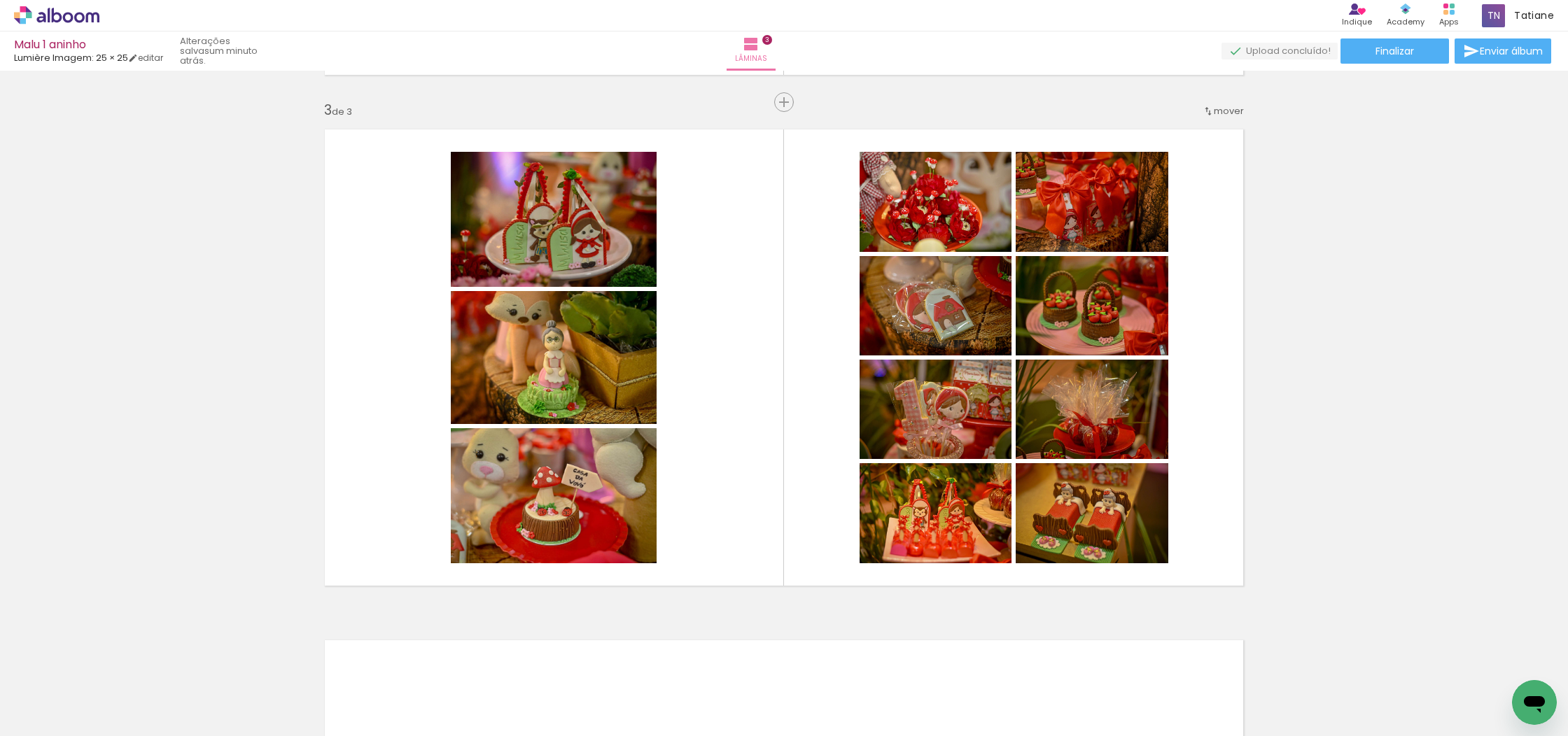
click at [132, 691] on div at bounding box center [140, 689] width 69 height 46
click at [114, 659] on iron-icon at bounding box center [109, 661] width 15 height 15
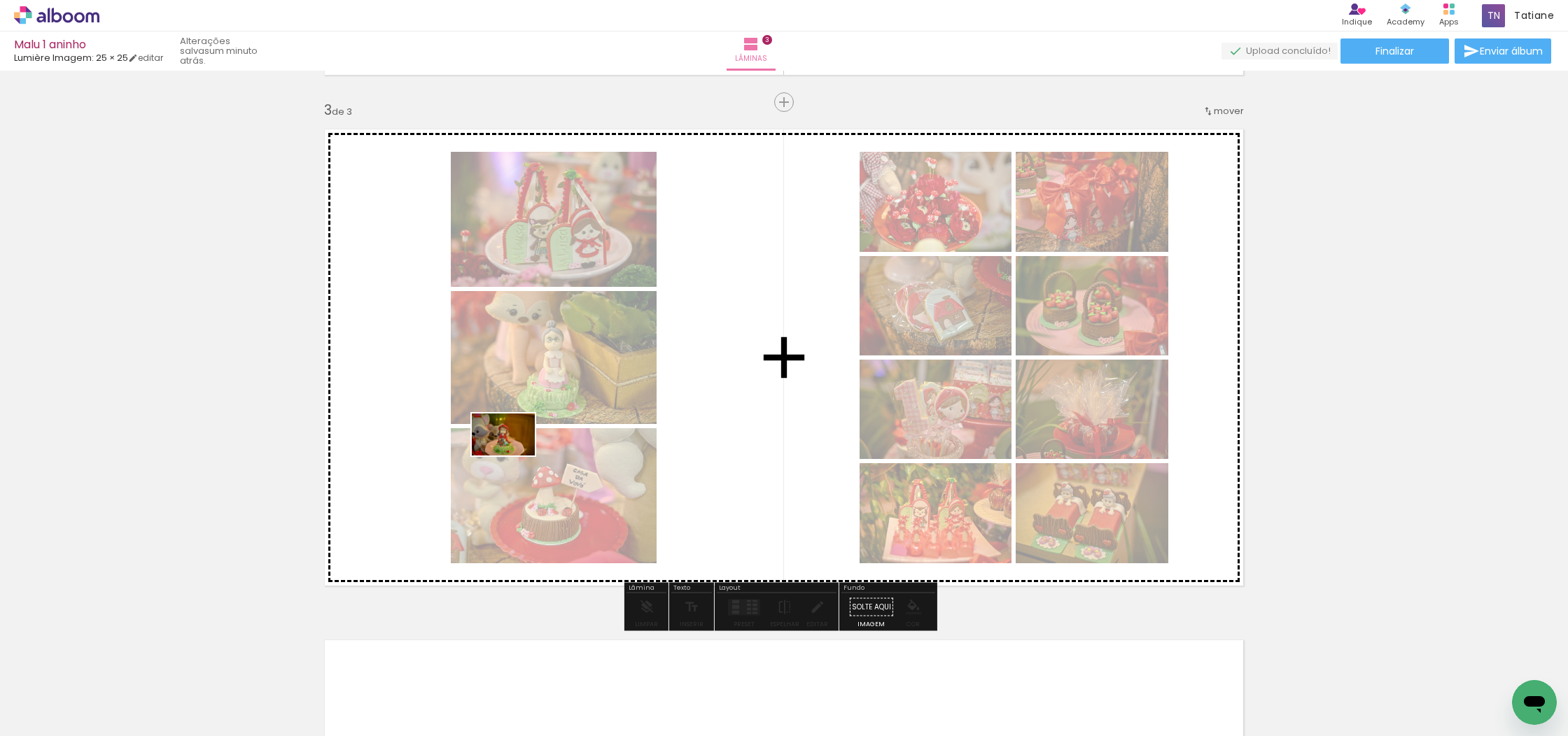
drag, startPoint x: 152, startPoint y: 693, endPoint x: 520, endPoint y: 476, distance: 427.2
click at [521, 452] on quentale-workspace at bounding box center [784, 368] width 1568 height 736
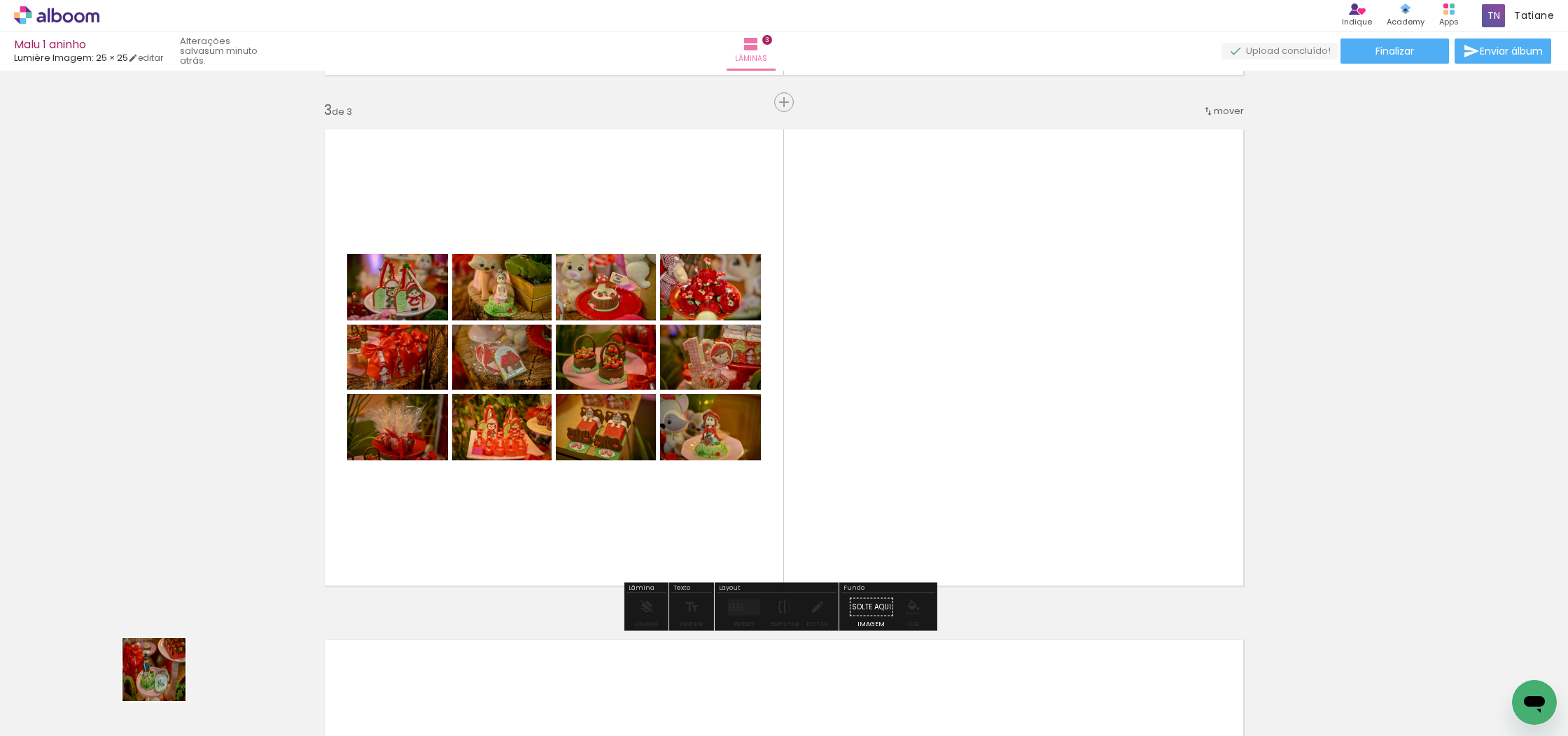
drag, startPoint x: 146, startPoint y: 694, endPoint x: 237, endPoint y: 679, distance: 92.2
click at [398, 495] on quentale-workspace at bounding box center [784, 368] width 1568 height 736
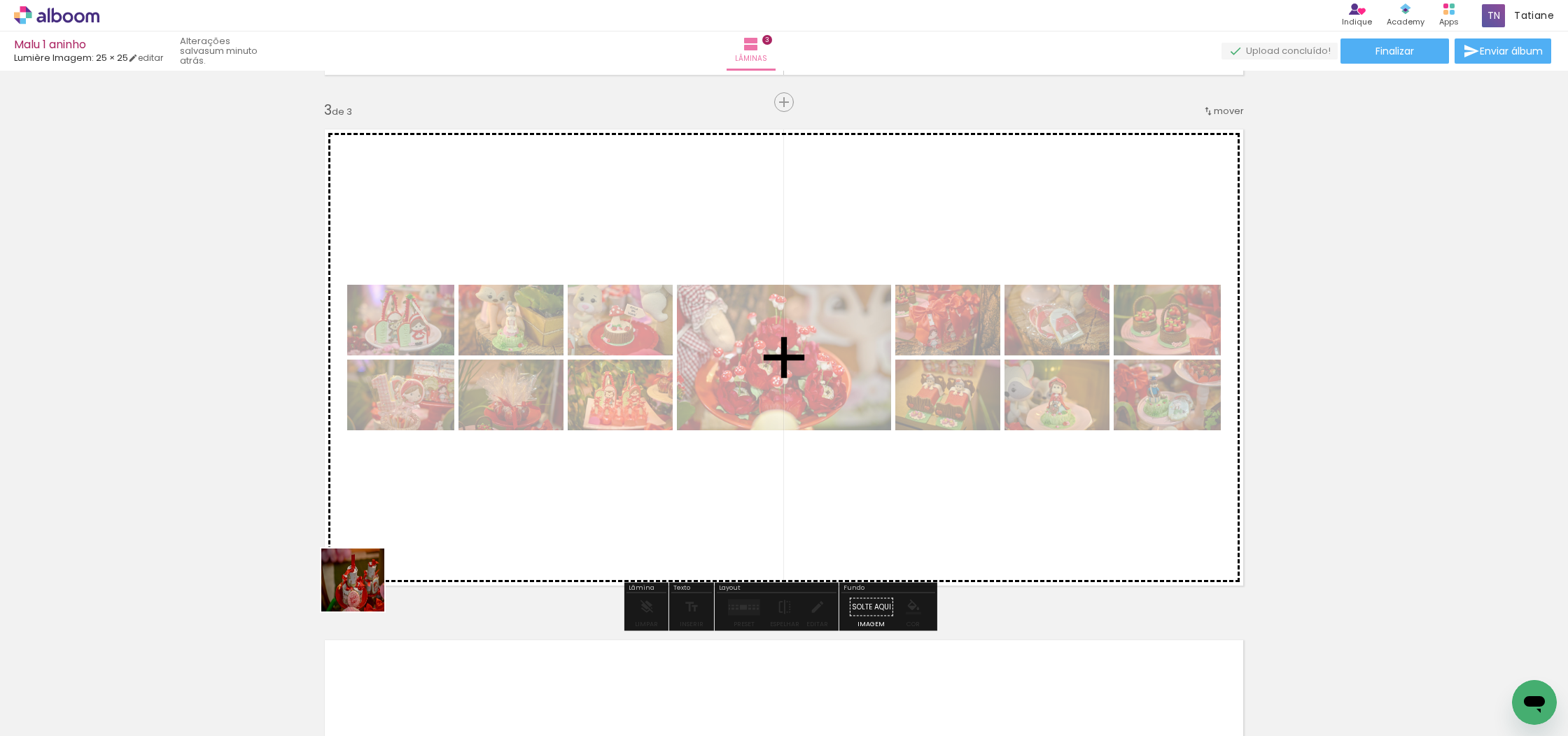
drag, startPoint x: 162, startPoint y: 699, endPoint x: 472, endPoint y: 526, distance: 355.0
click at [472, 526] on quentale-workspace at bounding box center [784, 368] width 1568 height 736
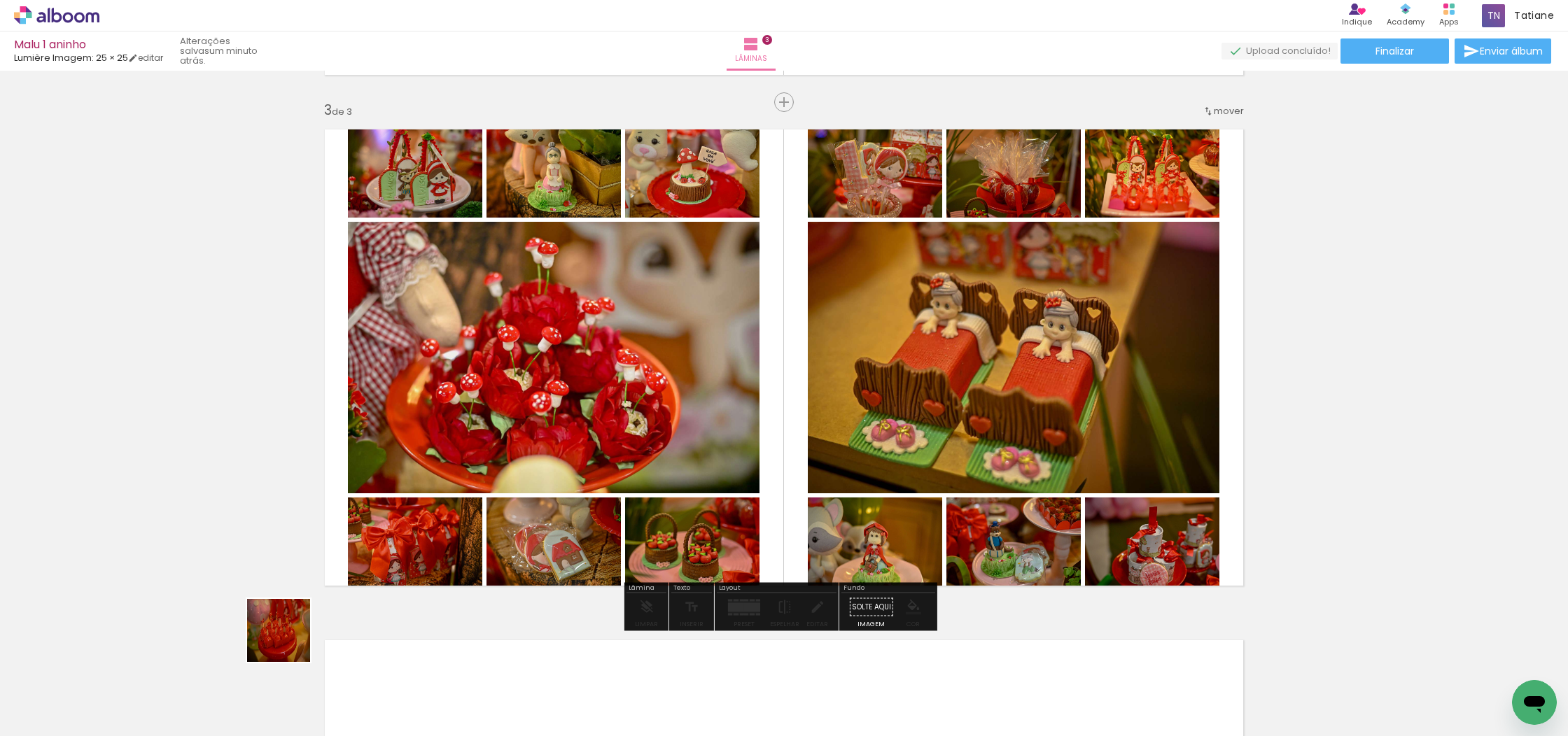
drag, startPoint x: 289, startPoint y: 641, endPoint x: 271, endPoint y: 637, distance: 18.4
click at [534, 450] on quentale-workspace at bounding box center [784, 368] width 1568 height 736
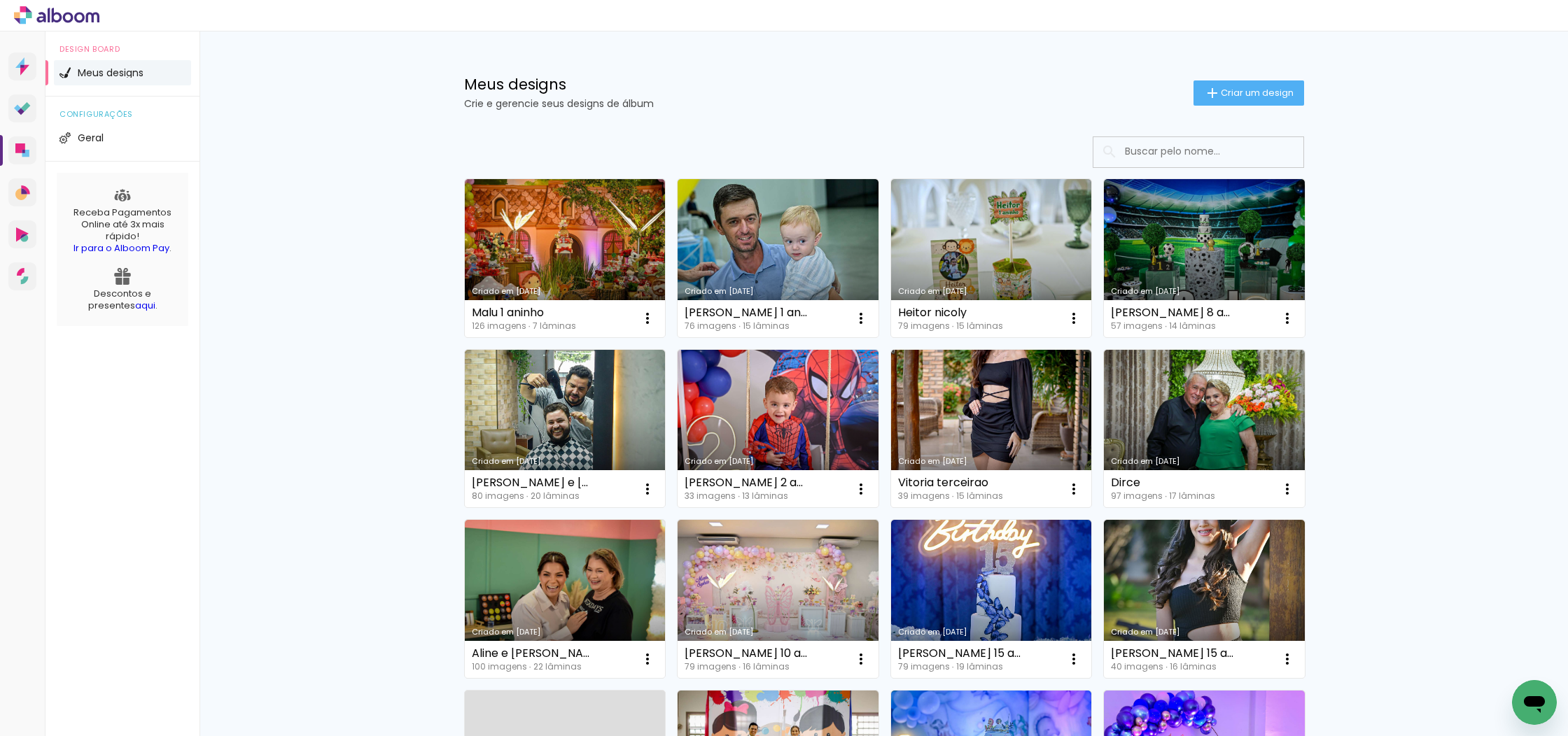
click at [597, 270] on link "Criado em 13/10/25" at bounding box center [565, 258] width 201 height 158
click at [489, 246] on link "Criado em [DATE]" at bounding box center [565, 258] width 201 height 158
